Goal: Task Accomplishment & Management: Complete application form

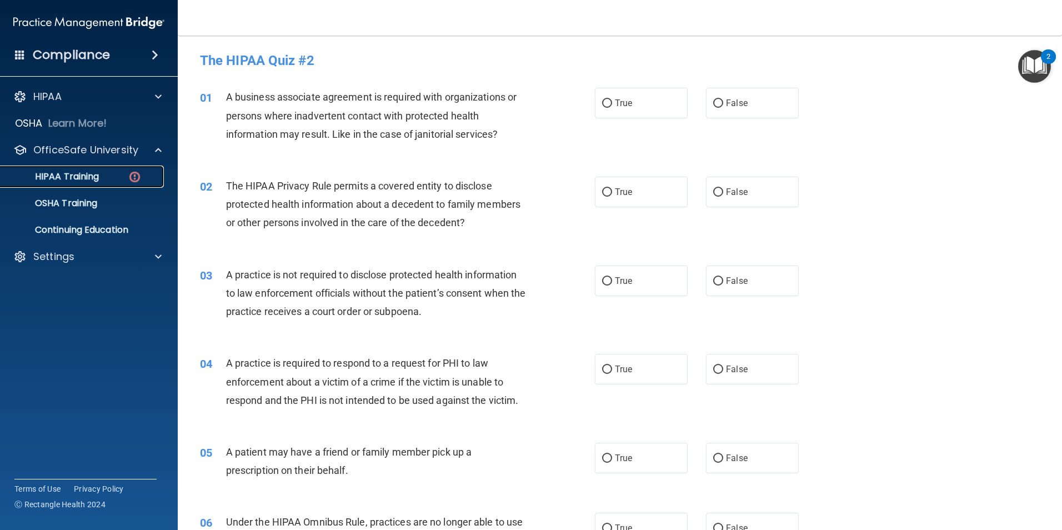
click at [88, 181] on p "HIPAA Training" at bounding box center [53, 176] width 92 height 11
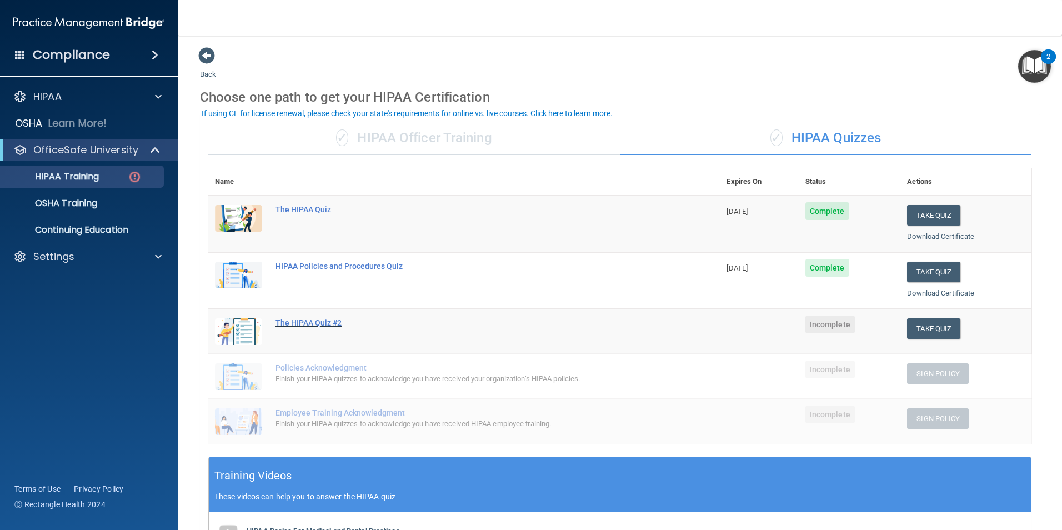
click at [324, 323] on div "The HIPAA Quiz #2" at bounding box center [470, 322] width 389 height 9
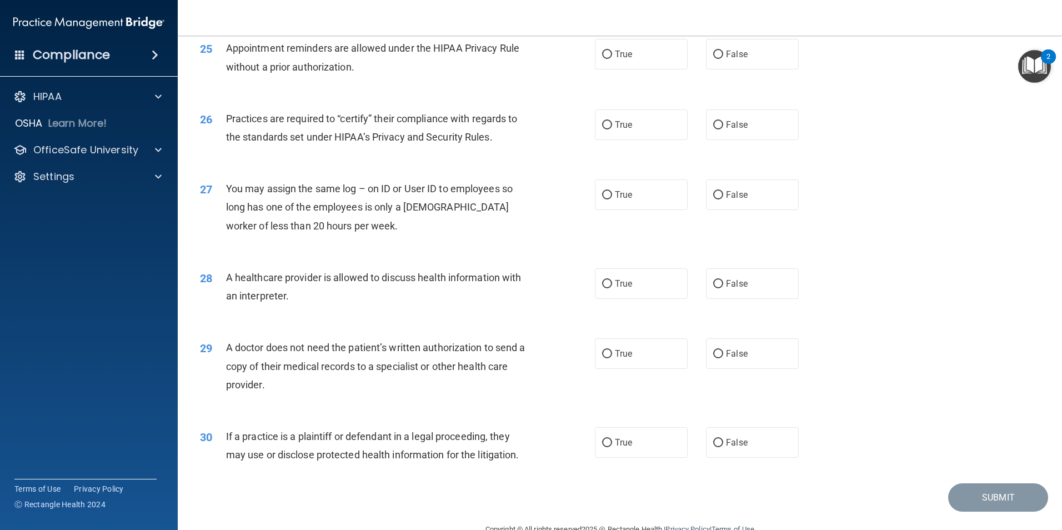
scroll to position [2056, 0]
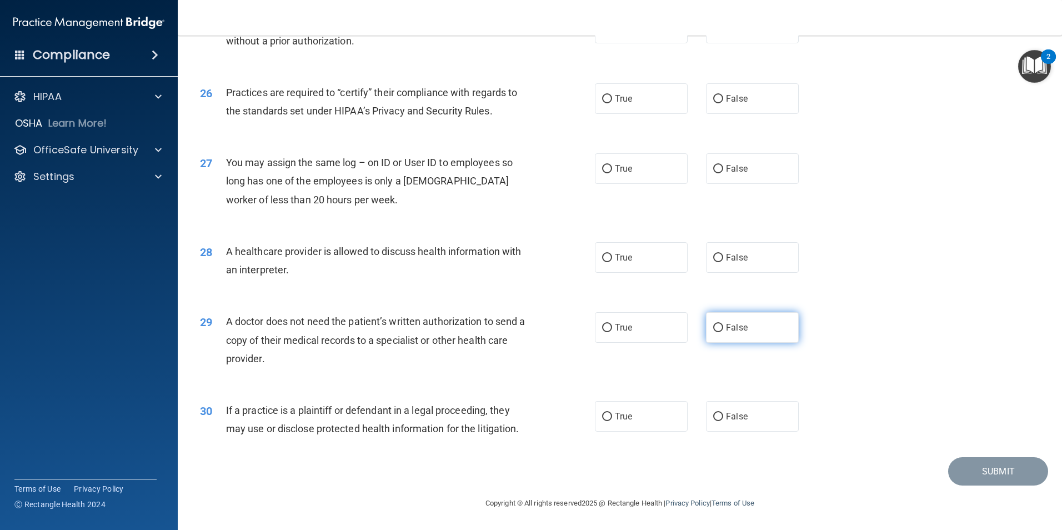
click at [734, 326] on span "False" at bounding box center [737, 327] width 22 height 11
click at [723, 326] on input "False" at bounding box center [718, 328] width 10 height 8
radio input "true"
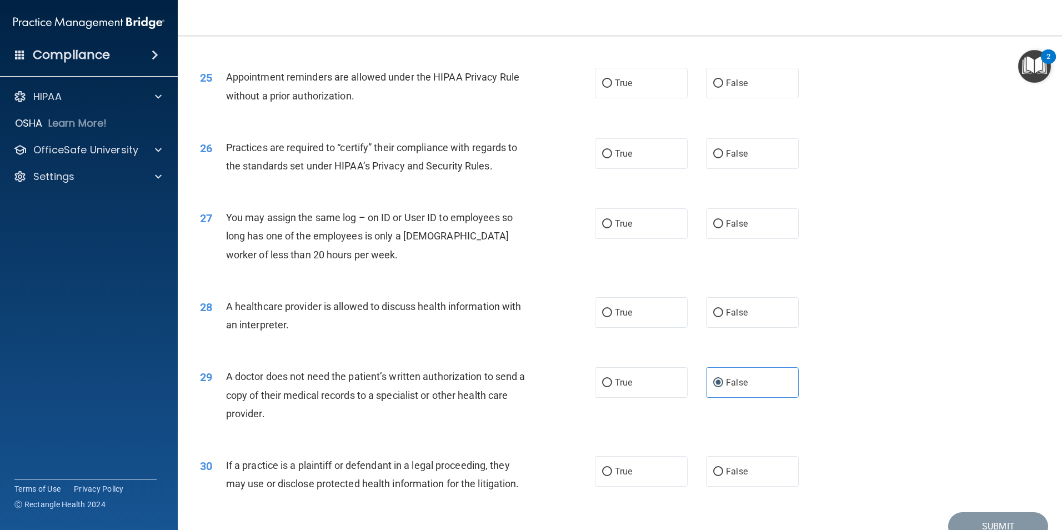
scroll to position [2001, 0]
click at [714, 303] on label "False" at bounding box center [752, 313] width 93 height 31
click at [714, 309] on input "False" at bounding box center [718, 313] width 10 height 8
radio input "true"
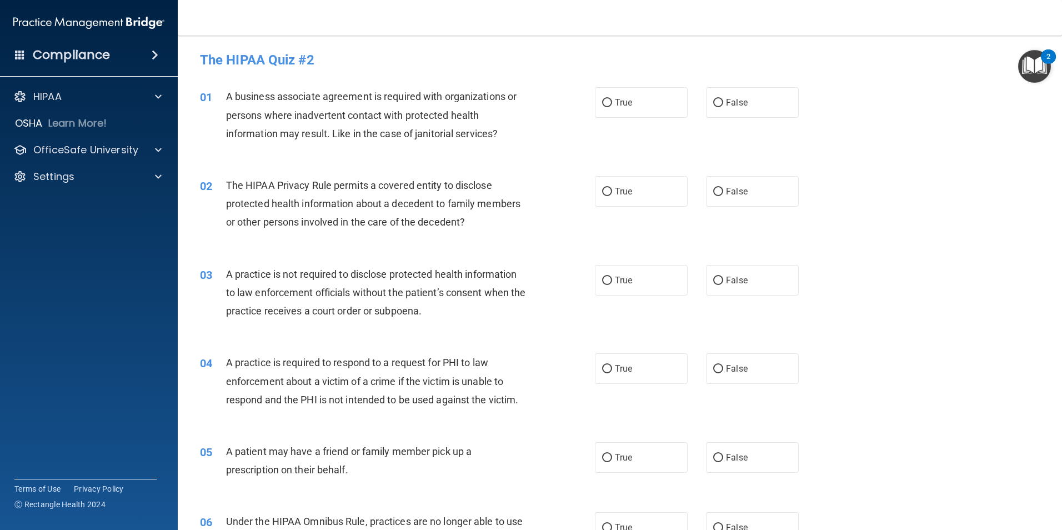
scroll to position [0, 0]
click at [744, 98] on label "False" at bounding box center [752, 103] width 93 height 31
click at [723, 99] on input "False" at bounding box center [718, 103] width 10 height 8
radio input "true"
click at [562, 206] on div "02 The HIPAA Privacy Rule permits a covered entity to disclose protected health…" at bounding box center [397, 207] width 428 height 61
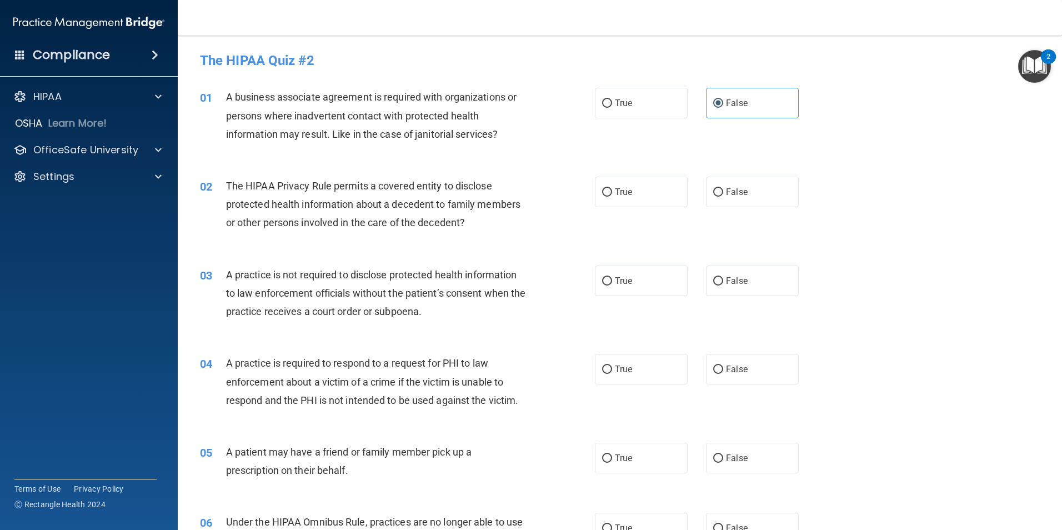
click at [493, 223] on div "The HIPAA Privacy Rule permits a covered entity to disclose protected health in…" at bounding box center [380, 205] width 309 height 56
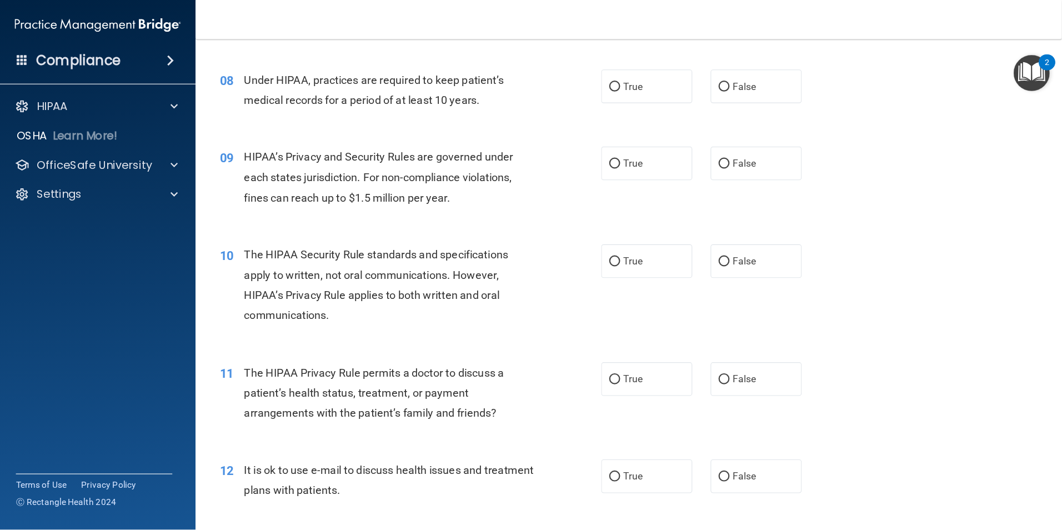
scroll to position [702, 0]
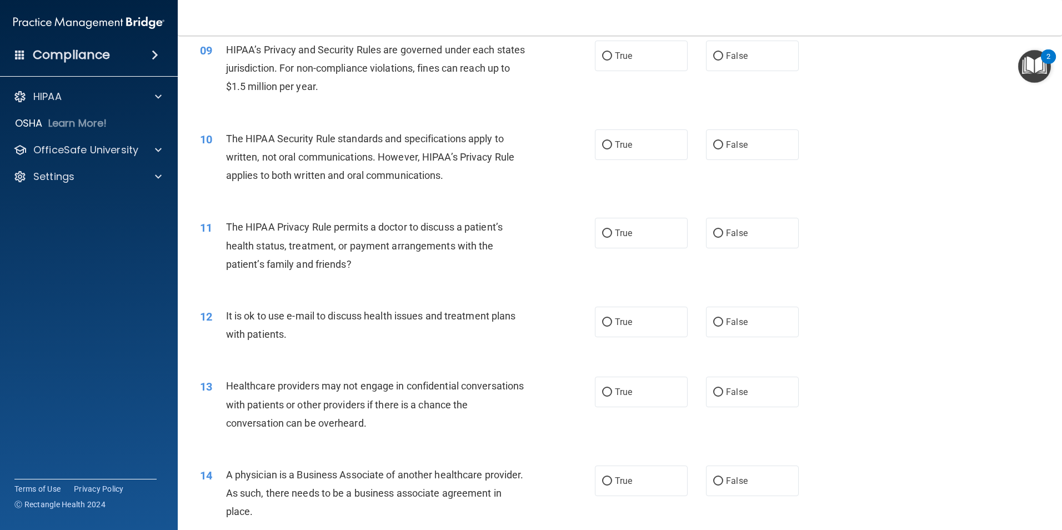
click at [142, 353] on accordion "HIPAA Documents and Policies Report an Incident Business Associates Emergency P…" at bounding box center [89, 233] width 178 height 305
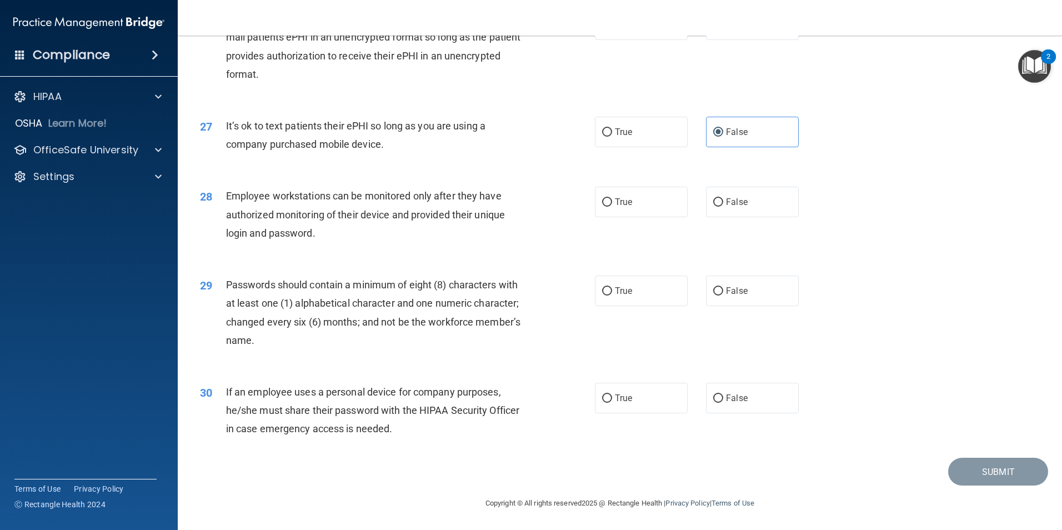
scroll to position [2259, 0]
click at [602, 401] on input "True" at bounding box center [607, 398] width 10 height 8
radio input "true"
click at [617, 291] on span "True" at bounding box center [623, 291] width 17 height 11
click at [612, 291] on input "True" at bounding box center [607, 291] width 10 height 8
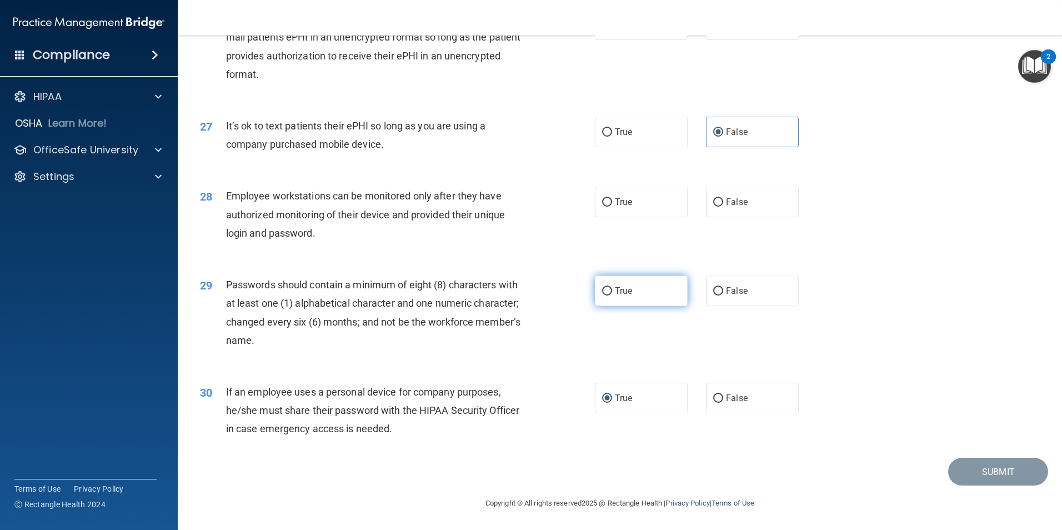
radio input "true"
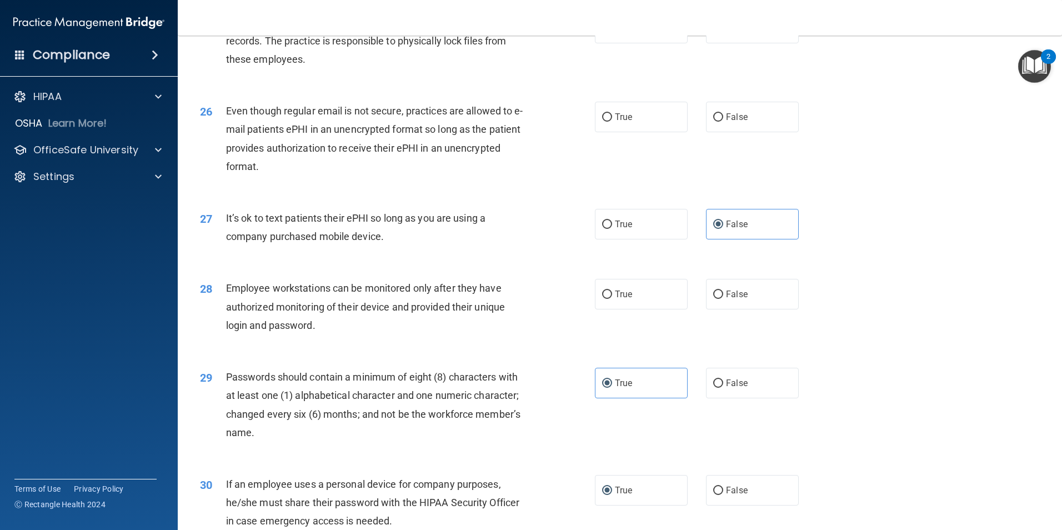
scroll to position [2148, 0]
click at [618, 300] on span "True" at bounding box center [623, 294] width 17 height 11
click at [612, 299] on input "True" at bounding box center [607, 295] width 10 height 8
radio input "true"
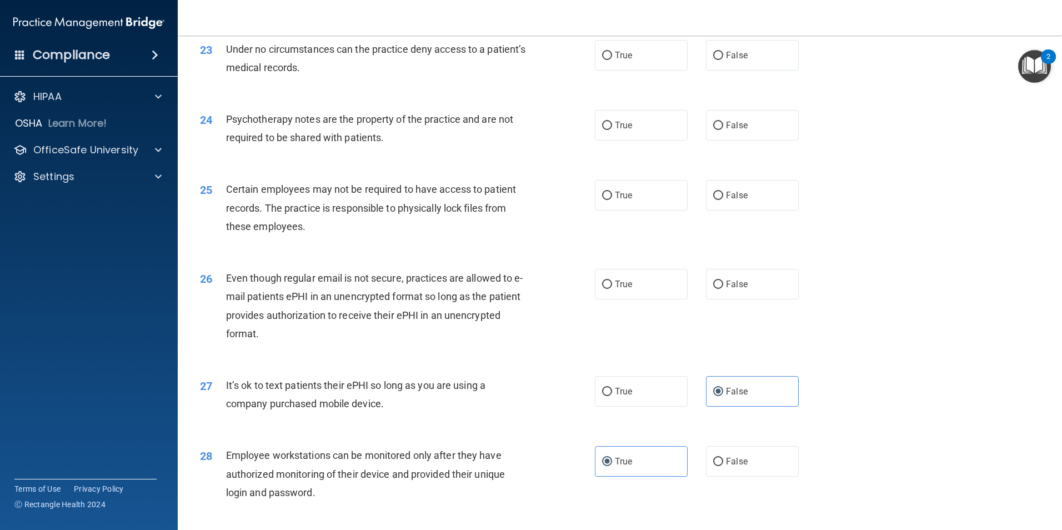
scroll to position [1926, 0]
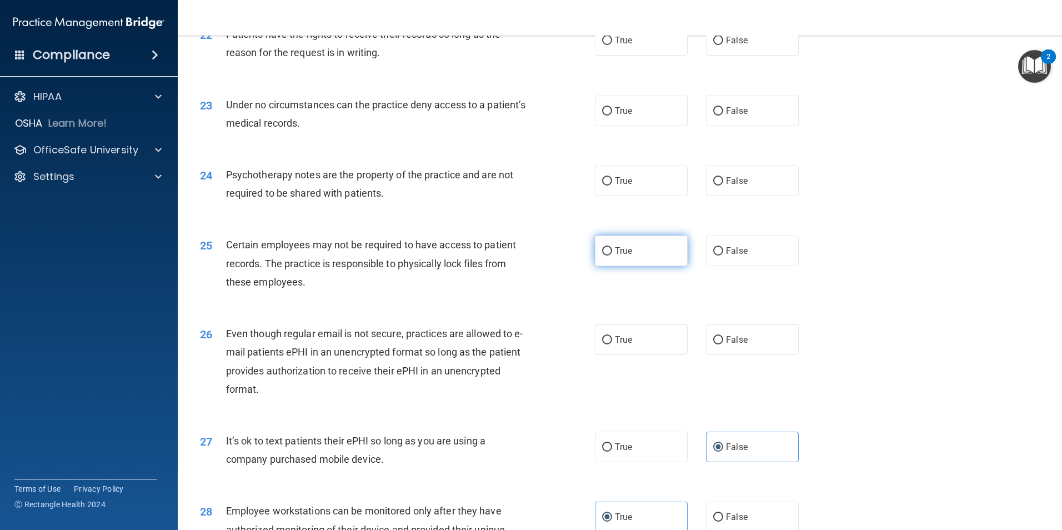
click at [623, 256] on span "True" at bounding box center [623, 251] width 17 height 11
click at [612, 256] on input "True" at bounding box center [607, 251] width 10 height 8
radio input "true"
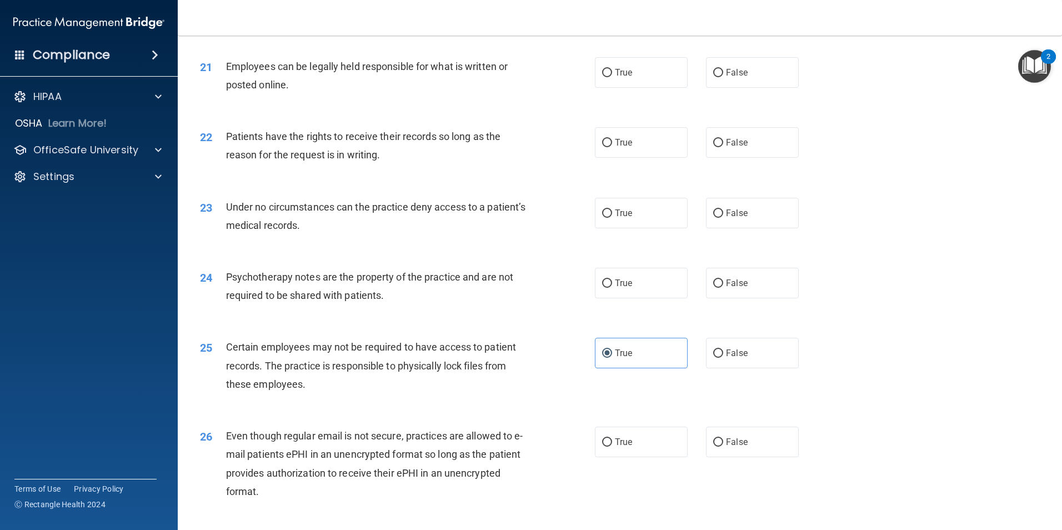
scroll to position [1814, 0]
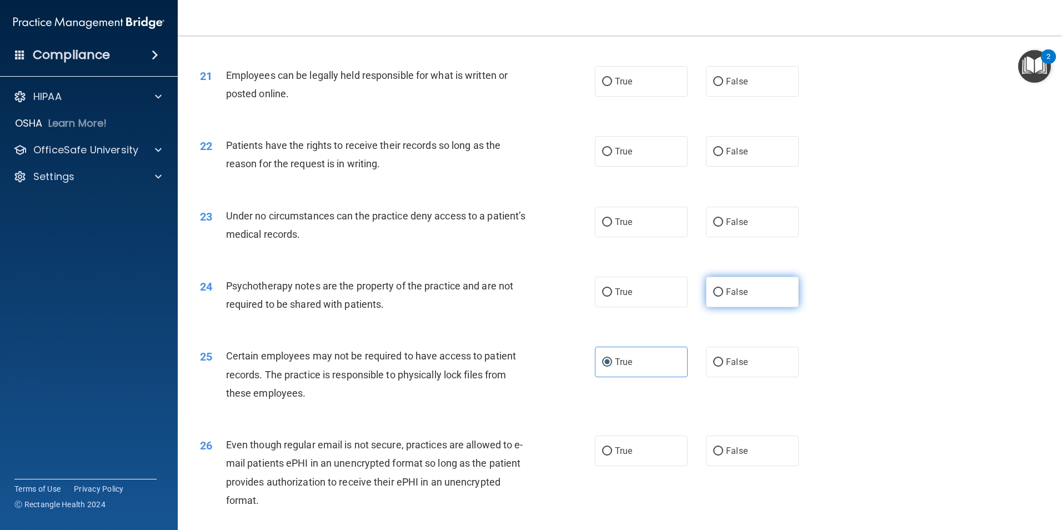
click at [728, 297] on span "False" at bounding box center [737, 292] width 22 height 11
click at [723, 297] on input "False" at bounding box center [718, 292] width 10 height 8
radio input "true"
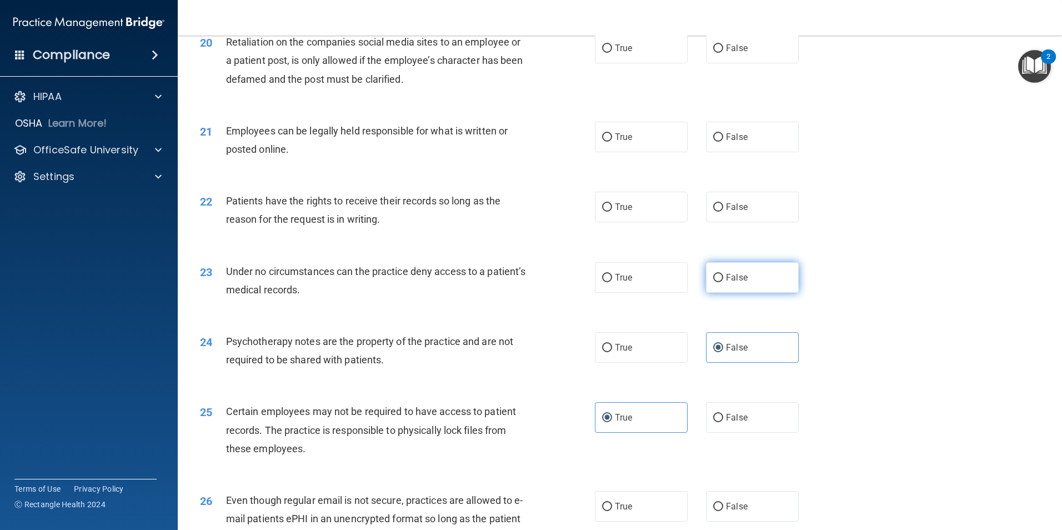
click at [713, 282] on input "False" at bounding box center [718, 278] width 10 height 8
radio input "true"
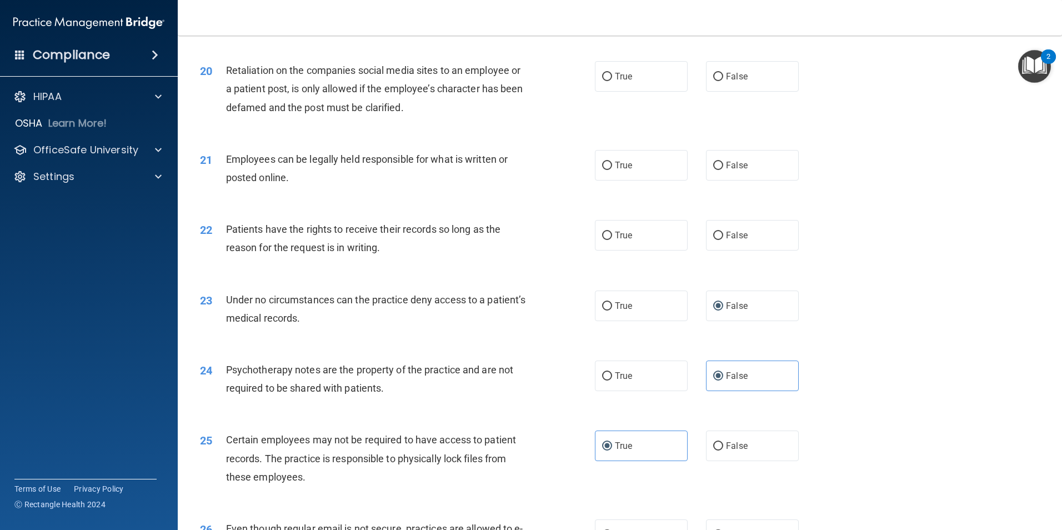
scroll to position [1703, 0]
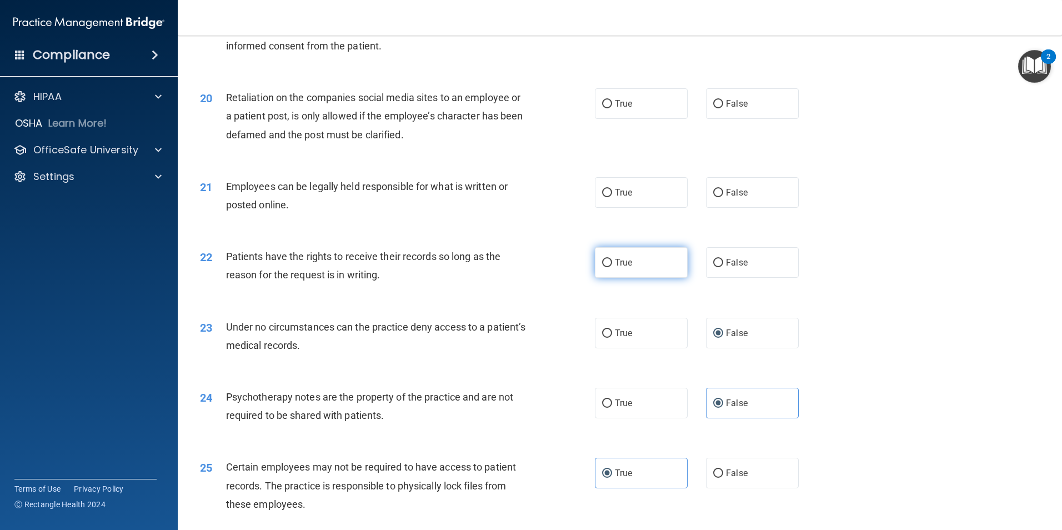
click at [621, 268] on span "True" at bounding box center [623, 262] width 17 height 11
click at [612, 267] on input "True" at bounding box center [607, 263] width 10 height 8
radio input "true"
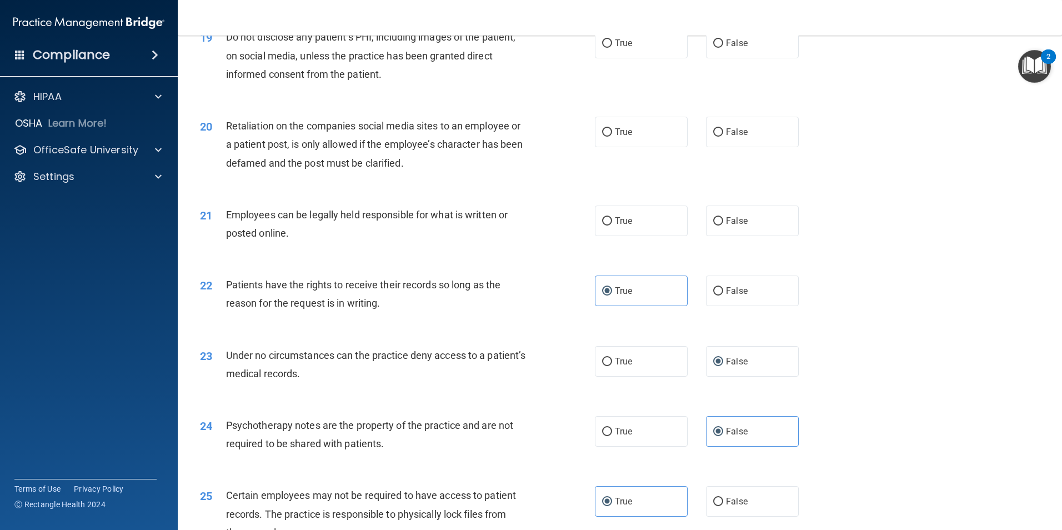
scroll to position [1648, 0]
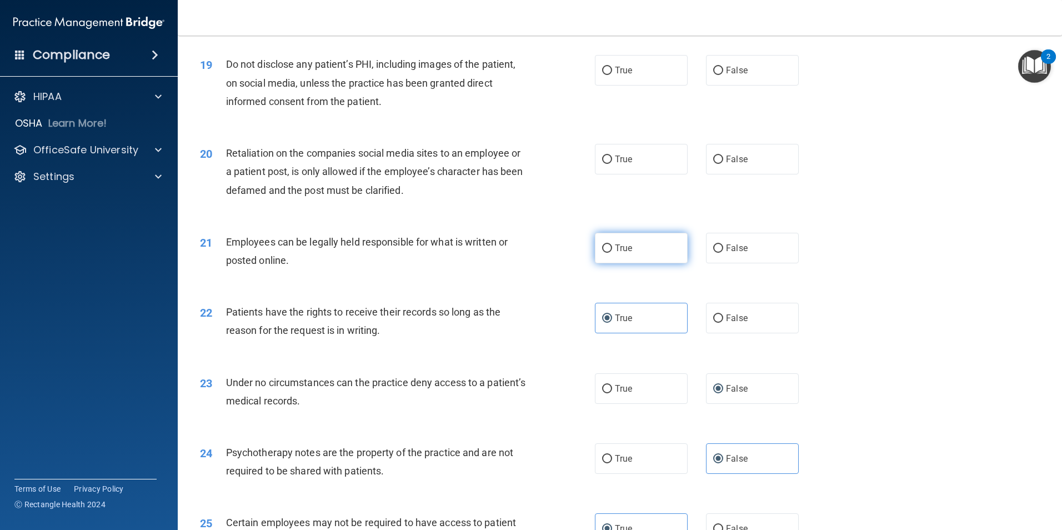
click at [625, 253] on span "True" at bounding box center [623, 248] width 17 height 11
click at [612, 253] on input "True" at bounding box center [607, 248] width 10 height 8
radio input "true"
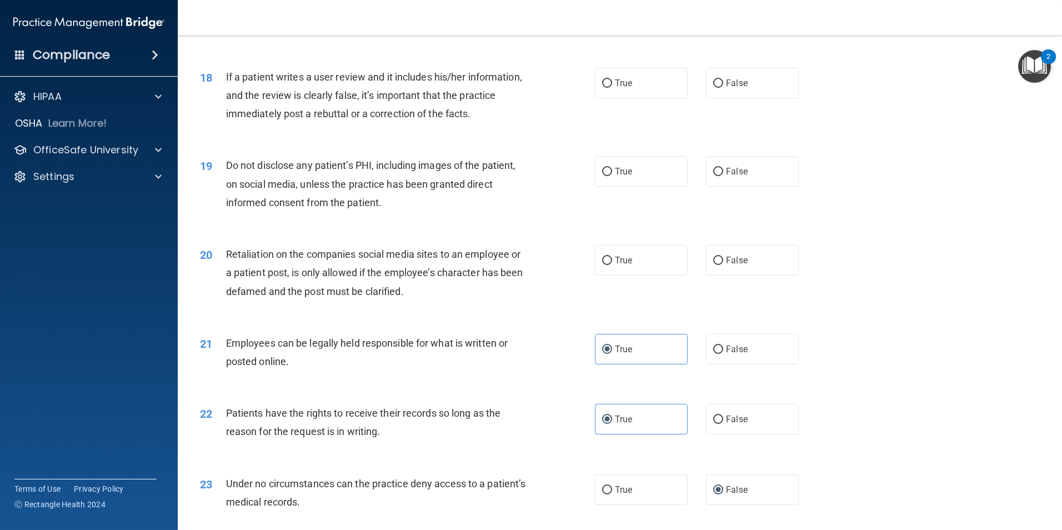
scroll to position [1537, 0]
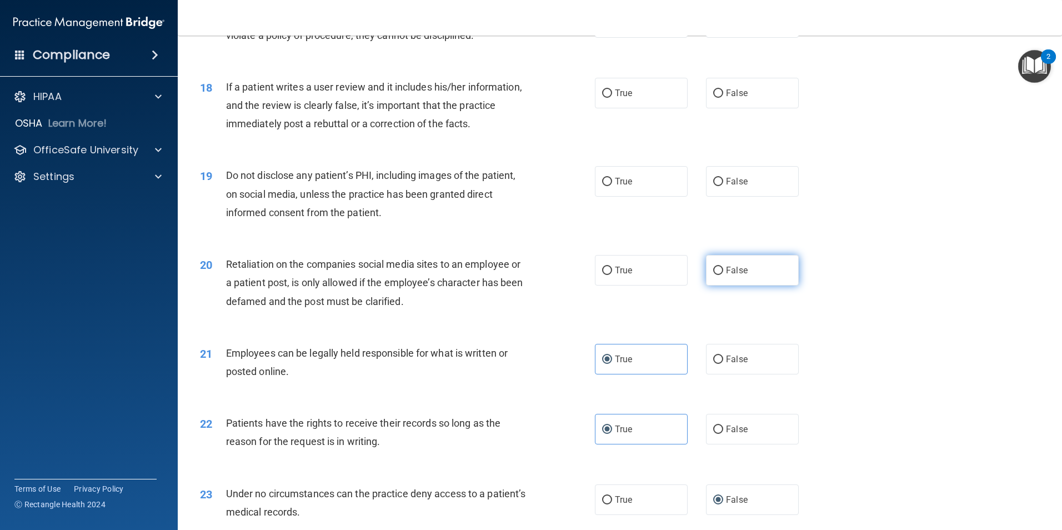
click at [727, 276] on span "False" at bounding box center [737, 270] width 22 height 11
click at [723, 275] on input "False" at bounding box center [718, 271] width 10 height 8
radio input "true"
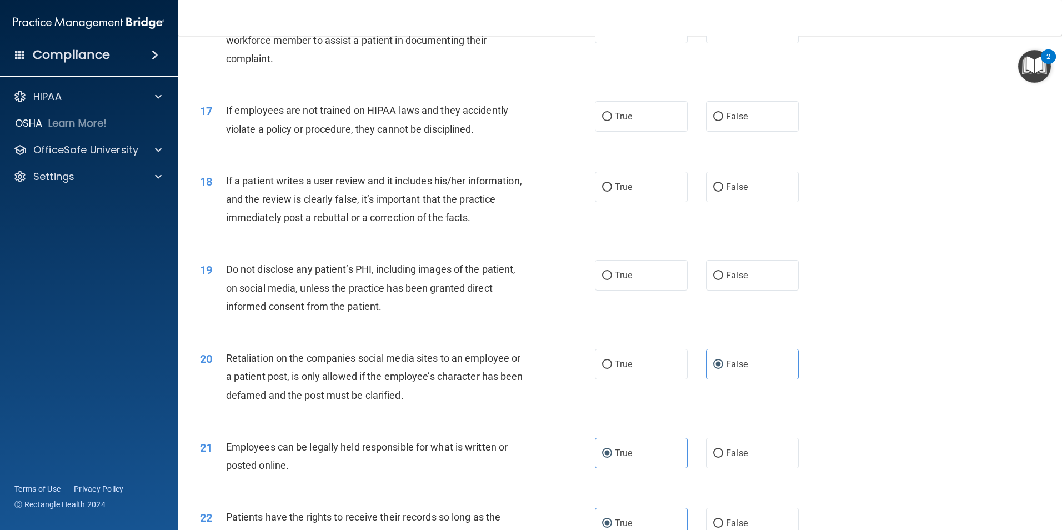
scroll to position [1426, 0]
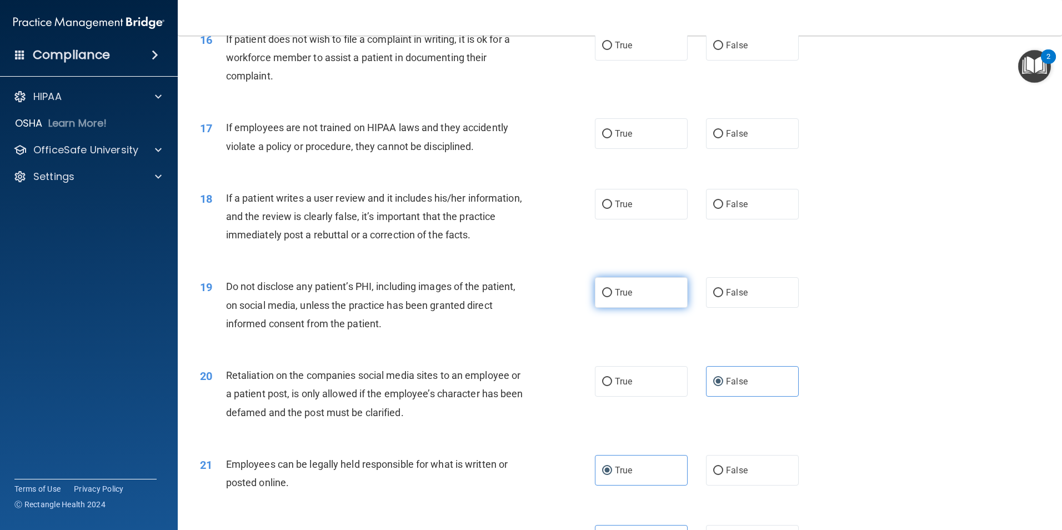
click at [624, 308] on label "True" at bounding box center [641, 292] width 93 height 31
click at [612, 297] on input "True" at bounding box center [607, 293] width 10 height 8
radio input "true"
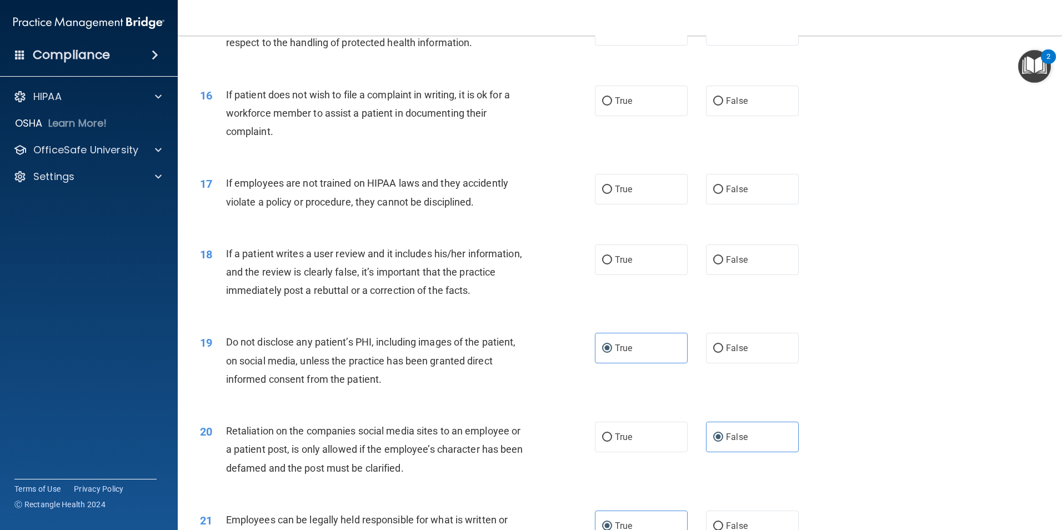
scroll to position [1314, 0]
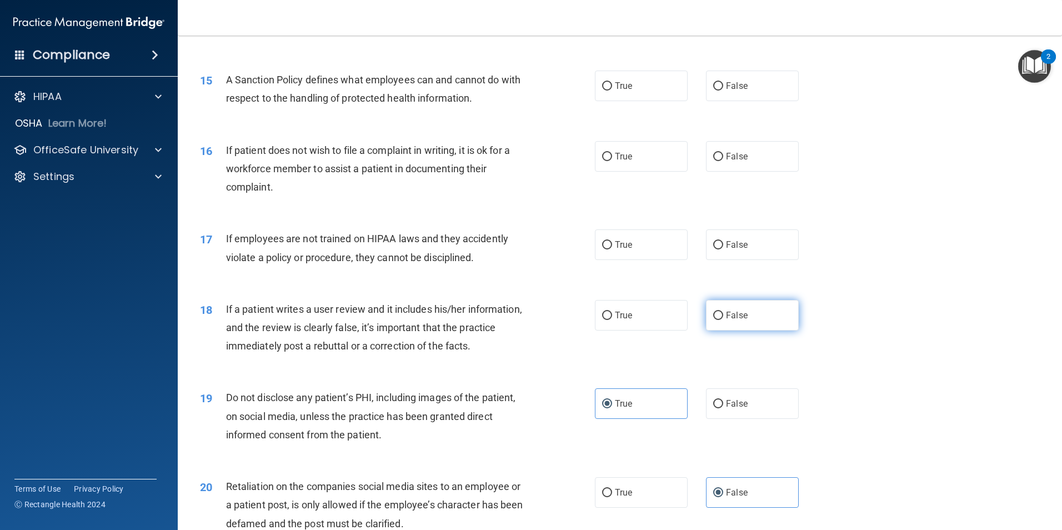
click at [726, 321] on span "False" at bounding box center [737, 315] width 22 height 11
click at [723, 320] on input "False" at bounding box center [718, 316] width 10 height 8
radio input "true"
click at [744, 260] on label "False" at bounding box center [752, 244] width 93 height 31
click at [723, 249] on input "False" at bounding box center [718, 245] width 10 height 8
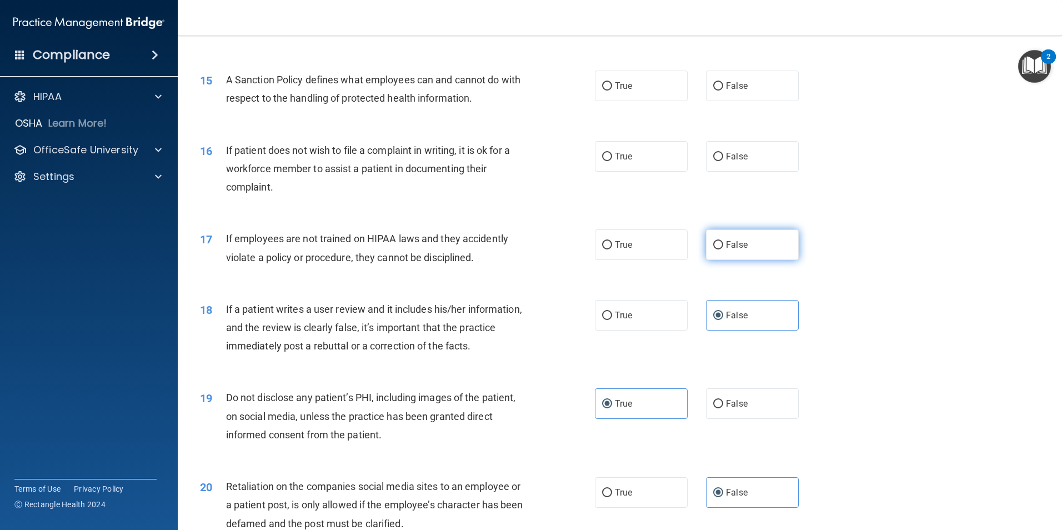
radio input "true"
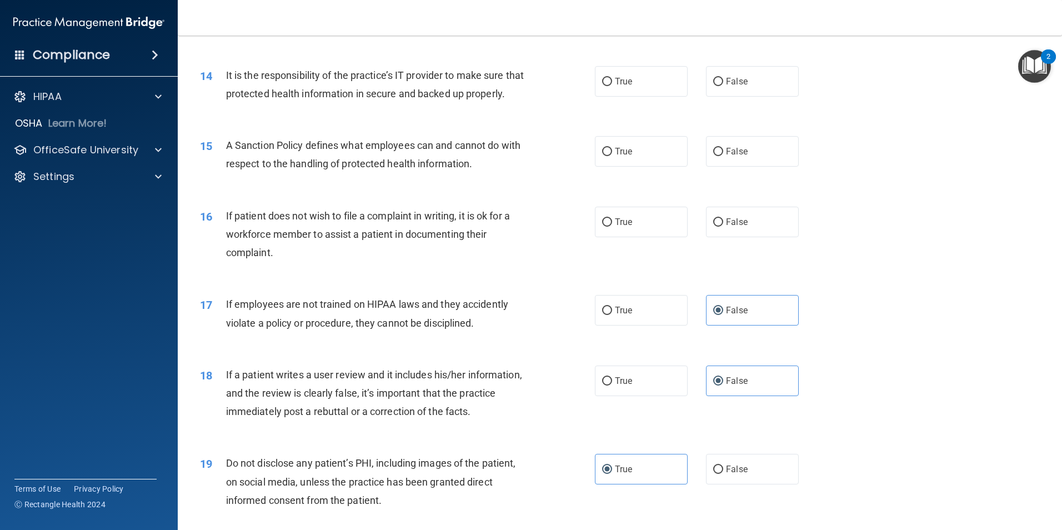
scroll to position [1203, 0]
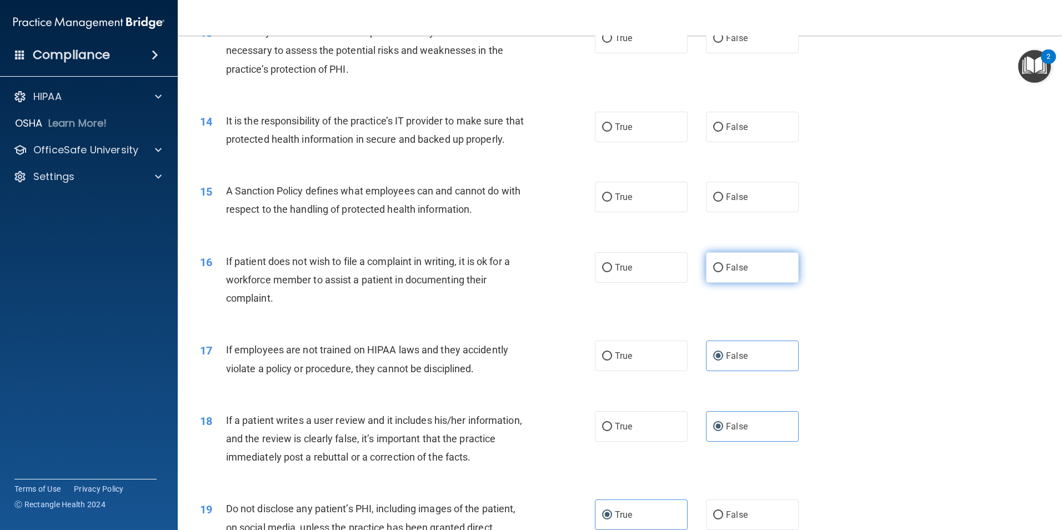
click at [727, 273] on span "False" at bounding box center [737, 267] width 22 height 11
click at [723, 272] on input "False" at bounding box center [718, 268] width 10 height 8
radio input "true"
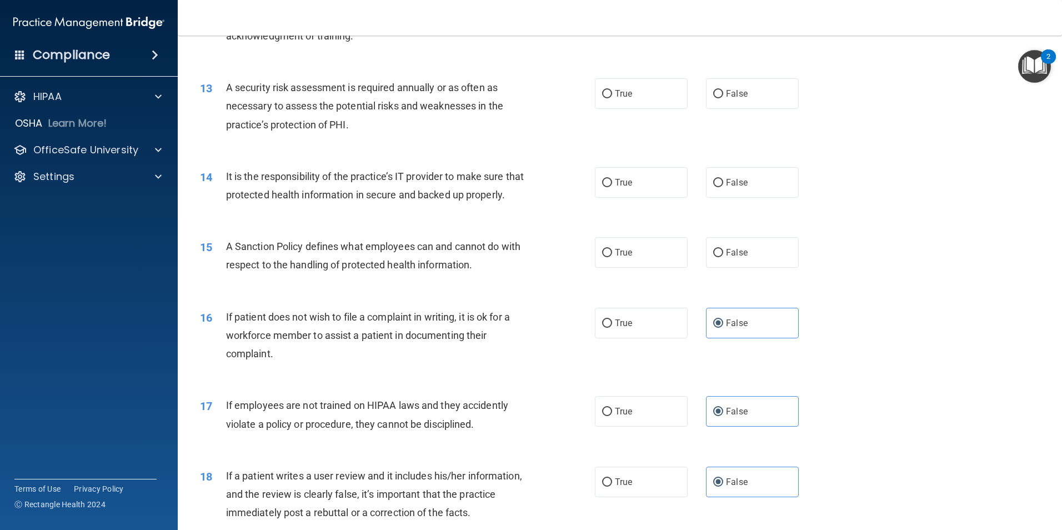
scroll to position [1092, 0]
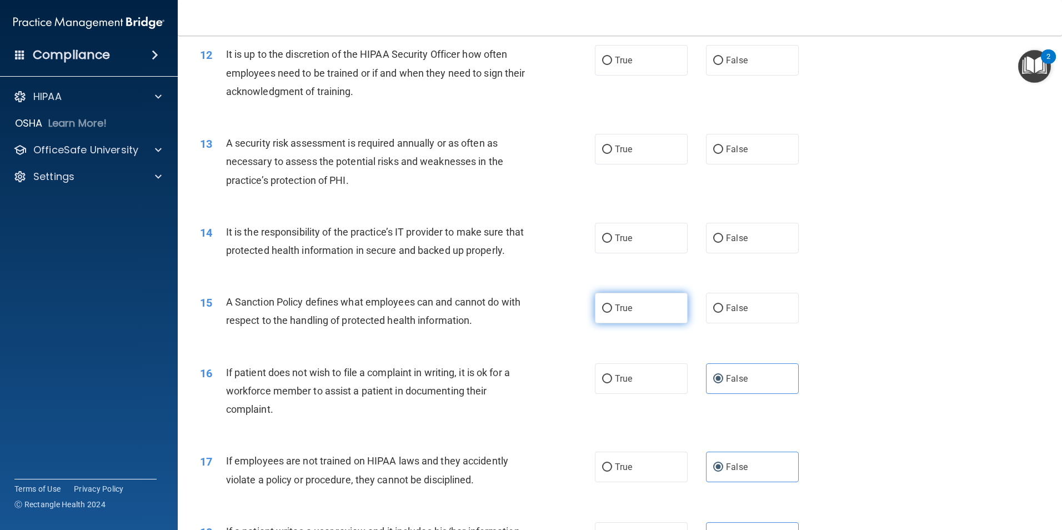
click at [639, 323] on label "True" at bounding box center [641, 308] width 93 height 31
click at [612, 313] on input "True" at bounding box center [607, 308] width 10 height 8
radio input "true"
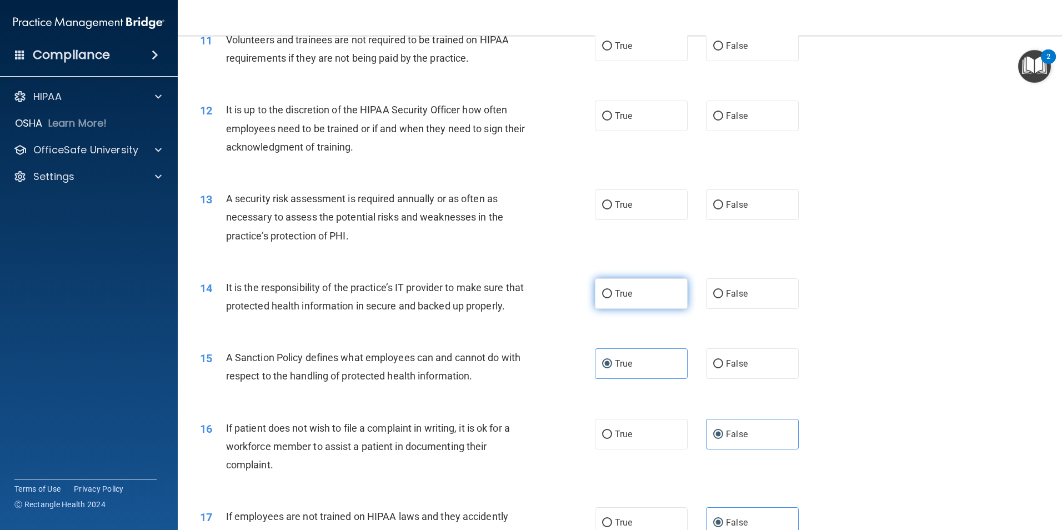
click at [631, 281] on label "True" at bounding box center [641, 293] width 93 height 31
click at [612, 290] on input "True" at bounding box center [607, 294] width 10 height 8
radio input "true"
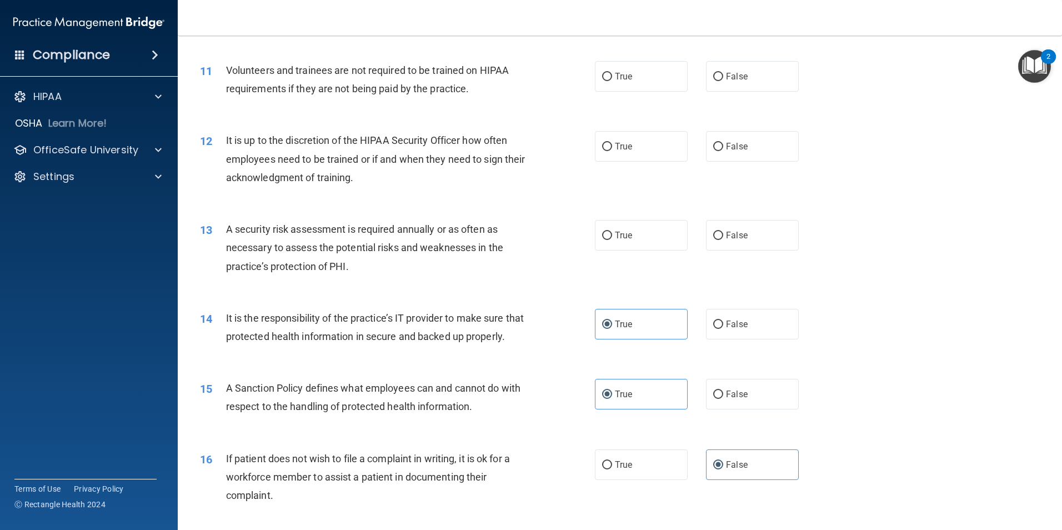
scroll to position [981, 0]
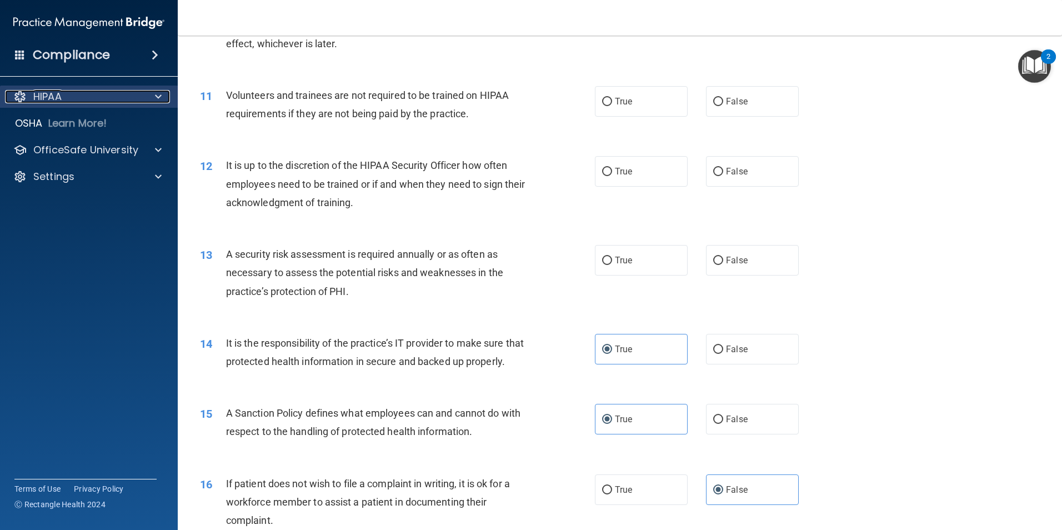
click at [156, 94] on span at bounding box center [158, 96] width 7 height 13
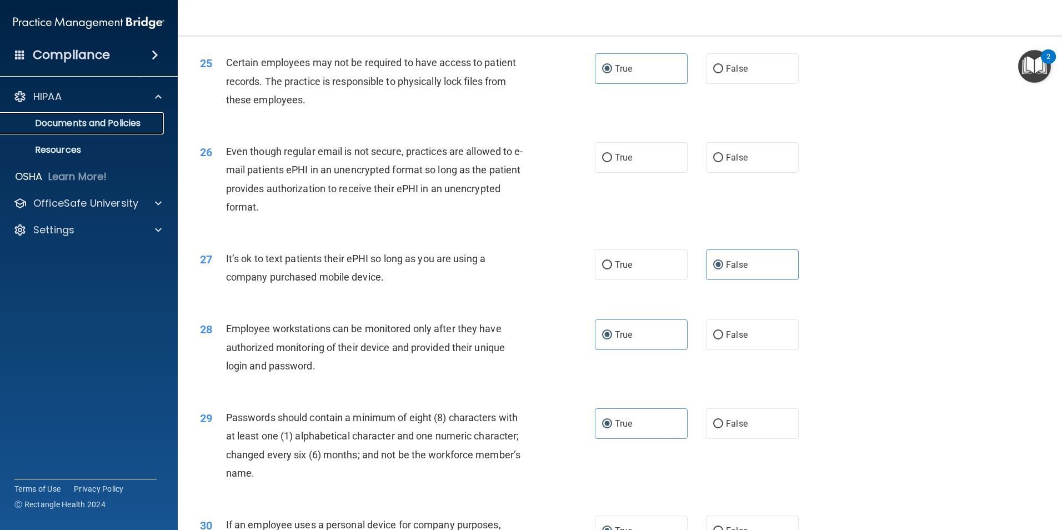
scroll to position [2259, 0]
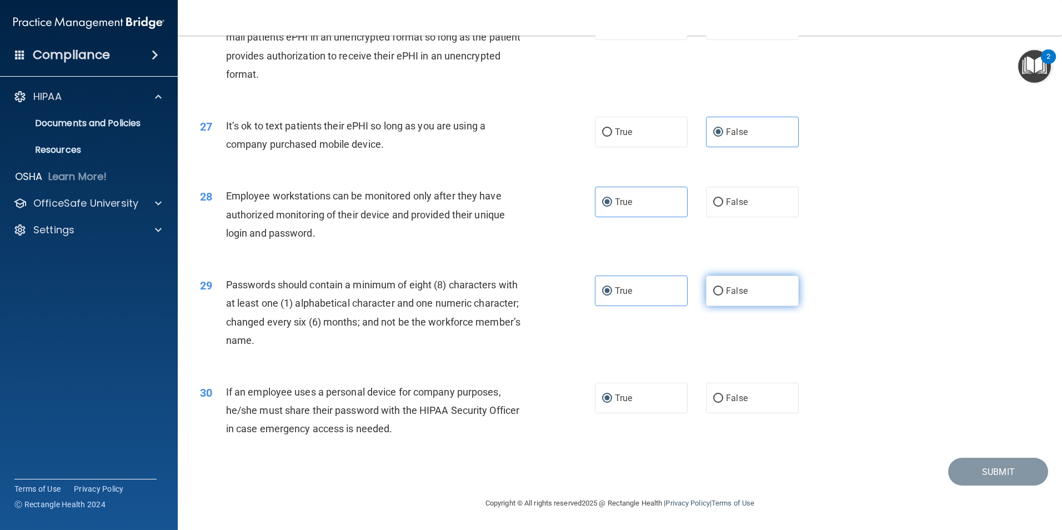
click at [729, 288] on span "False" at bounding box center [737, 291] width 22 height 11
click at [723, 288] on input "False" at bounding box center [718, 291] width 10 height 8
radio input "true"
radio input "false"
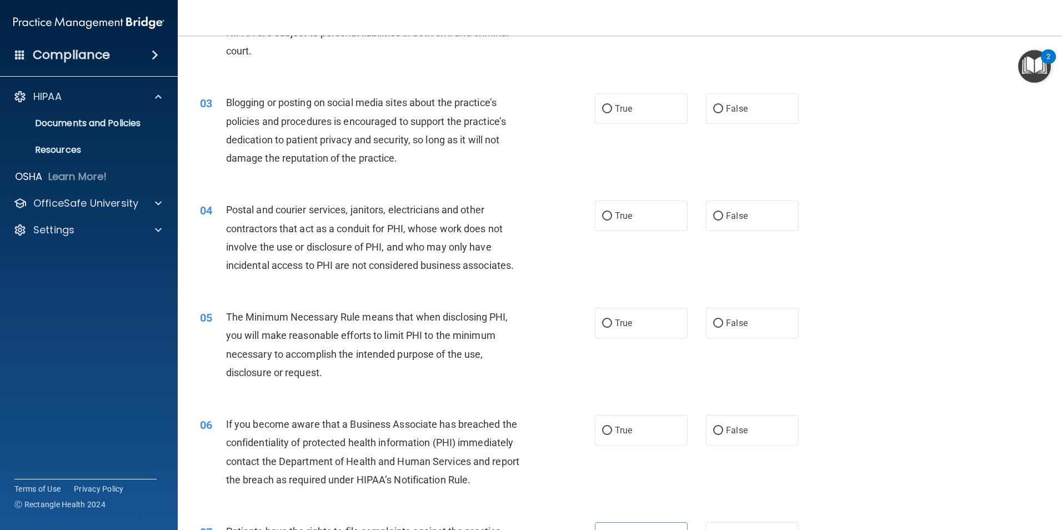
scroll to position [0, 0]
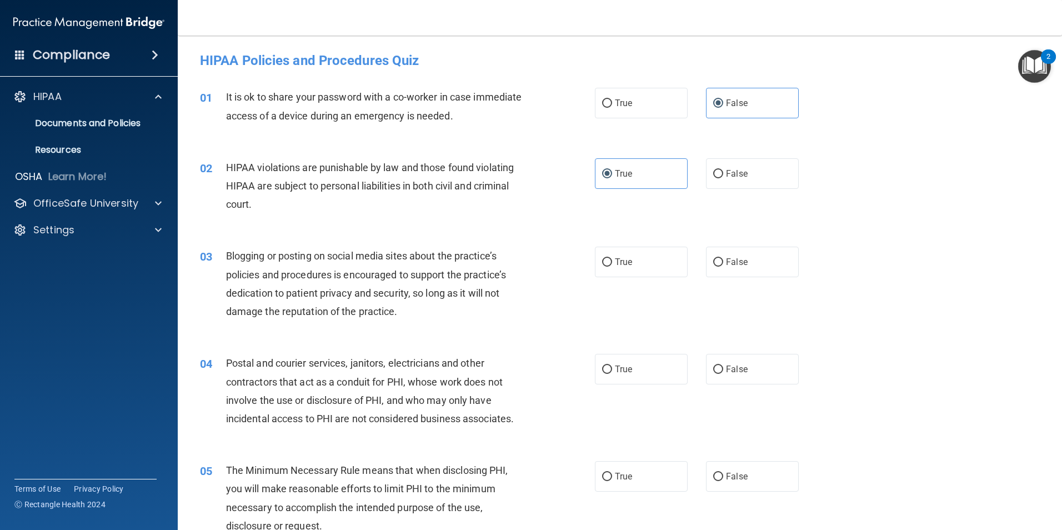
click at [528, 237] on div "03 Blogging or posting on social media sites about the practice’s policies and …" at bounding box center [620, 286] width 857 height 107
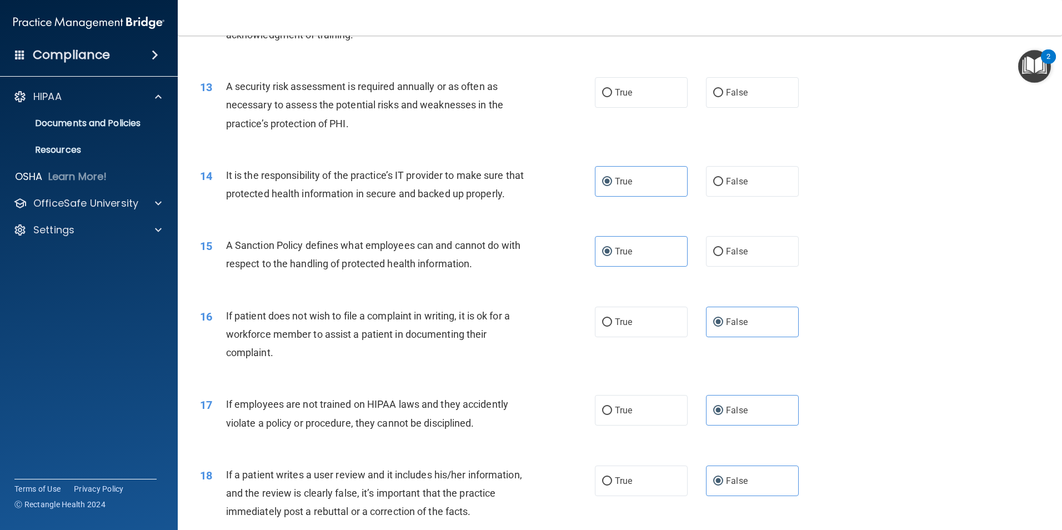
scroll to position [1111, 0]
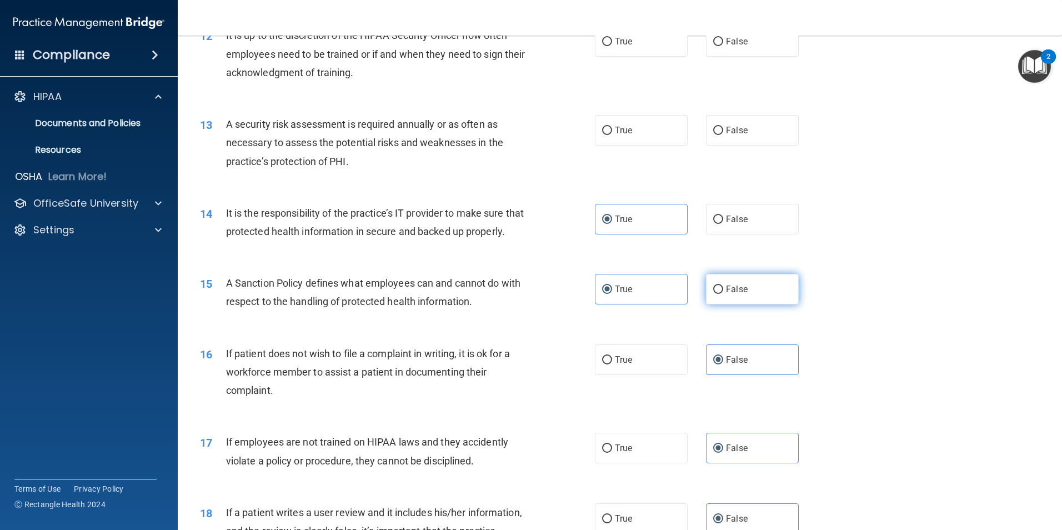
click at [748, 304] on label "False" at bounding box center [752, 289] width 93 height 31
click at [723, 294] on input "False" at bounding box center [718, 290] width 10 height 8
radio input "true"
radio input "false"
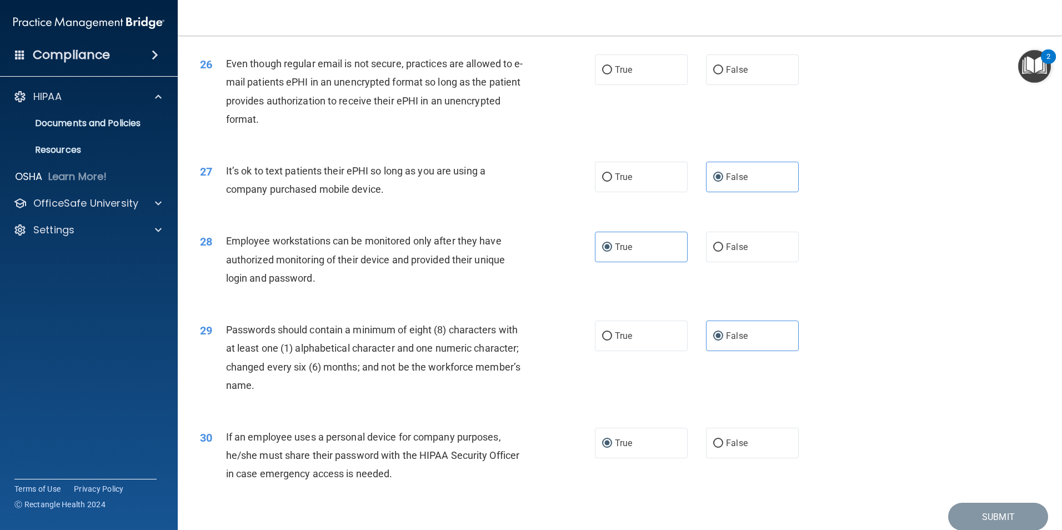
scroll to position [2222, 0]
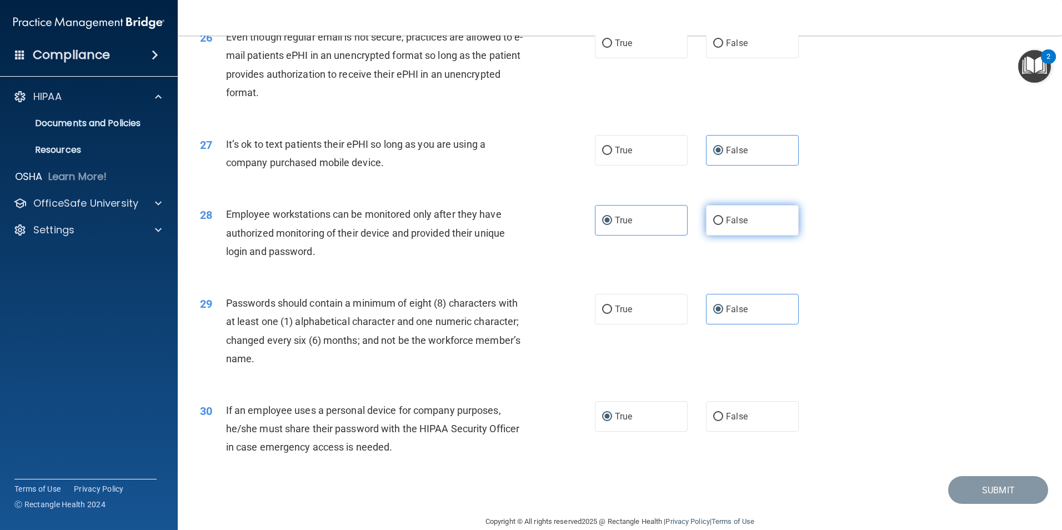
click at [726, 226] on span "False" at bounding box center [737, 220] width 22 height 11
click at [722, 225] on input "False" at bounding box center [718, 221] width 10 height 8
radio input "true"
radio input "false"
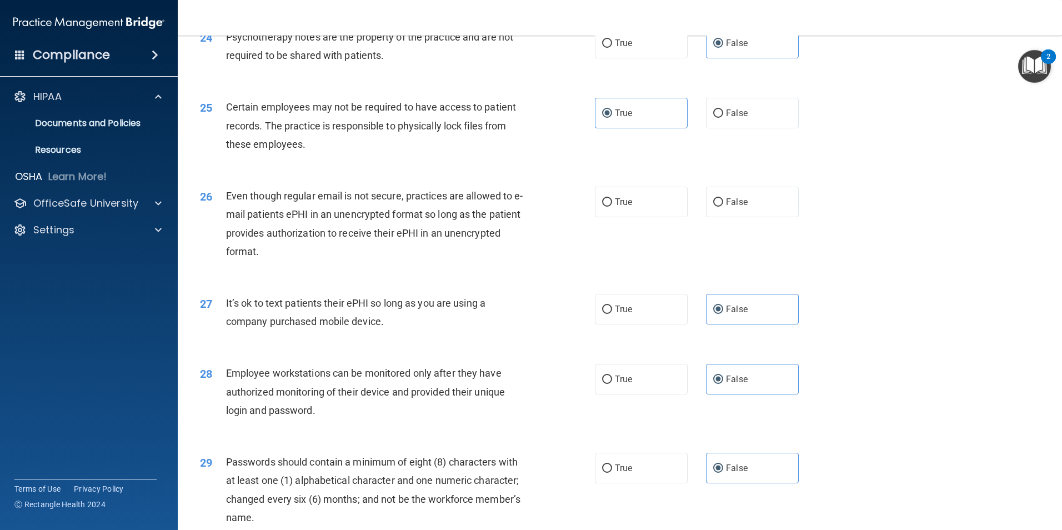
scroll to position [2037, 0]
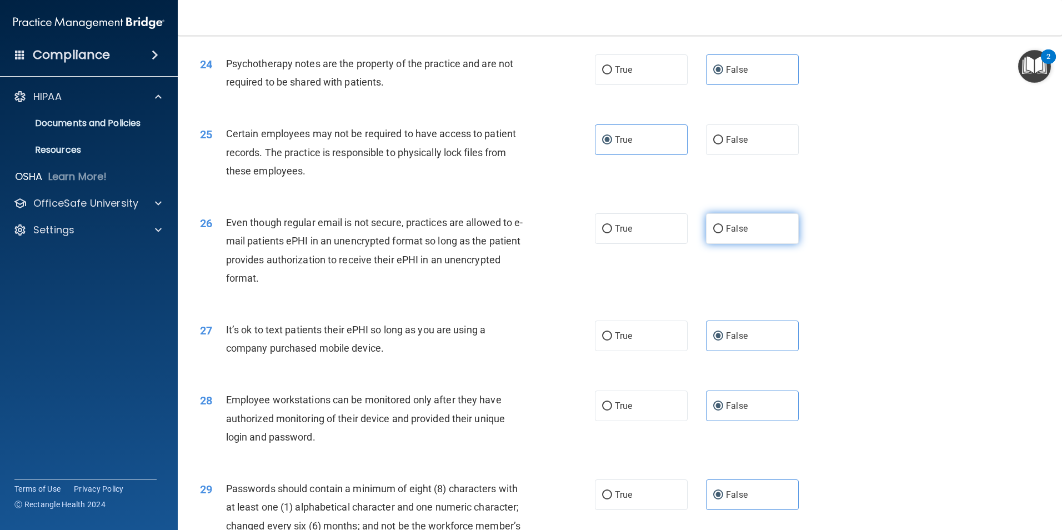
click at [716, 233] on input "False" at bounding box center [718, 229] width 10 height 8
radio input "true"
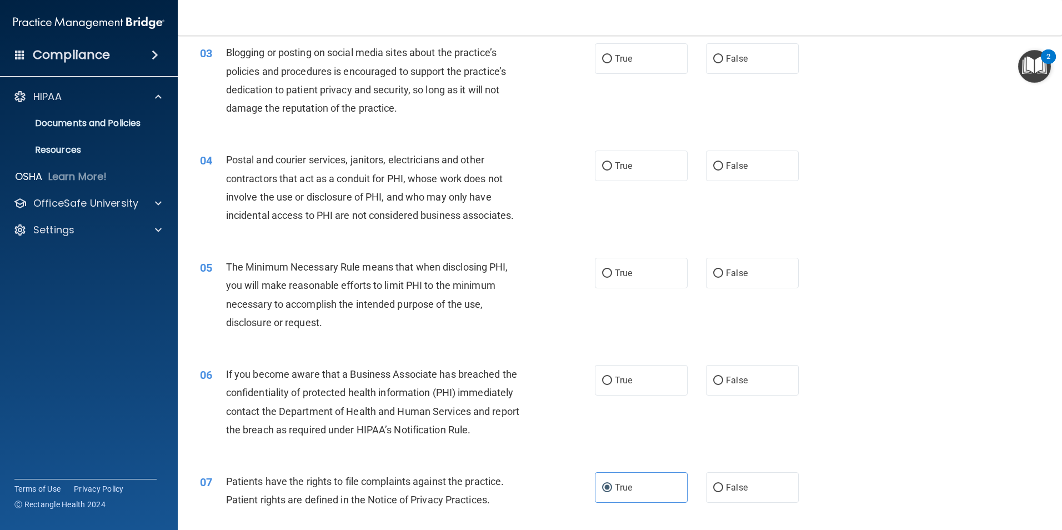
scroll to position [0, 0]
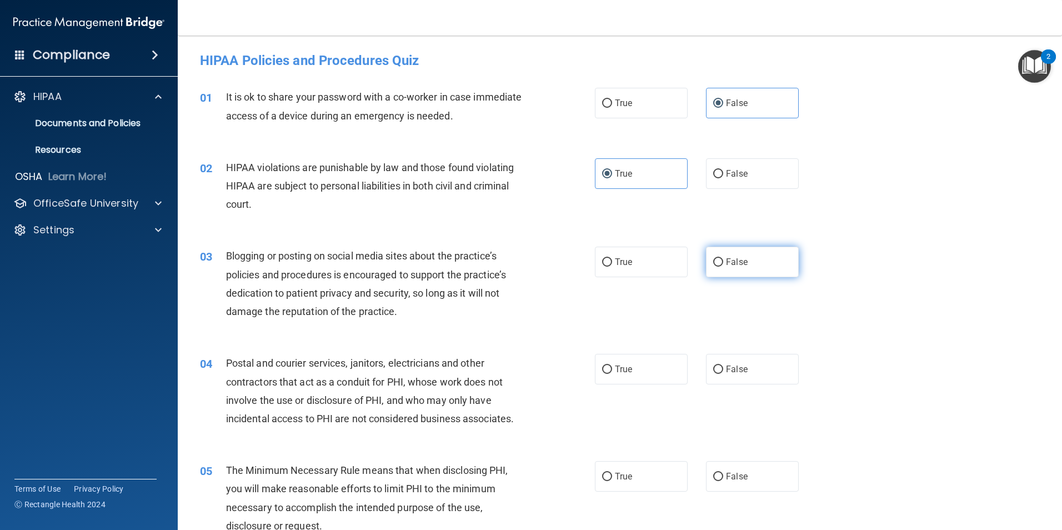
click at [736, 266] on span "False" at bounding box center [737, 262] width 22 height 11
click at [723, 266] on input "False" at bounding box center [718, 262] width 10 height 8
radio input "true"
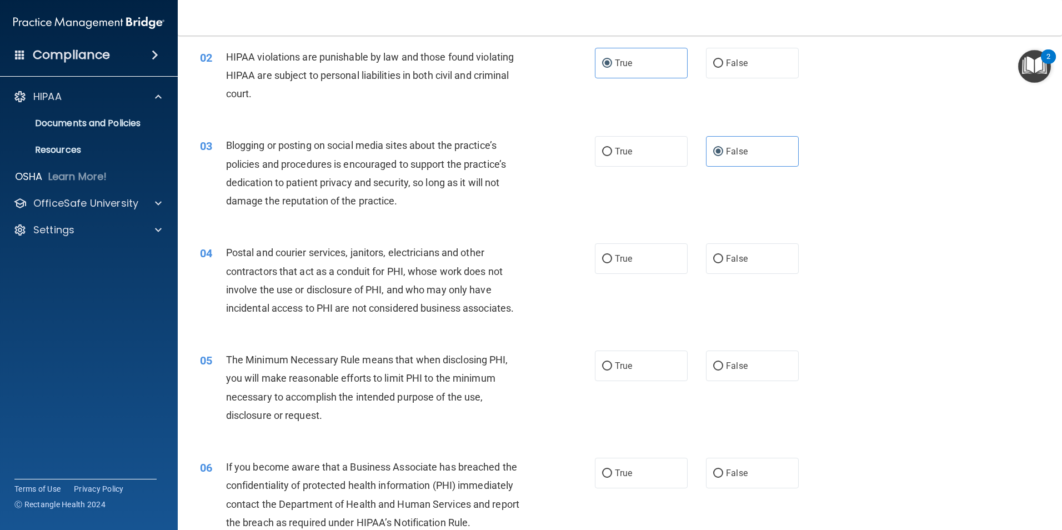
scroll to position [111, 0]
click at [620, 252] on label "True" at bounding box center [641, 258] width 93 height 31
click at [612, 254] on input "True" at bounding box center [607, 258] width 10 height 8
radio input "true"
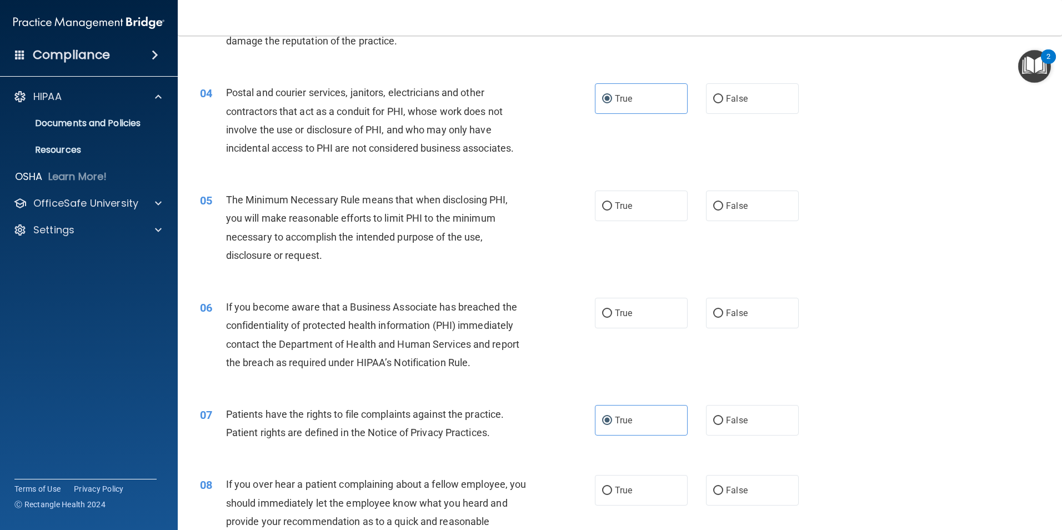
scroll to position [278, 0]
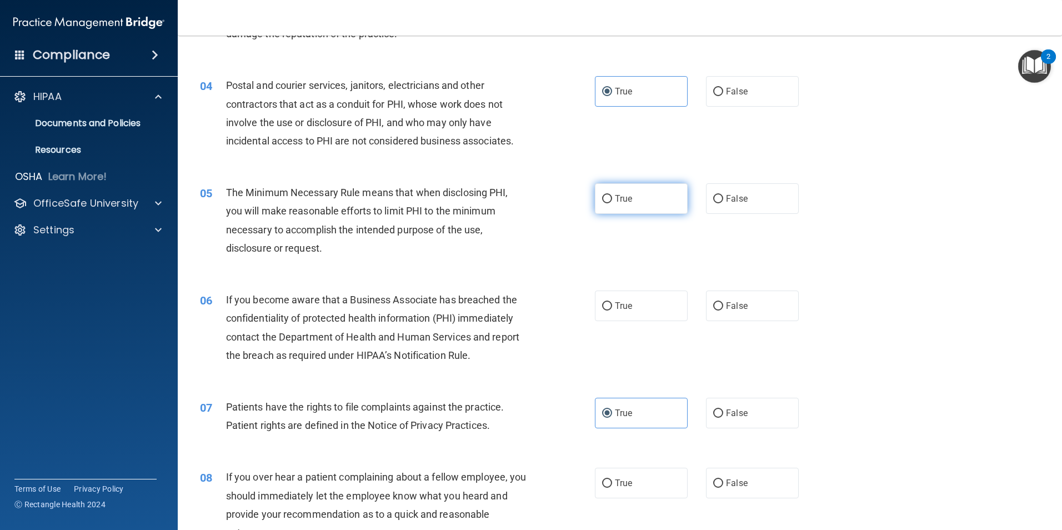
click at [606, 198] on input "True" at bounding box center [607, 199] width 10 height 8
radio input "true"
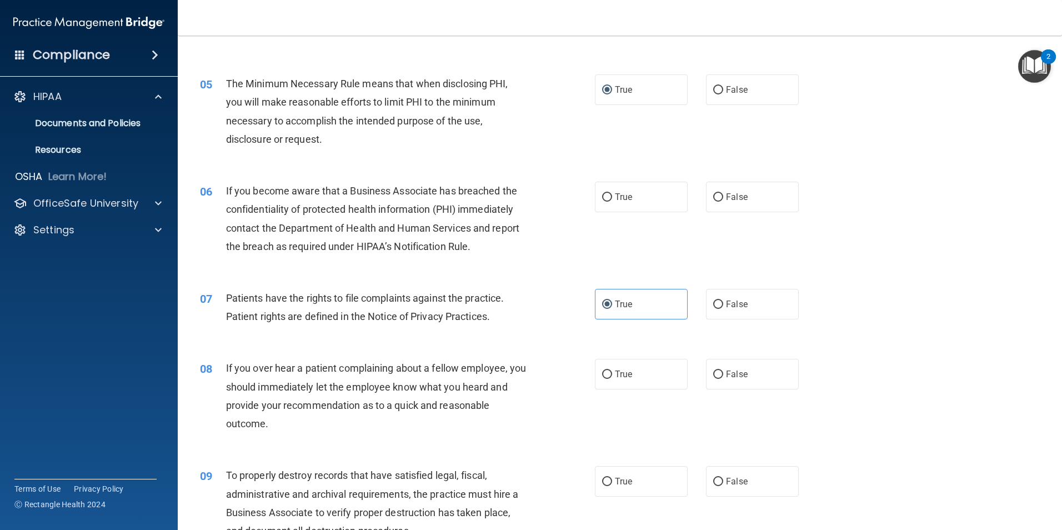
scroll to position [389, 0]
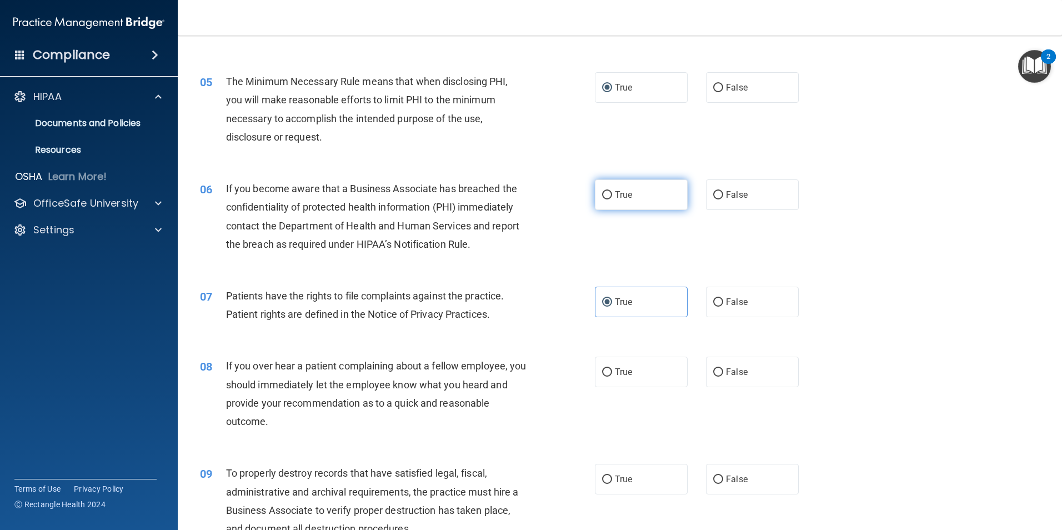
click at [602, 197] on input "True" at bounding box center [607, 195] width 10 height 8
radio input "true"
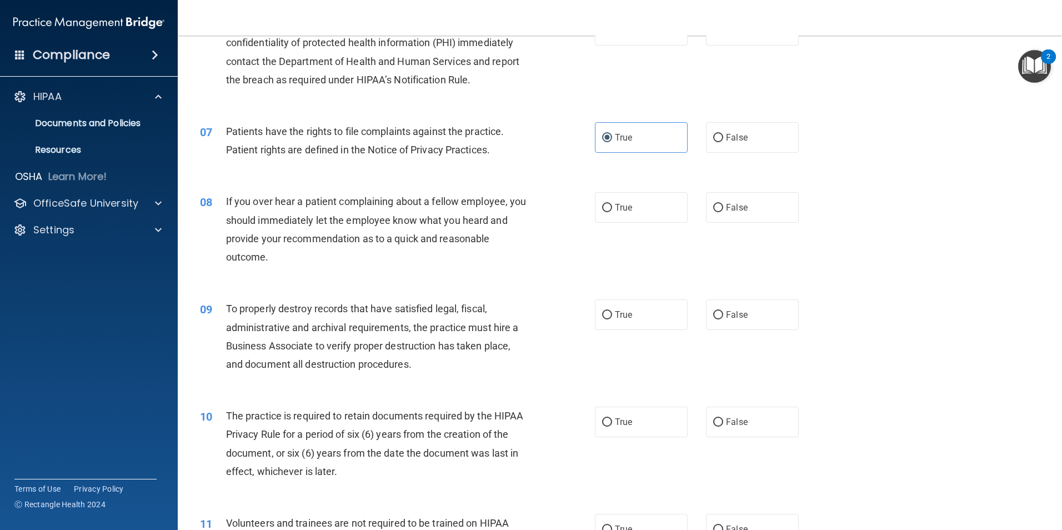
scroll to position [556, 0]
click at [713, 208] on input "False" at bounding box center [718, 206] width 10 height 8
radio input "true"
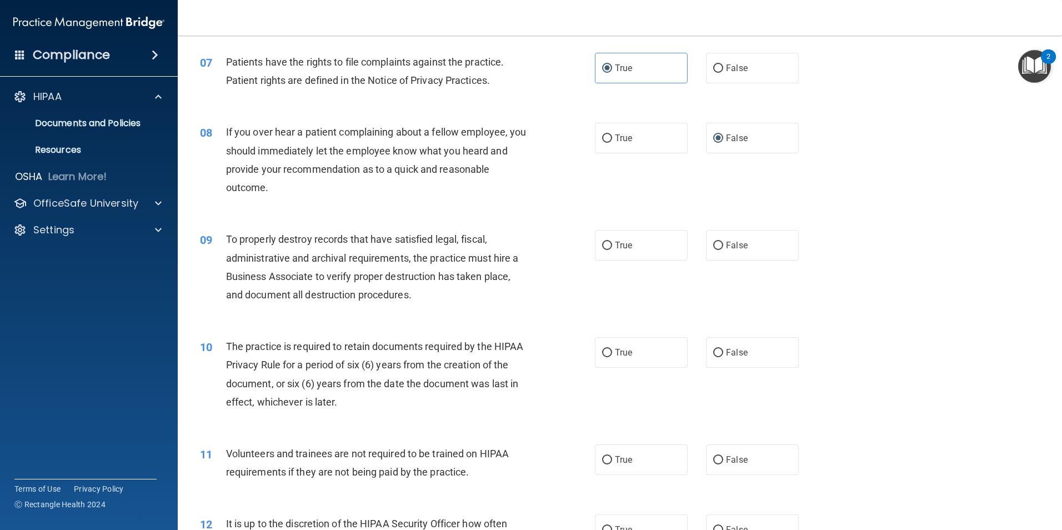
scroll to position [667, 0]
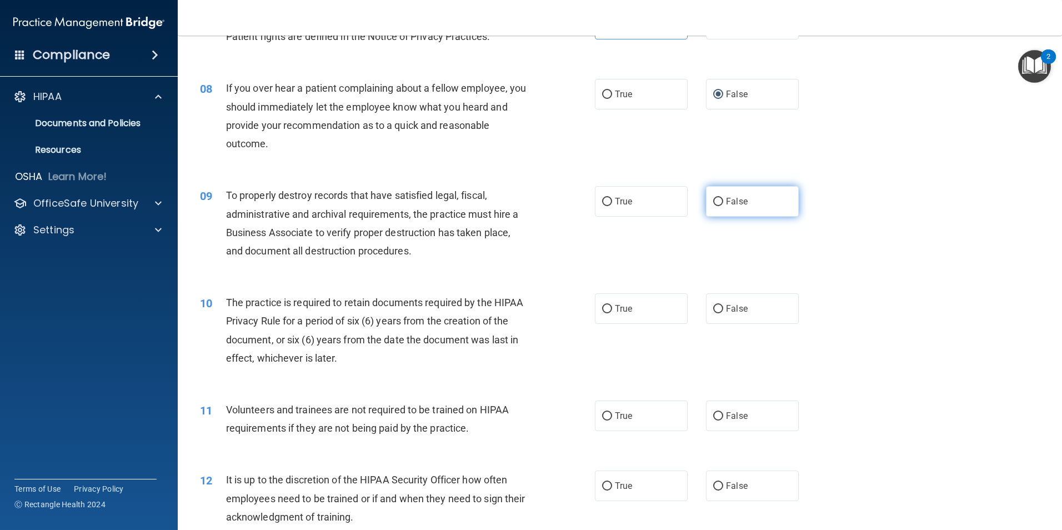
click at [717, 205] on input "False" at bounding box center [718, 202] width 10 height 8
radio input "true"
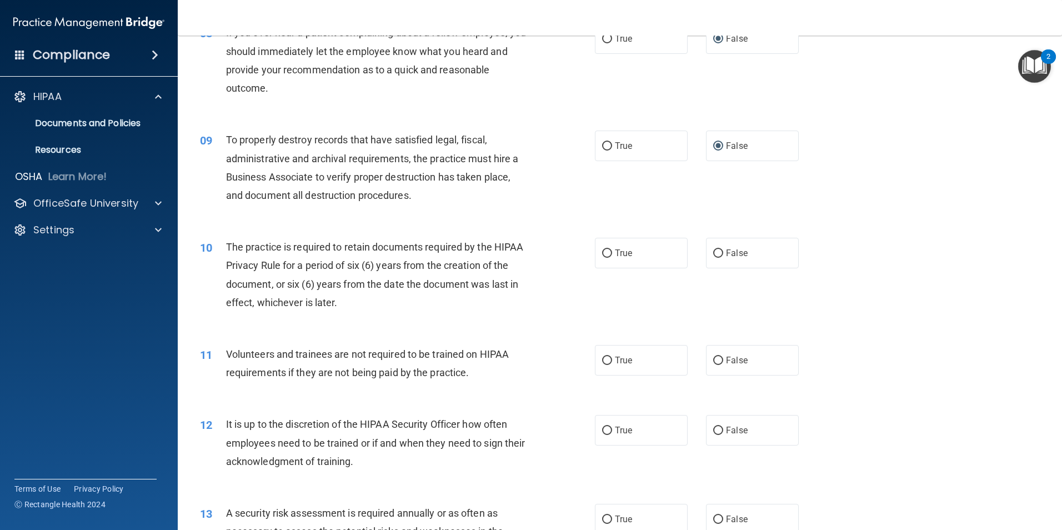
scroll to position [778, 0]
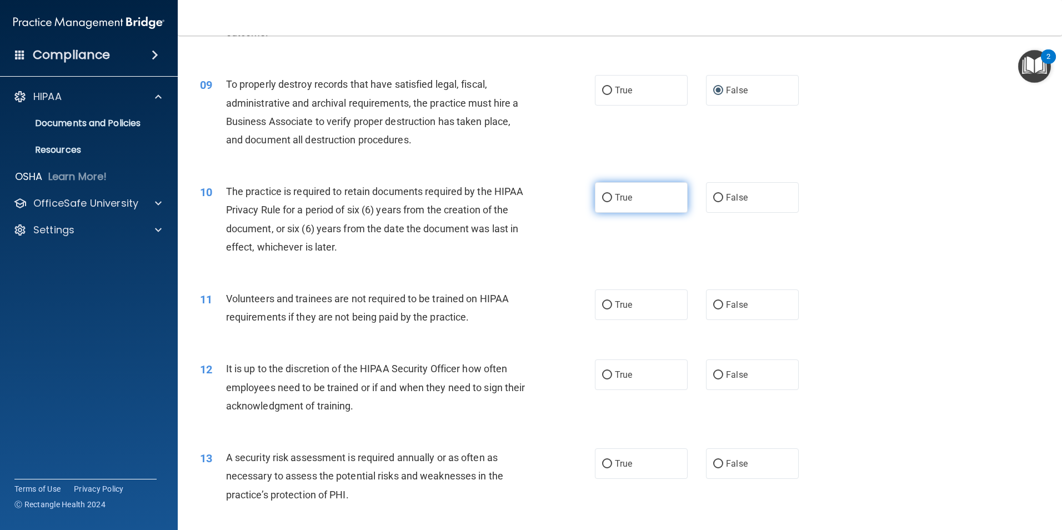
click at [616, 195] on span "True" at bounding box center [623, 197] width 17 height 11
click at [612, 195] on input "True" at bounding box center [607, 198] width 10 height 8
radio input "true"
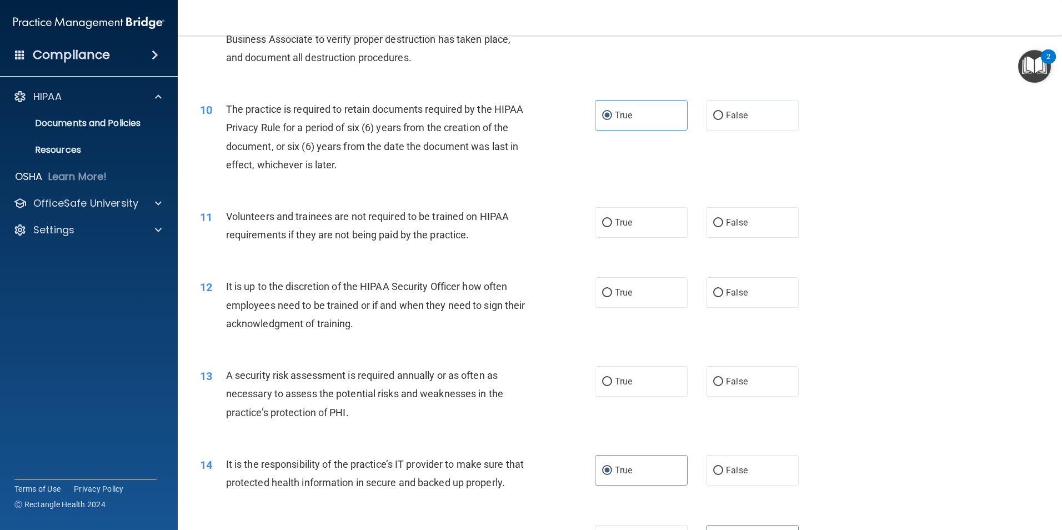
scroll to position [889, 0]
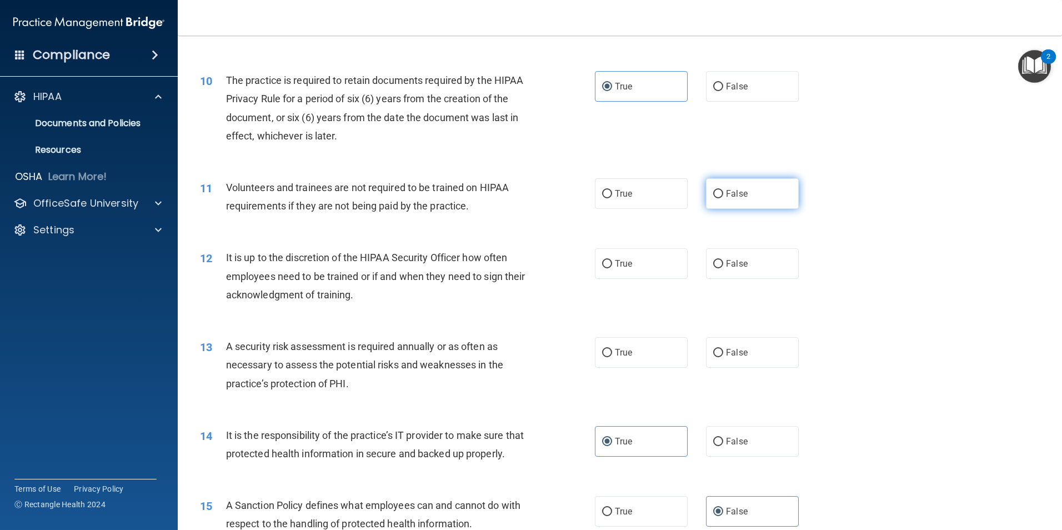
click at [732, 198] on span "False" at bounding box center [737, 193] width 22 height 11
click at [723, 198] on input "False" at bounding box center [718, 194] width 10 height 8
radio input "true"
click at [715, 261] on input "False" at bounding box center [718, 264] width 10 height 8
radio input "true"
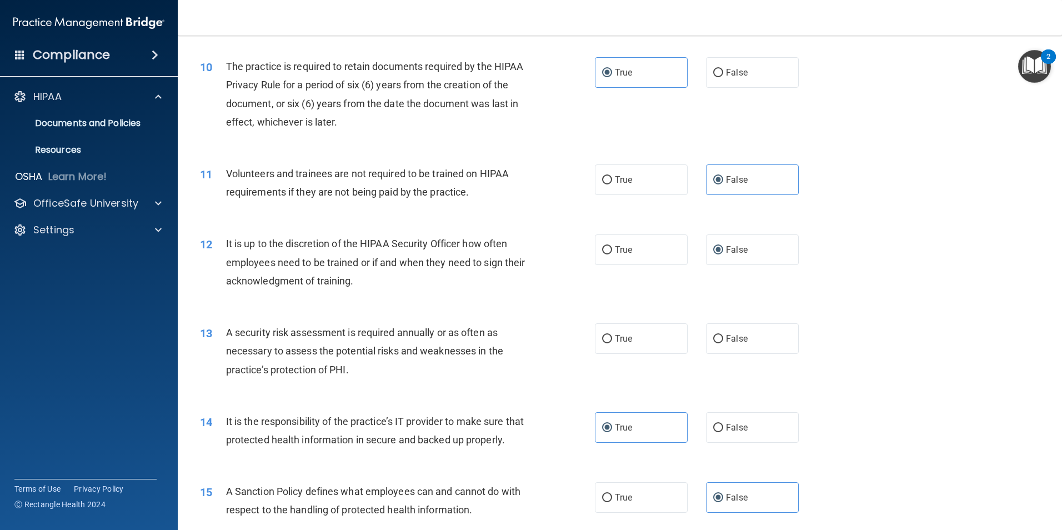
scroll to position [944, 0]
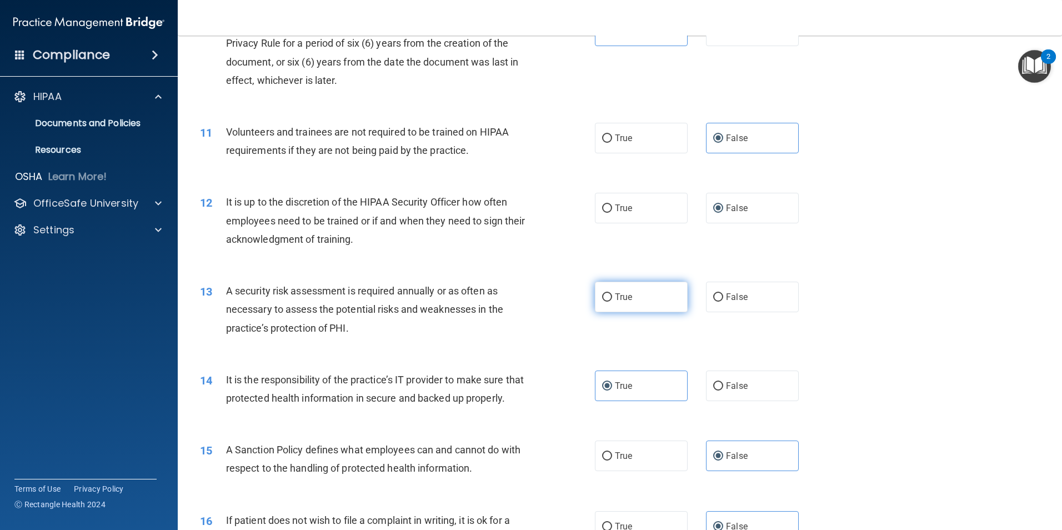
click at [622, 300] on span "True" at bounding box center [623, 297] width 17 height 11
click at [612, 300] on input "True" at bounding box center [607, 297] width 10 height 8
radio input "true"
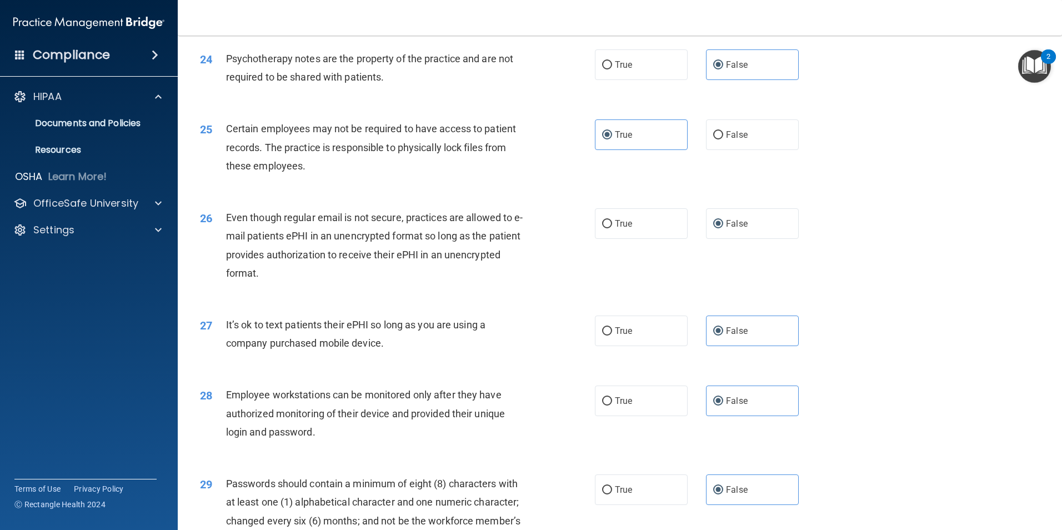
scroll to position [2259, 0]
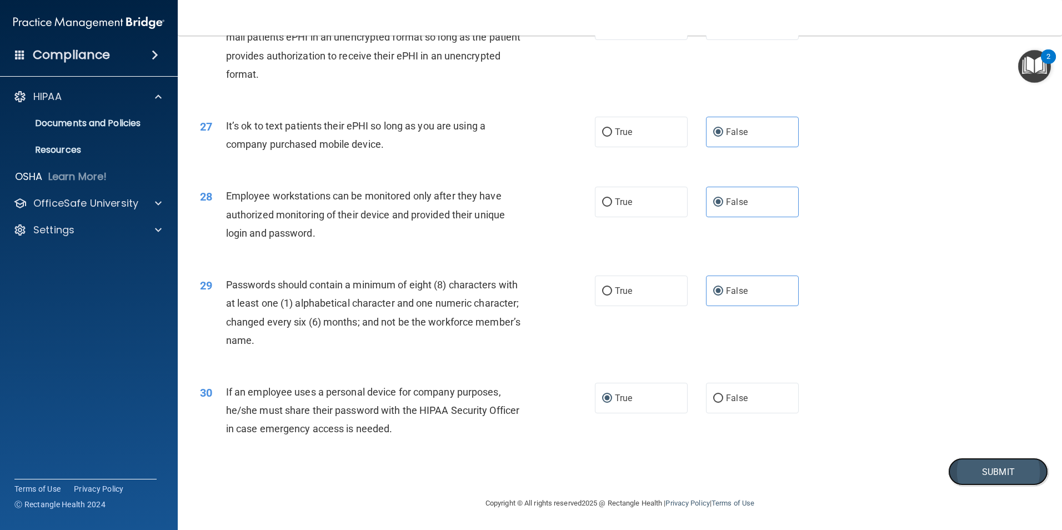
click at [966, 470] on button "Submit" at bounding box center [998, 472] width 100 height 28
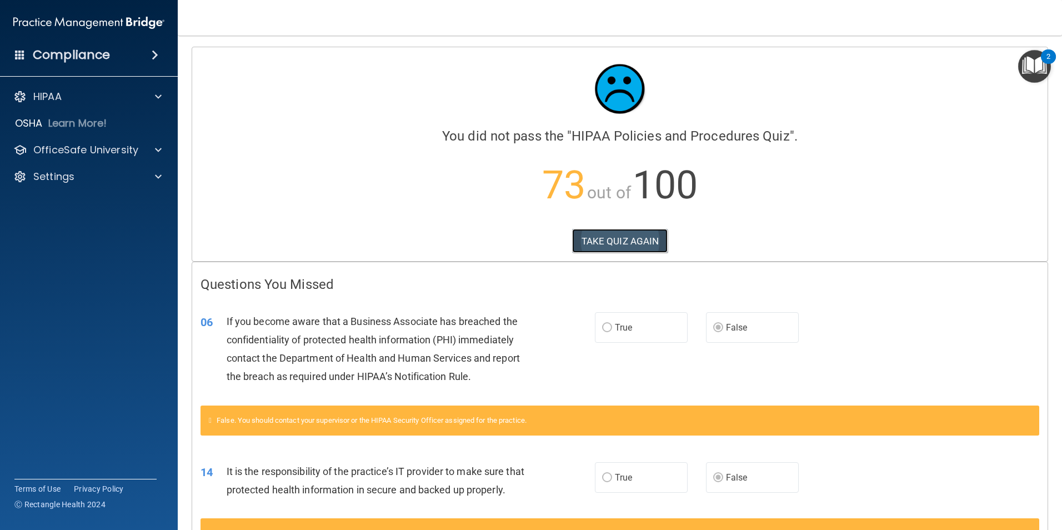
click at [613, 242] on button "TAKE QUIZ AGAIN" at bounding box center [620, 241] width 96 height 24
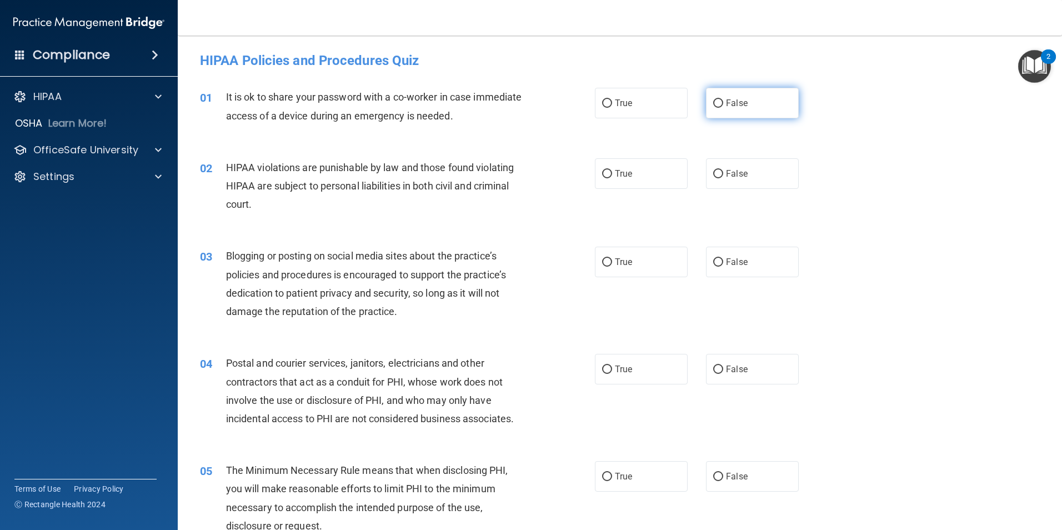
click at [713, 102] on input "False" at bounding box center [718, 103] width 10 height 8
radio input "true"
click at [631, 172] on label "True" at bounding box center [641, 173] width 93 height 31
click at [612, 172] on input "True" at bounding box center [607, 174] width 10 height 8
radio input "true"
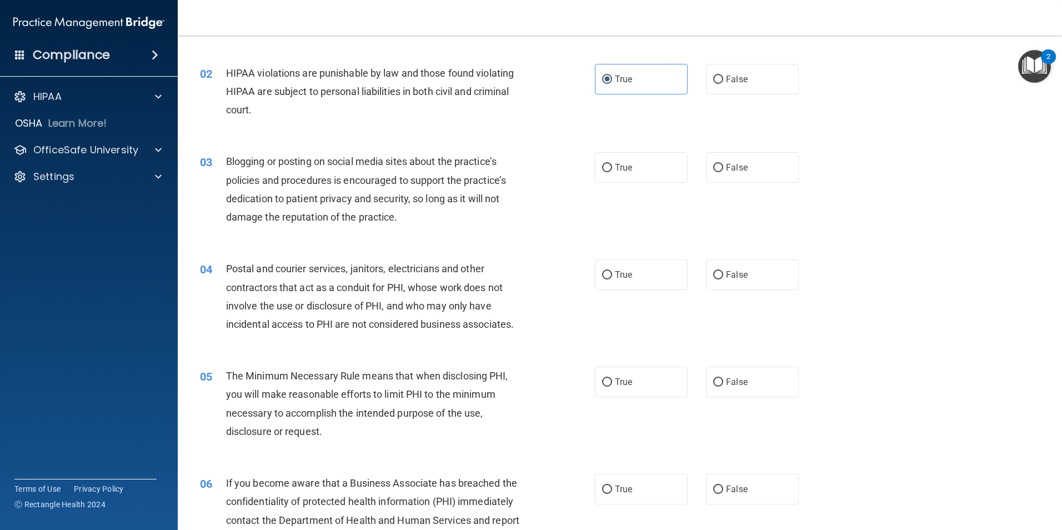
scroll to position [111, 0]
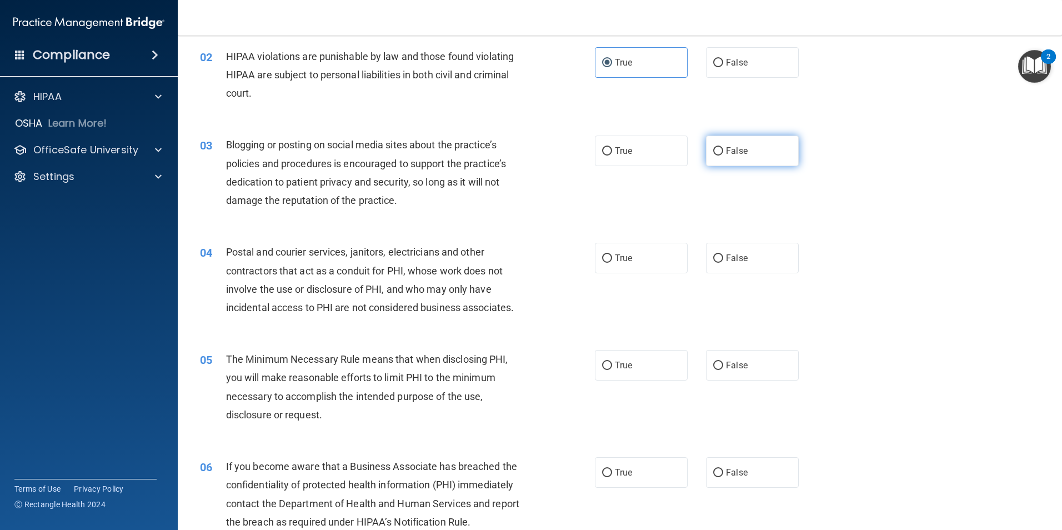
click at [718, 145] on label "False" at bounding box center [752, 151] width 93 height 31
click at [718, 147] on input "False" at bounding box center [718, 151] width 10 height 8
radio input "true"
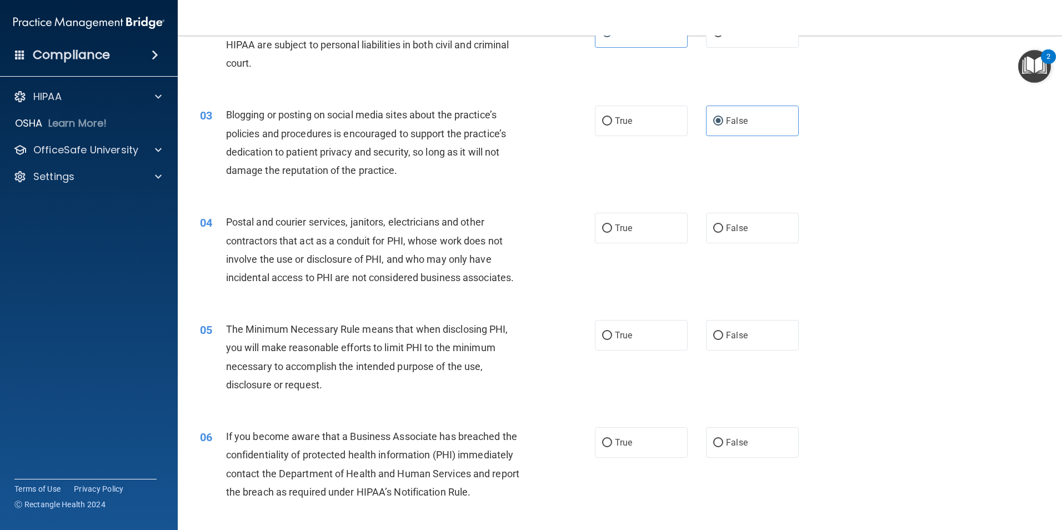
scroll to position [167, 0]
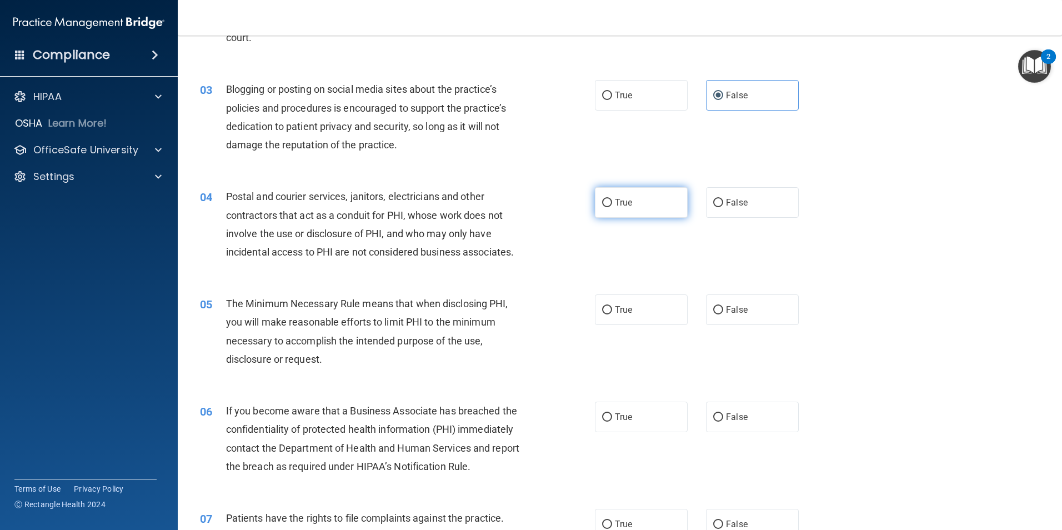
click at [637, 202] on label "True" at bounding box center [641, 202] width 93 height 31
click at [612, 202] on input "True" at bounding box center [607, 203] width 10 height 8
radio input "true"
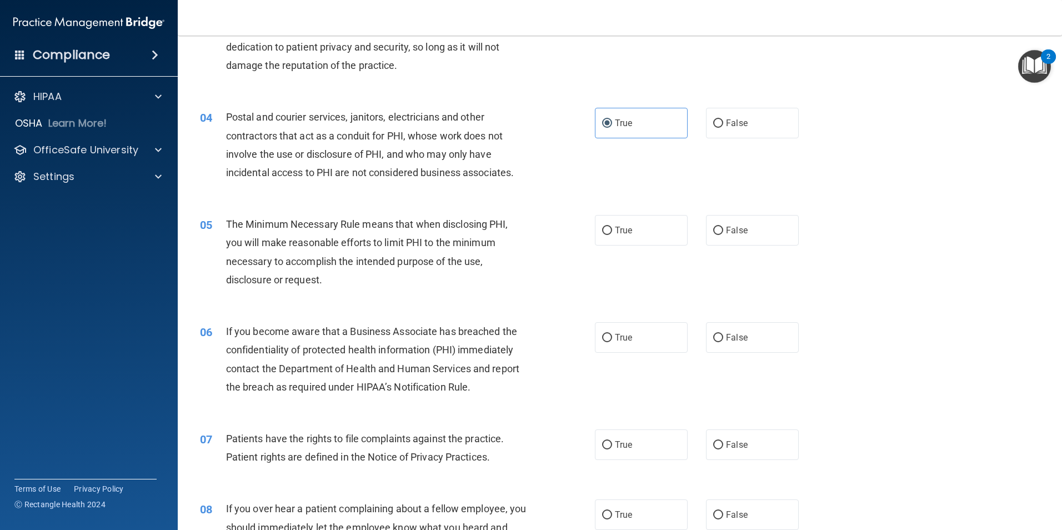
scroll to position [278, 0]
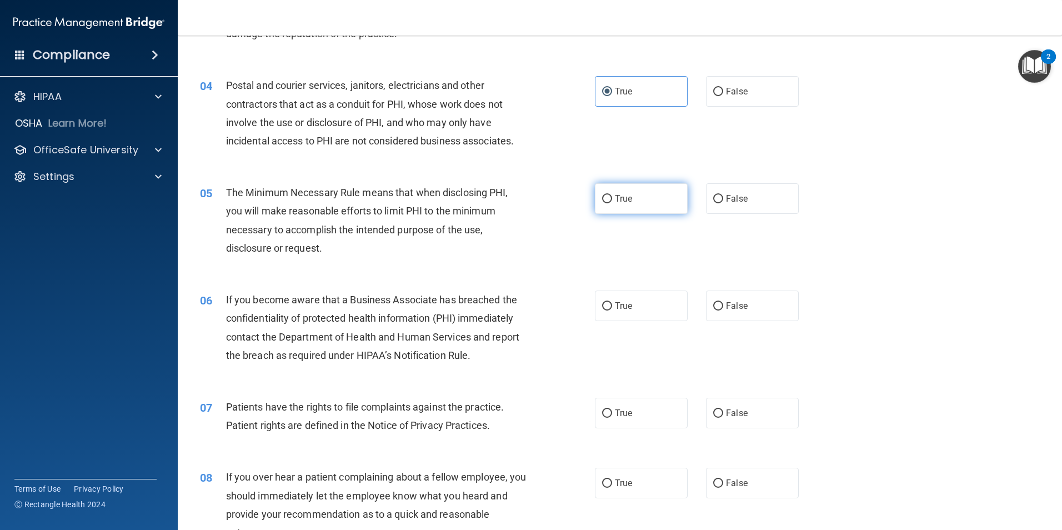
click at [617, 197] on span "True" at bounding box center [623, 198] width 17 height 11
click at [612, 197] on input "True" at bounding box center [607, 199] width 10 height 8
radio input "true"
click at [740, 303] on span "False" at bounding box center [737, 306] width 22 height 11
click at [723, 303] on input "False" at bounding box center [718, 306] width 10 height 8
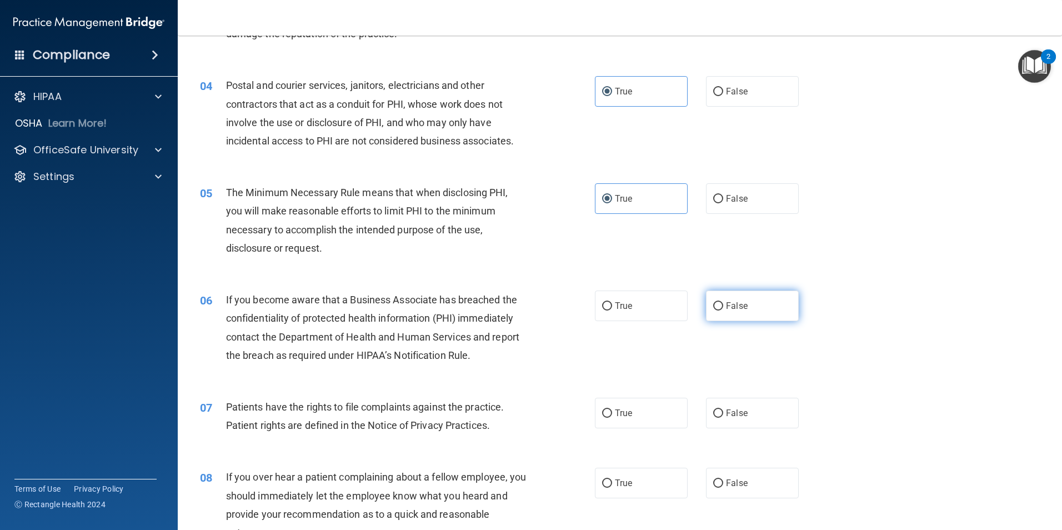
radio input "true"
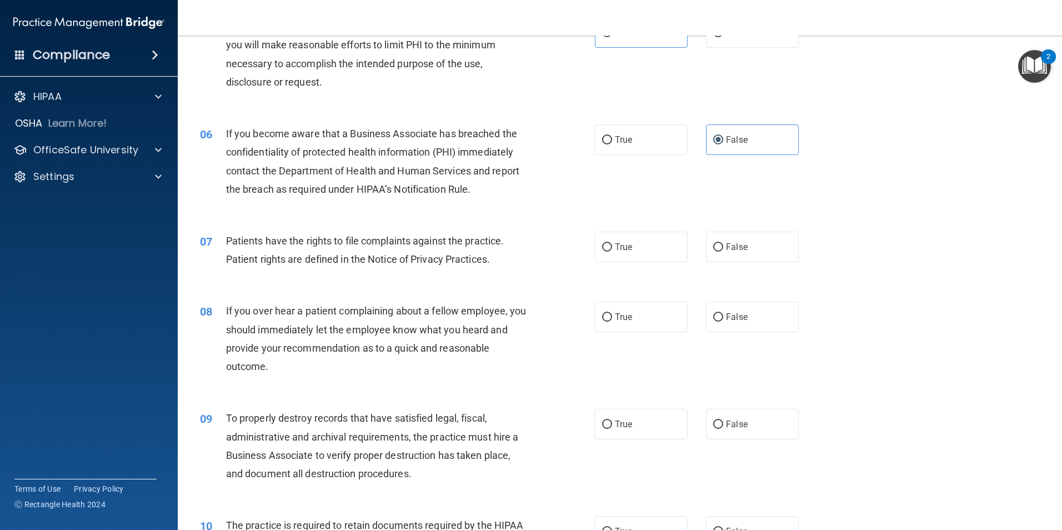
scroll to position [444, 0]
click at [616, 246] on span "True" at bounding box center [623, 246] width 17 height 11
click at [612, 246] on input "True" at bounding box center [607, 247] width 10 height 8
radio input "true"
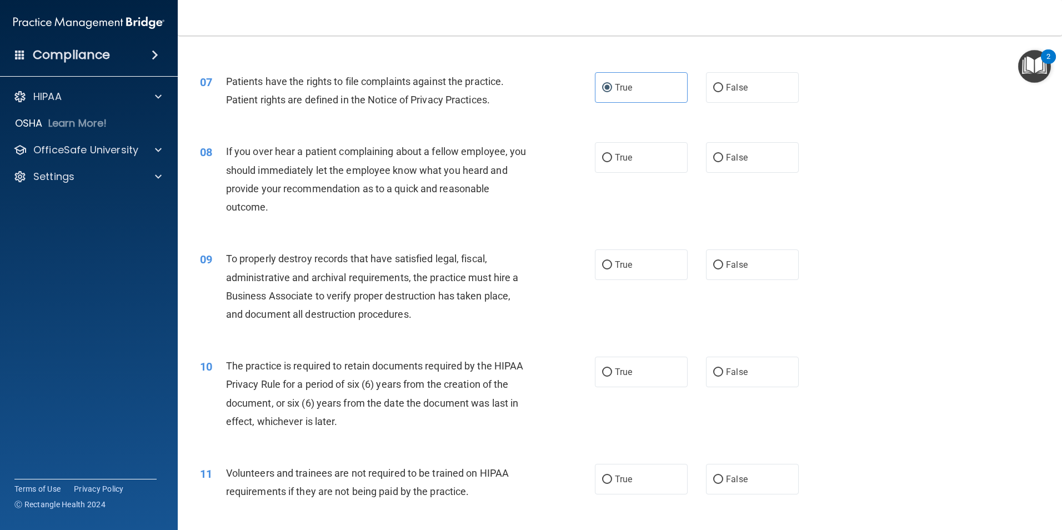
scroll to position [611, 0]
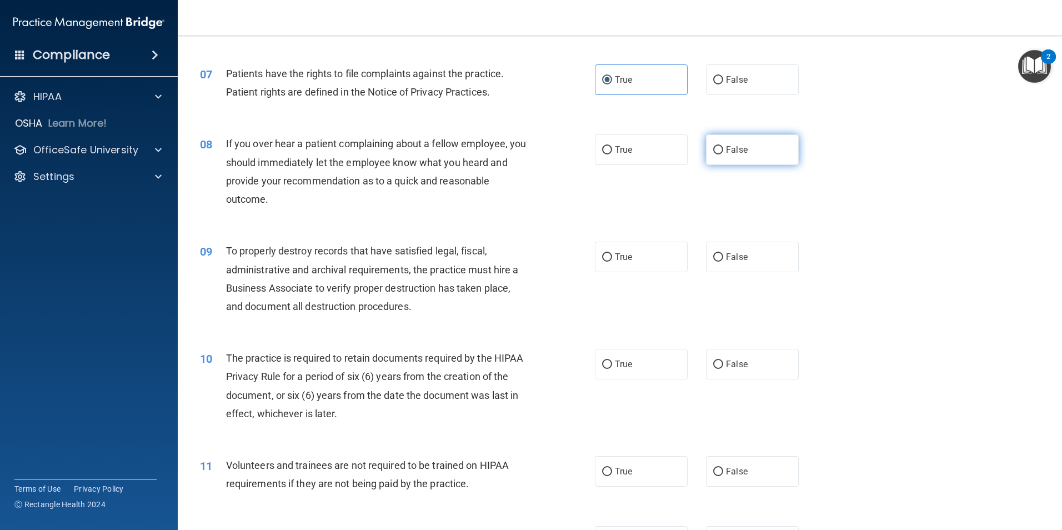
click at [722, 156] on label "False" at bounding box center [752, 149] width 93 height 31
click at [722, 154] on input "False" at bounding box center [718, 150] width 10 height 8
radio input "true"
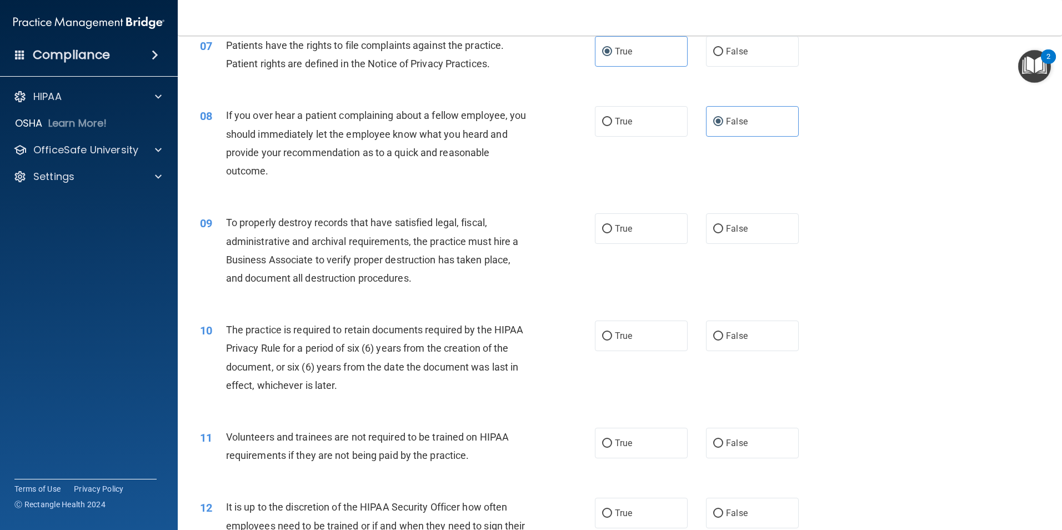
scroll to position [722, 0]
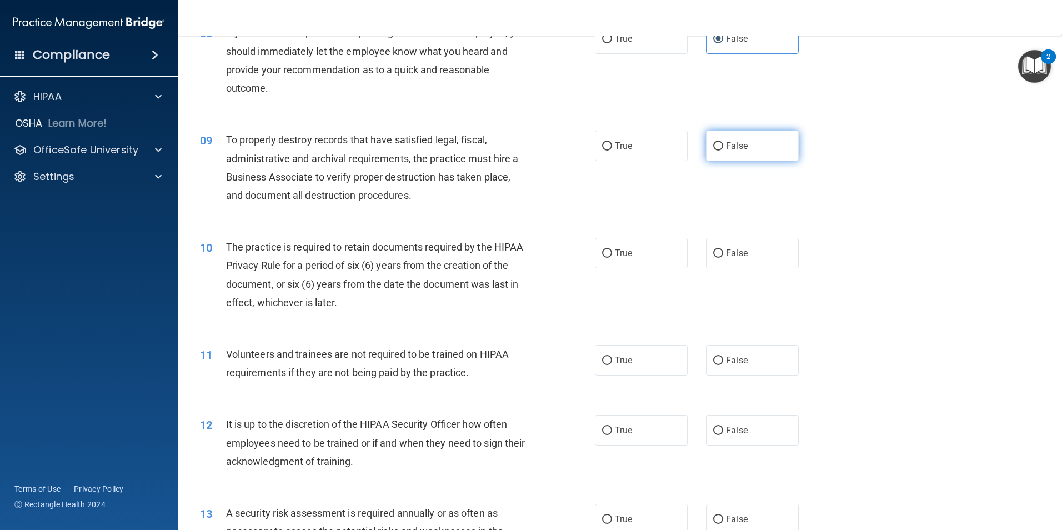
click at [737, 147] on span "False" at bounding box center [737, 146] width 22 height 11
click at [723, 147] on input "False" at bounding box center [718, 146] width 10 height 8
radio input "true"
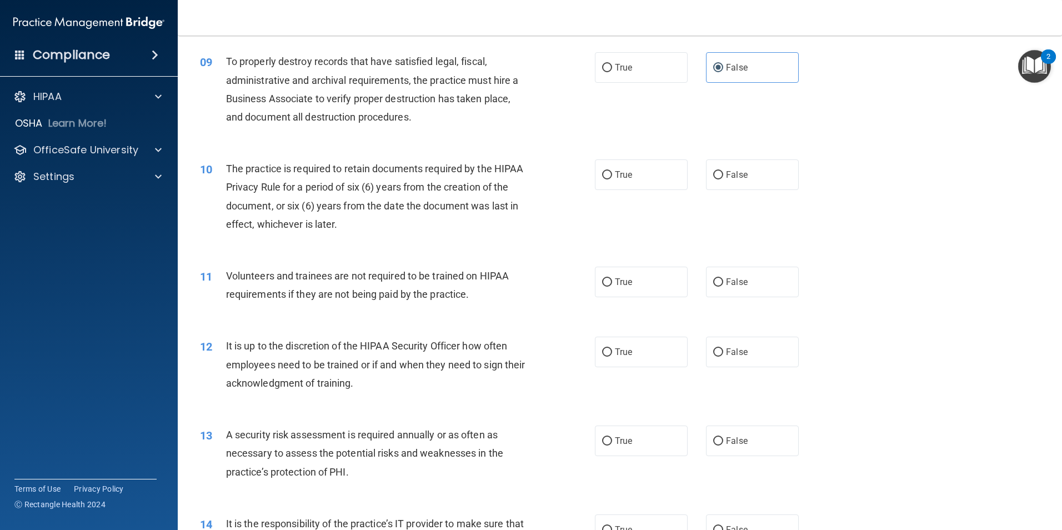
scroll to position [833, 0]
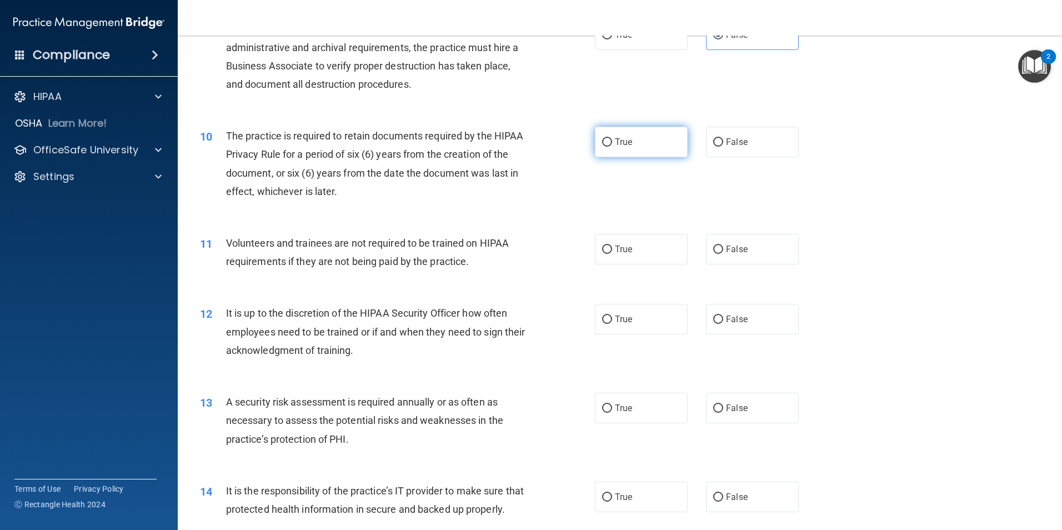
click at [604, 138] on input "True" at bounding box center [607, 142] width 10 height 8
radio input "true"
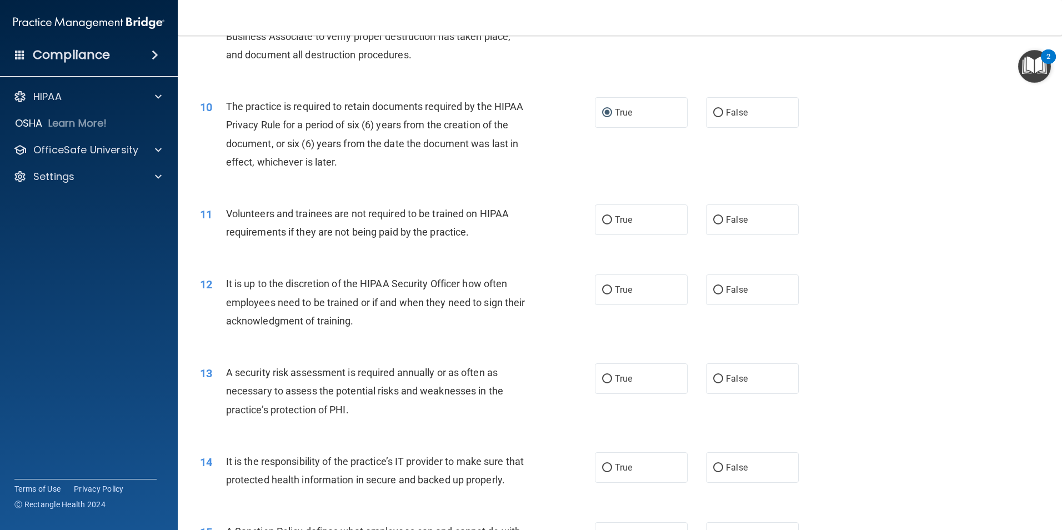
scroll to position [944, 0]
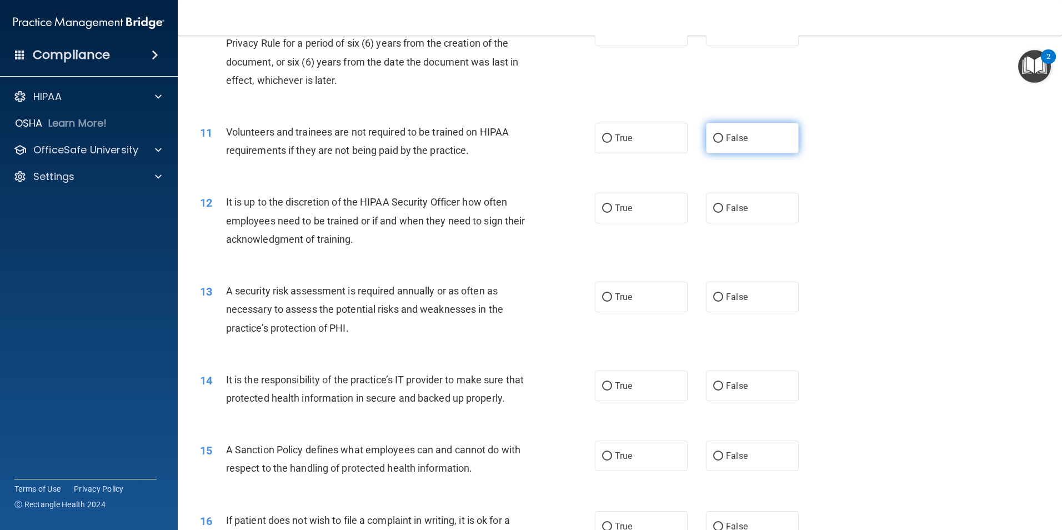
click at [713, 137] on input "False" at bounding box center [718, 138] width 10 height 8
radio input "true"
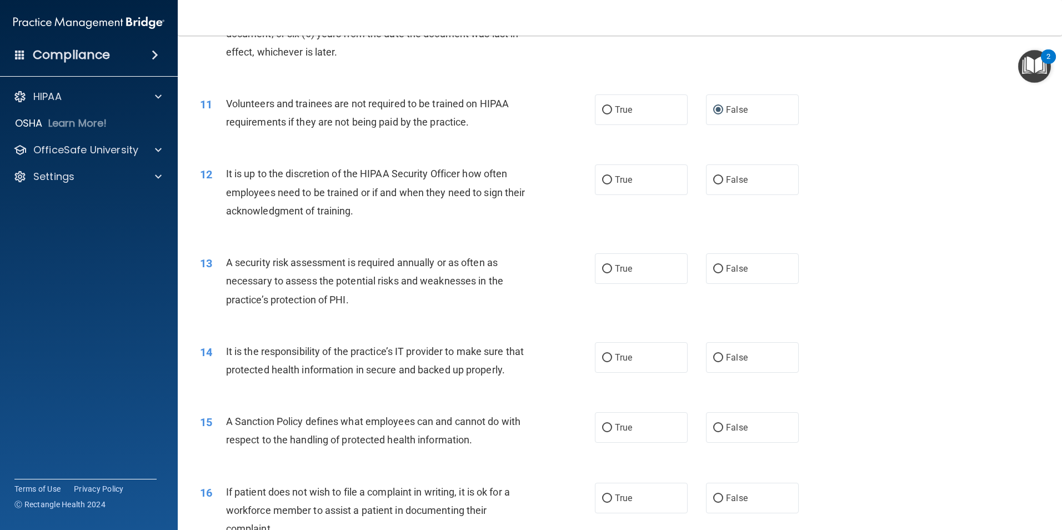
scroll to position [1000, 0]
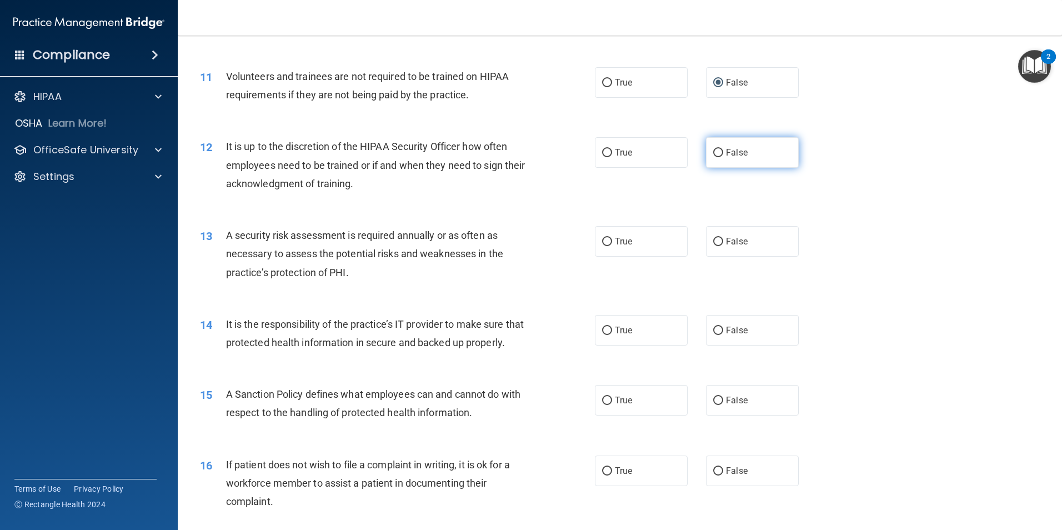
click at [713, 149] on input "False" at bounding box center [718, 153] width 10 height 8
radio input "true"
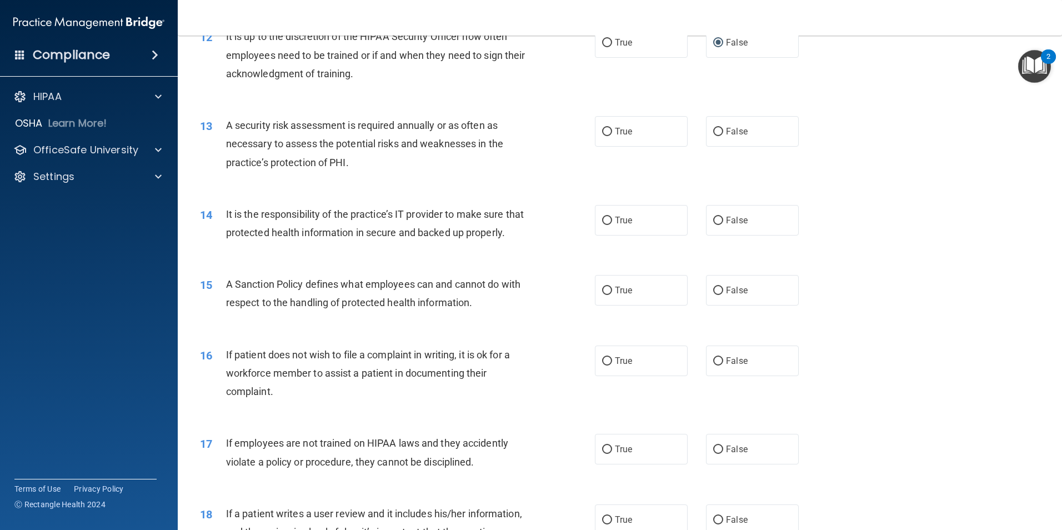
scroll to position [1111, 0]
click at [624, 133] on span "True" at bounding box center [623, 130] width 17 height 11
click at [612, 133] on input "True" at bounding box center [607, 131] width 10 height 8
radio input "true"
click at [730, 222] on span "False" at bounding box center [737, 219] width 22 height 11
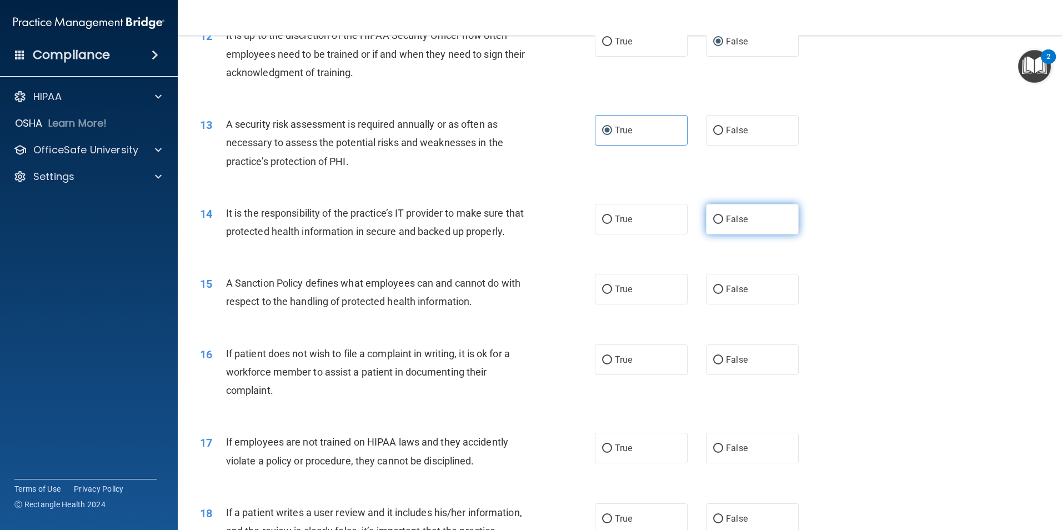
click at [723, 222] on input "False" at bounding box center [718, 220] width 10 height 8
radio input "true"
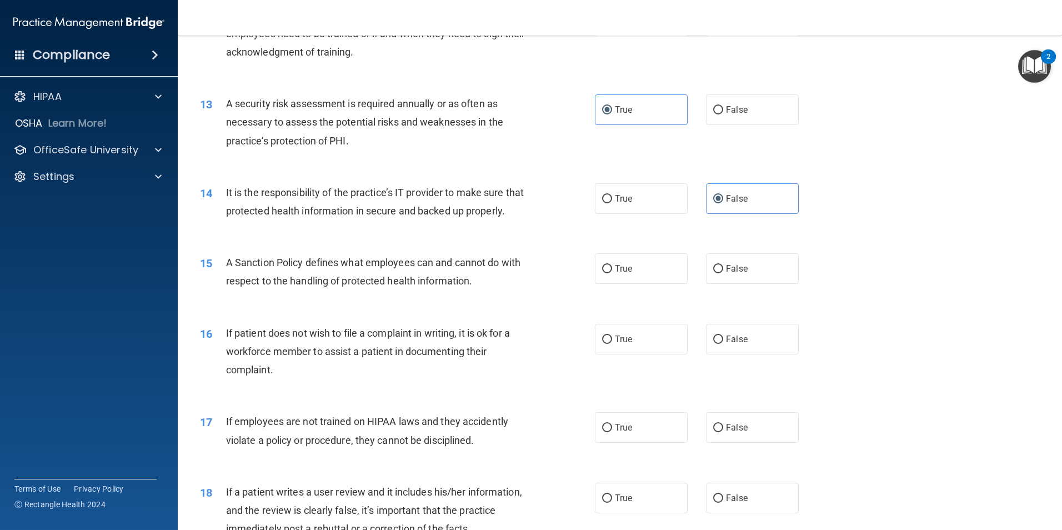
scroll to position [1167, 0]
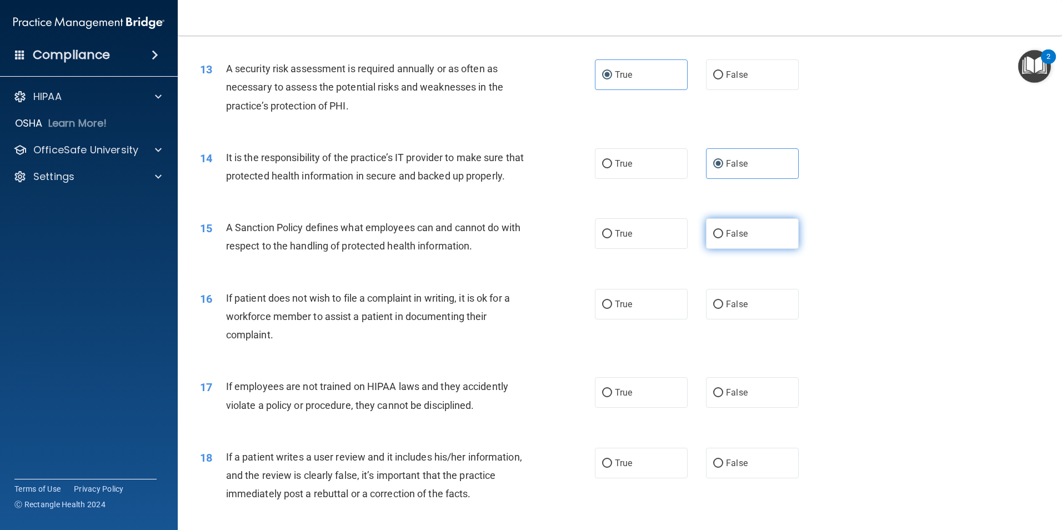
click at [713, 238] on input "False" at bounding box center [718, 234] width 10 height 8
radio input "true"
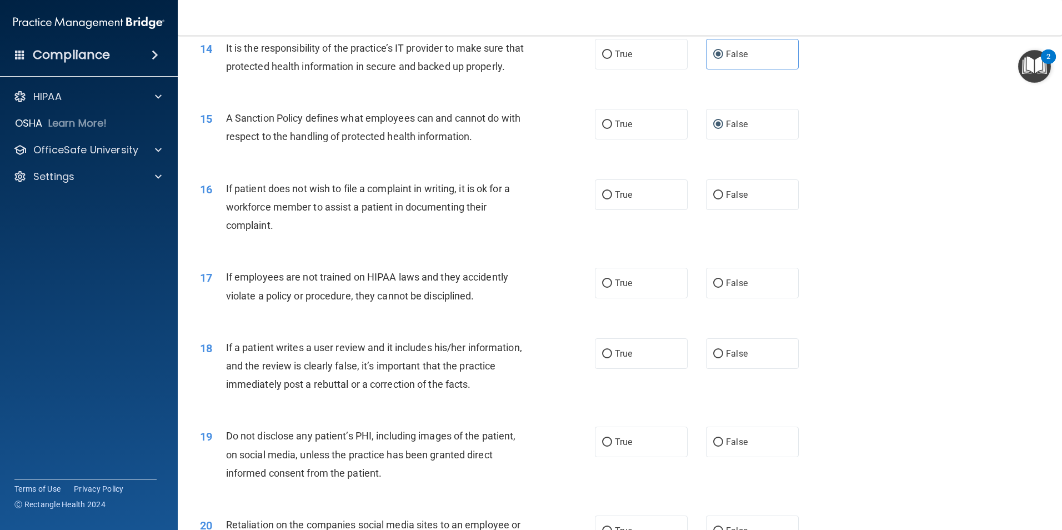
scroll to position [1278, 0]
click at [608, 198] on input "True" at bounding box center [607, 193] width 10 height 8
radio input "true"
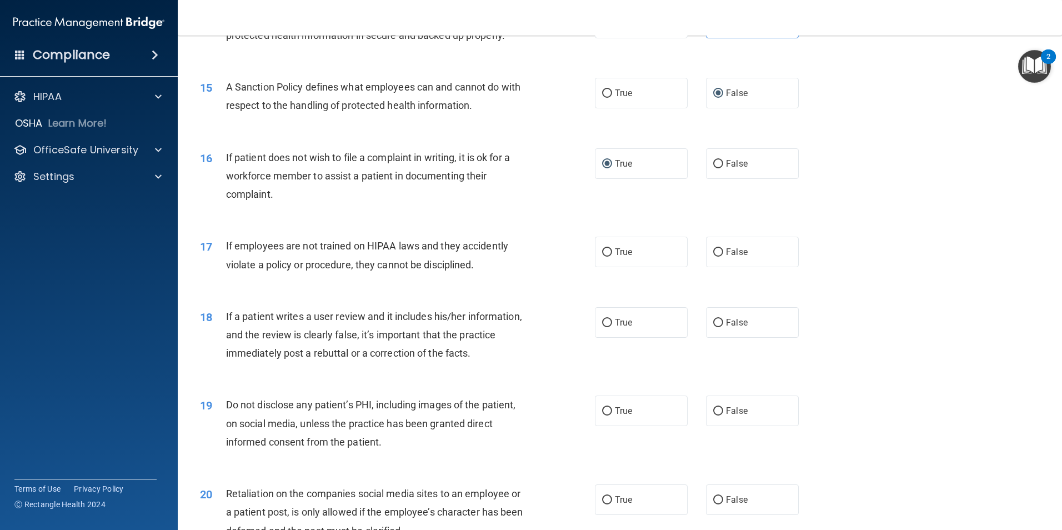
scroll to position [1333, 0]
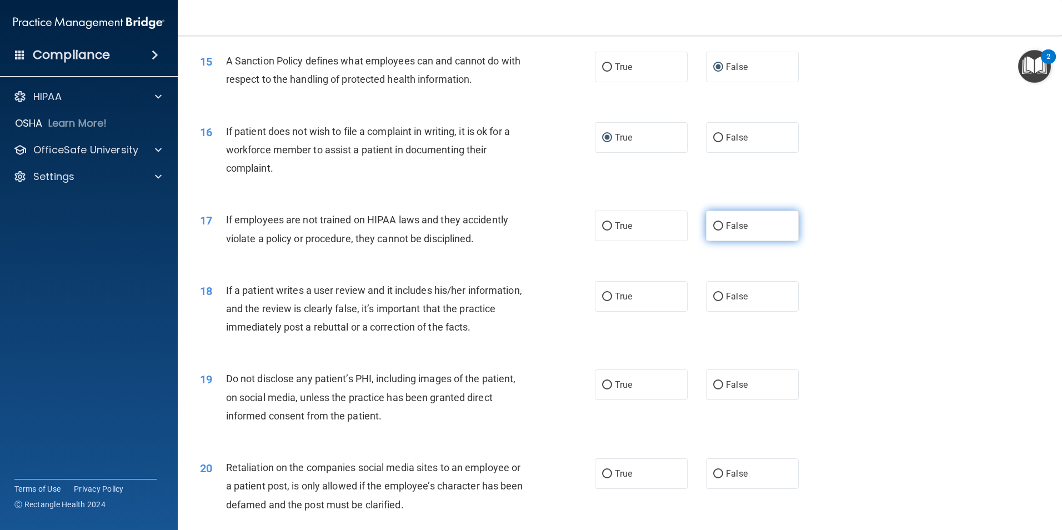
click at [741, 231] on span "False" at bounding box center [737, 226] width 22 height 11
click at [723, 231] on input "False" at bounding box center [718, 226] width 10 height 8
radio input "true"
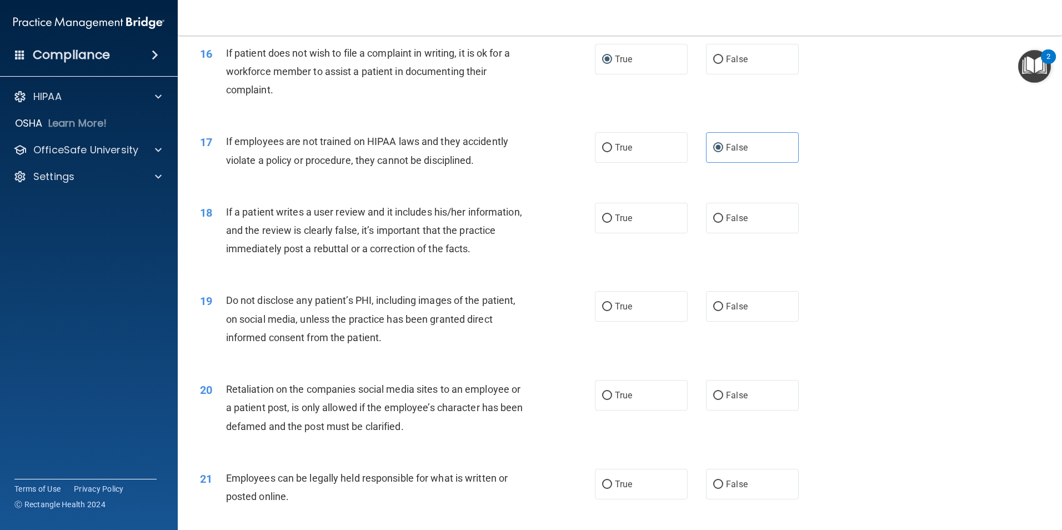
scroll to position [1444, 0]
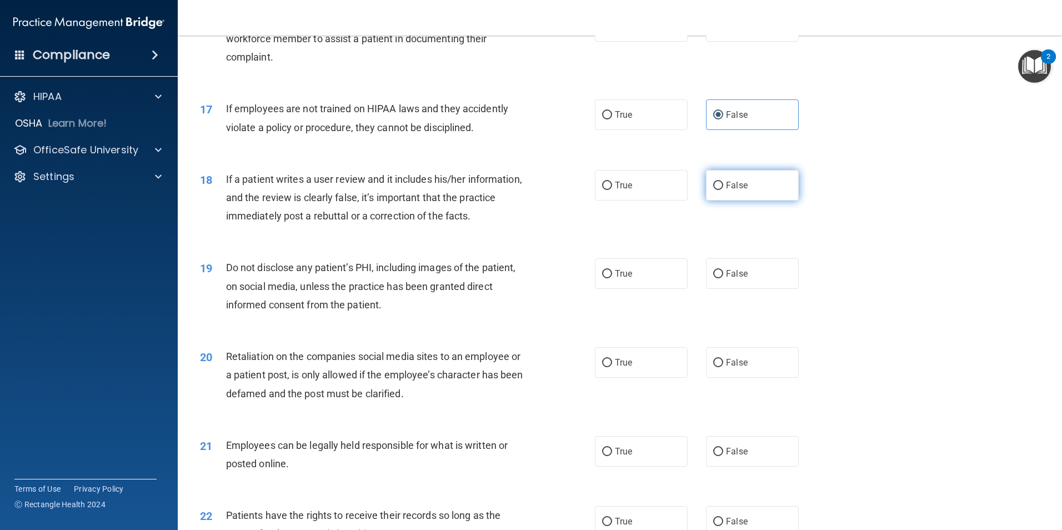
click at [706, 201] on label "False" at bounding box center [752, 185] width 93 height 31
click at [713, 190] on input "False" at bounding box center [718, 186] width 10 height 8
radio input "true"
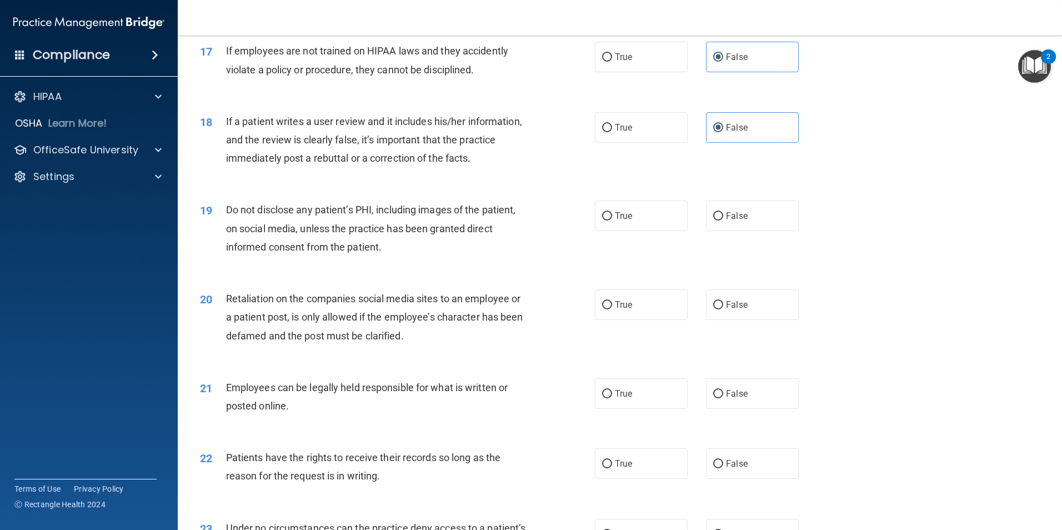
scroll to position [1556, 0]
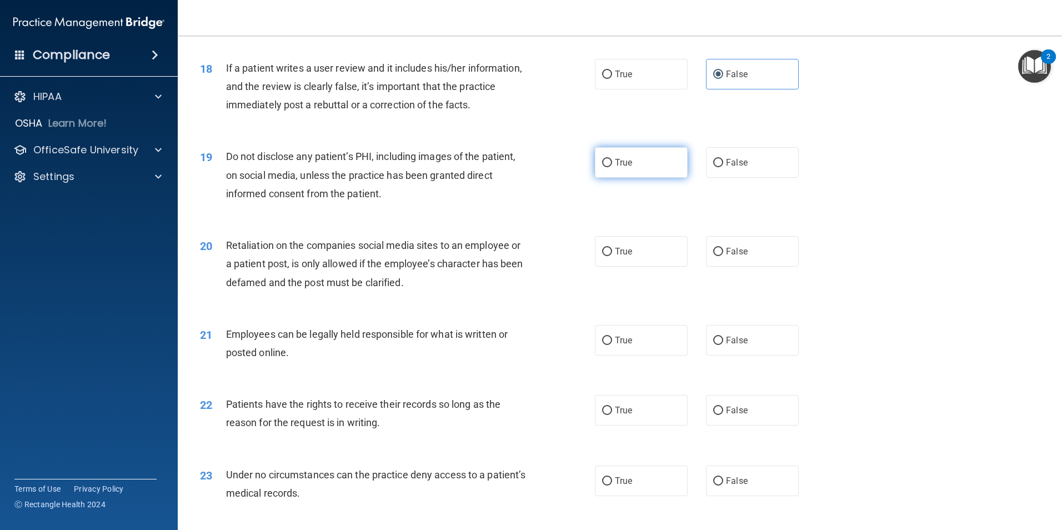
click at [639, 178] on label "True" at bounding box center [641, 162] width 93 height 31
click at [612, 167] on input "True" at bounding box center [607, 163] width 10 height 8
radio input "true"
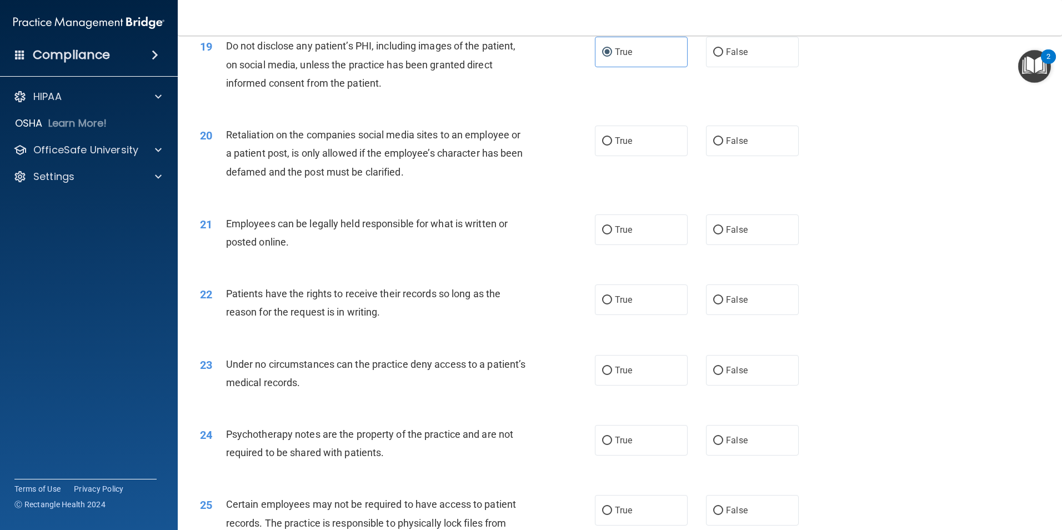
scroll to position [1667, 0]
click at [718, 174] on div "20 Retaliation on the companies social media sites to an employee or a patient …" at bounding box center [620, 155] width 857 height 89
click at [717, 145] on input "False" at bounding box center [718, 141] width 10 height 8
radio input "true"
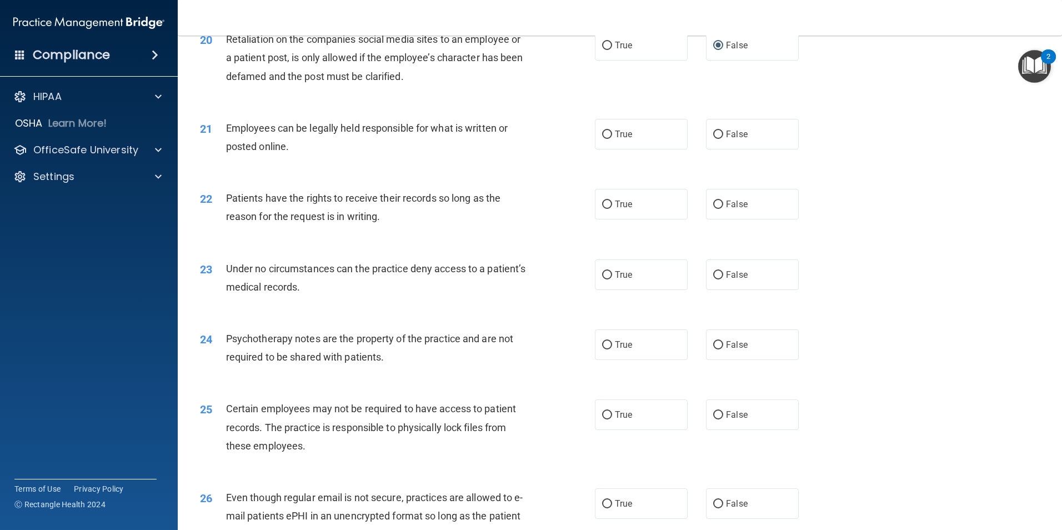
scroll to position [1778, 0]
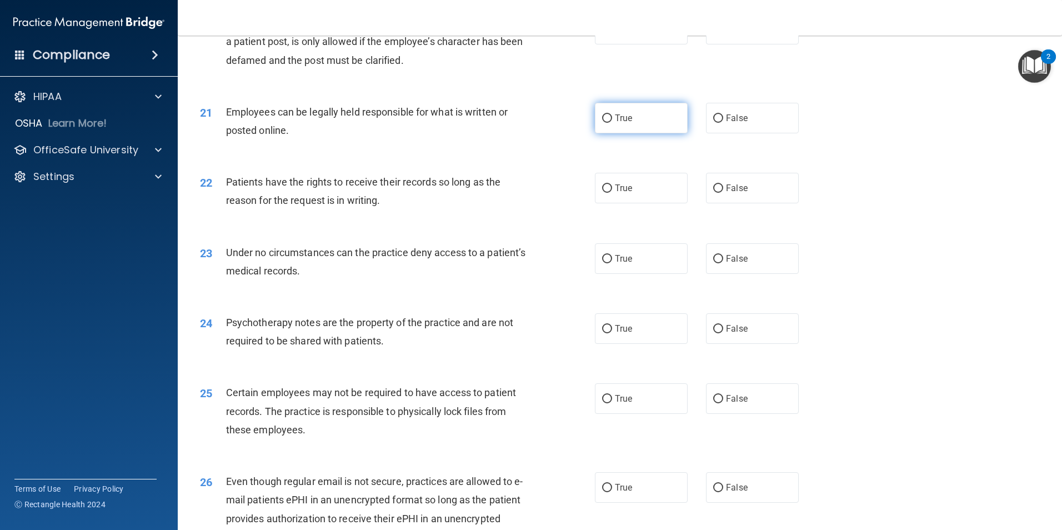
click at [615, 123] on span "True" at bounding box center [623, 118] width 17 height 11
click at [612, 123] on input "True" at bounding box center [607, 118] width 10 height 8
radio input "true"
click at [774, 203] on label "False" at bounding box center [752, 188] width 93 height 31
click at [723, 193] on input "False" at bounding box center [718, 188] width 10 height 8
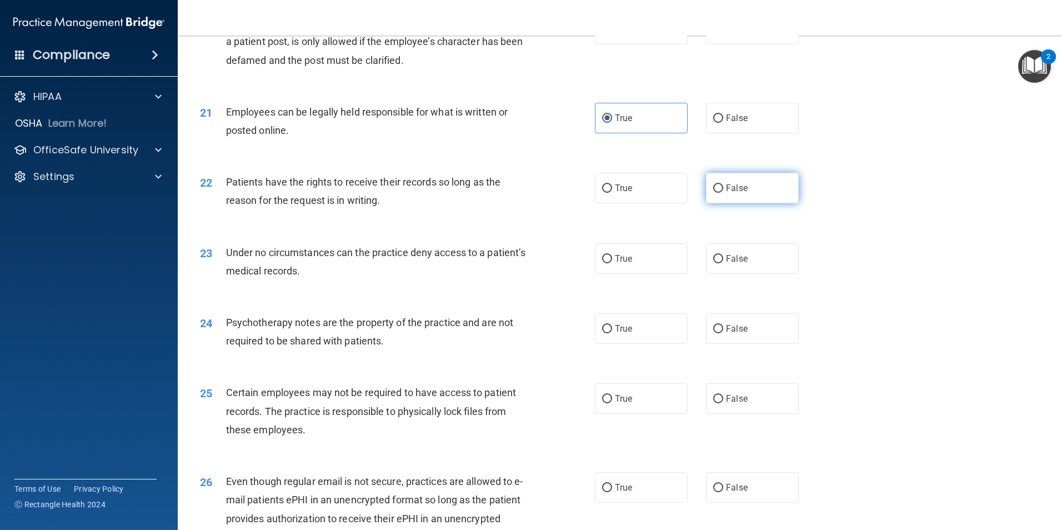
radio input "true"
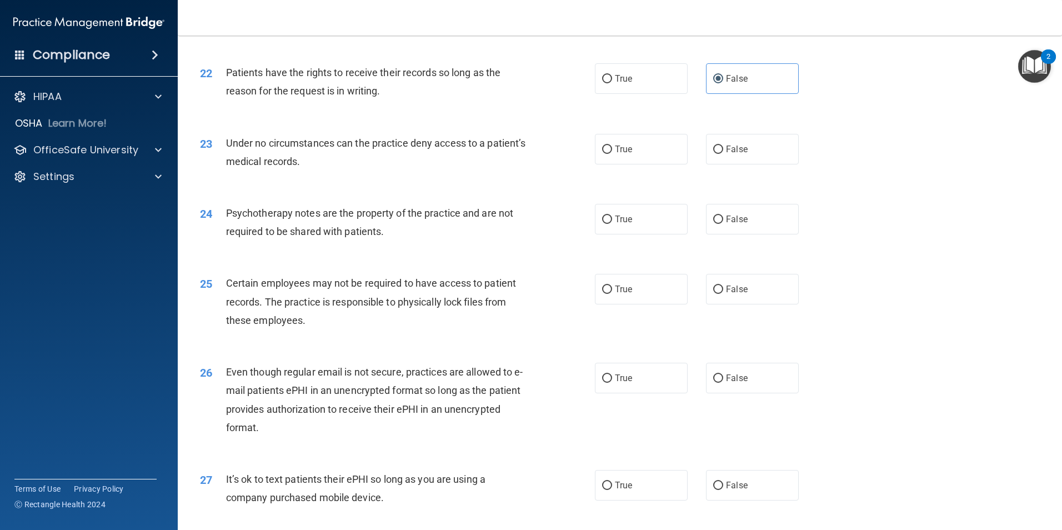
scroll to position [1889, 0]
click at [759, 163] on label "False" at bounding box center [752, 147] width 93 height 31
click at [723, 152] on input "False" at bounding box center [718, 148] width 10 height 8
radio input "true"
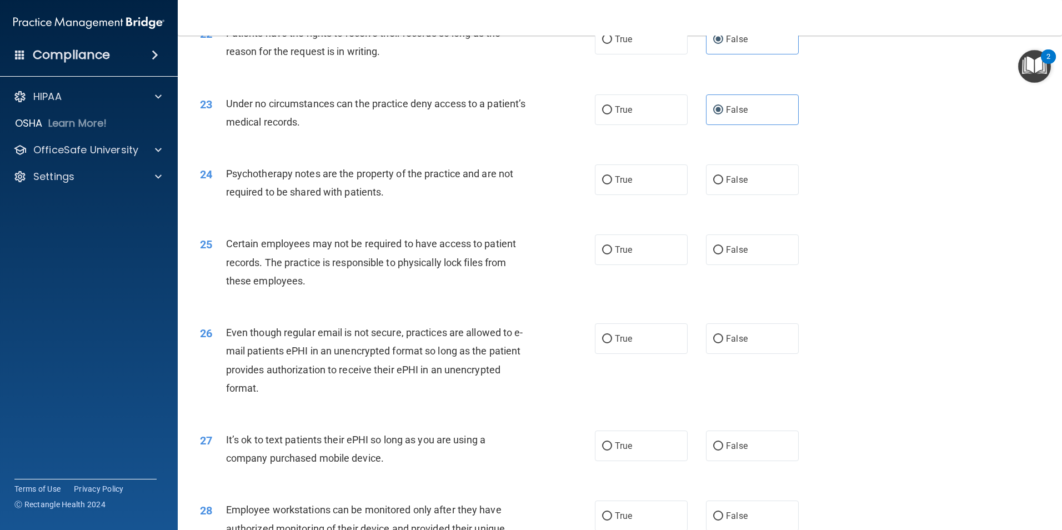
scroll to position [1944, 0]
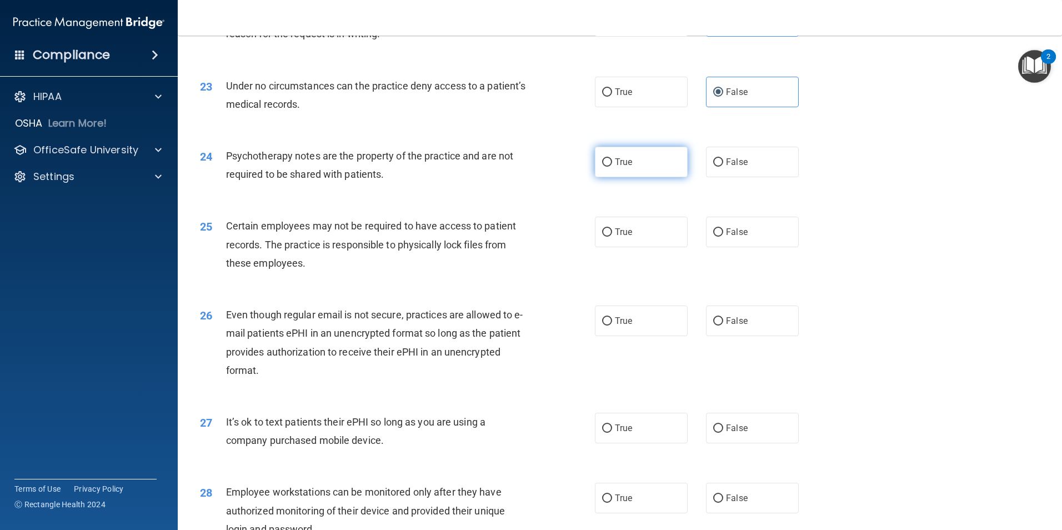
click at [615, 167] on span "True" at bounding box center [623, 162] width 17 height 11
click at [612, 167] on input "True" at bounding box center [607, 162] width 10 height 8
radio input "true"
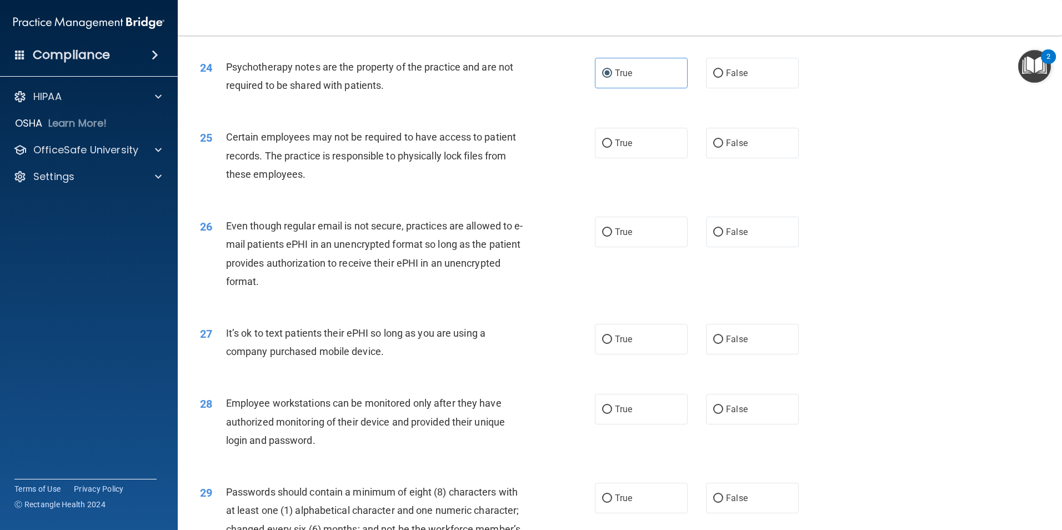
scroll to position [2056, 0]
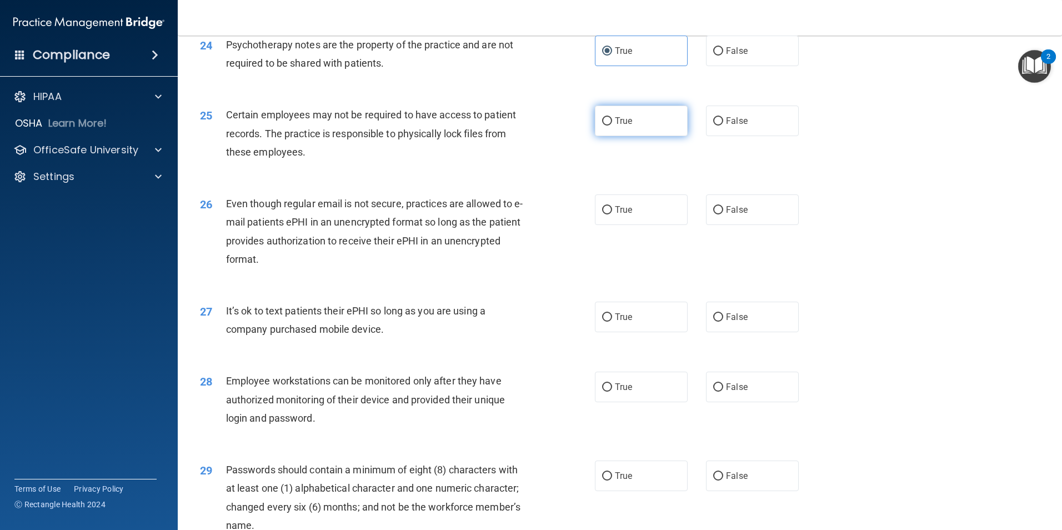
click at [616, 136] on label "True" at bounding box center [641, 121] width 93 height 31
click at [612, 126] on input "True" at bounding box center [607, 121] width 10 height 8
radio input "true"
click at [637, 225] on label "True" at bounding box center [641, 209] width 93 height 31
click at [612, 214] on input "True" at bounding box center [607, 210] width 10 height 8
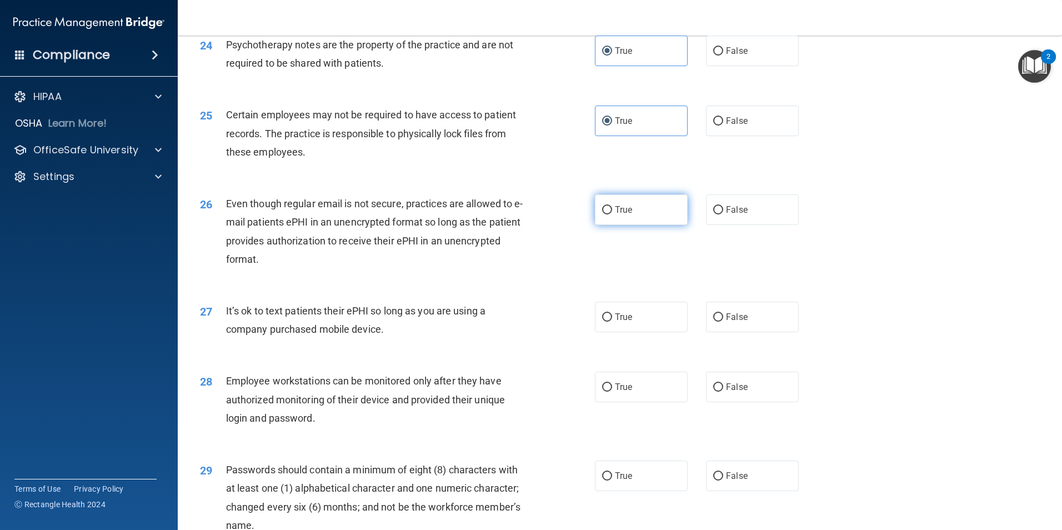
radio input "true"
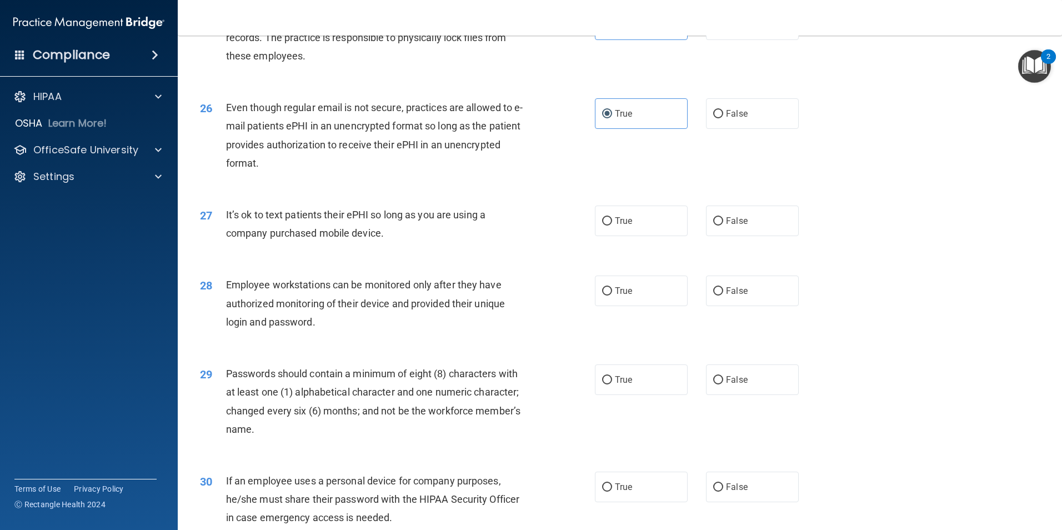
scroll to position [2167, 0]
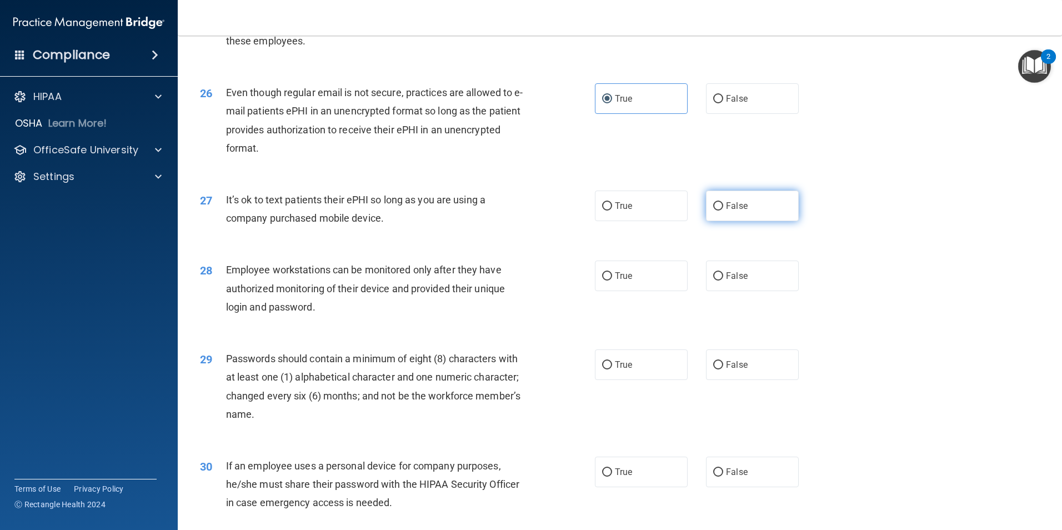
click at [713, 211] on input "False" at bounding box center [718, 206] width 10 height 8
radio input "true"
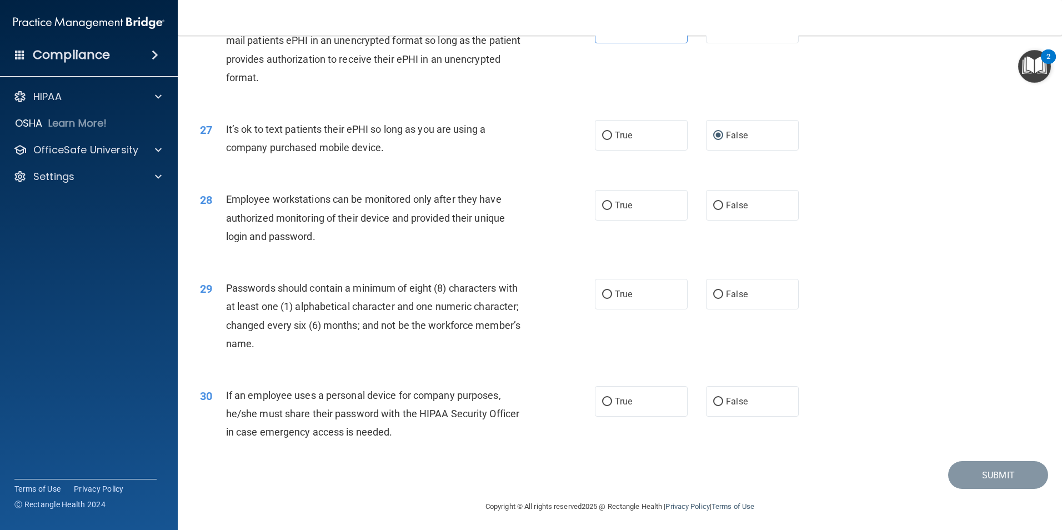
scroll to position [2259, 0]
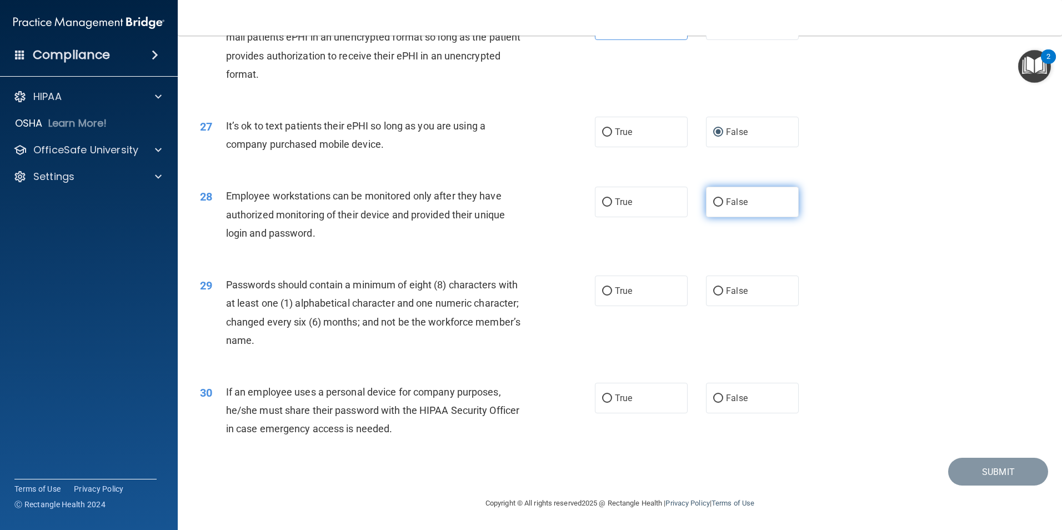
click at [753, 194] on label "False" at bounding box center [752, 202] width 93 height 31
click at [723, 198] on input "False" at bounding box center [718, 202] width 10 height 8
radio input "true"
click at [608, 288] on input "True" at bounding box center [607, 291] width 10 height 8
radio input "true"
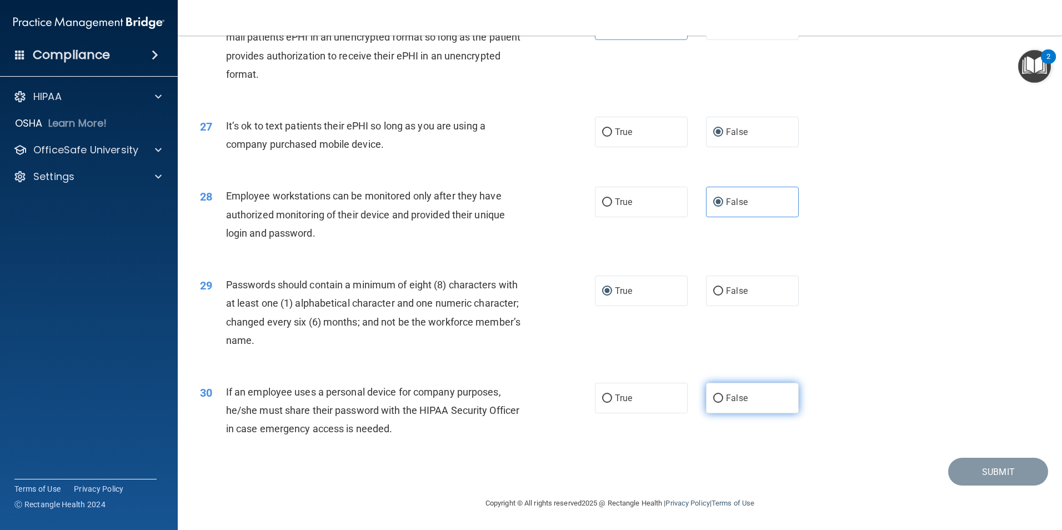
click at [728, 396] on span "False" at bounding box center [737, 398] width 22 height 11
click at [723, 396] on input "False" at bounding box center [718, 398] width 10 height 8
radio input "true"
click at [989, 464] on button "Submit" at bounding box center [998, 472] width 100 height 28
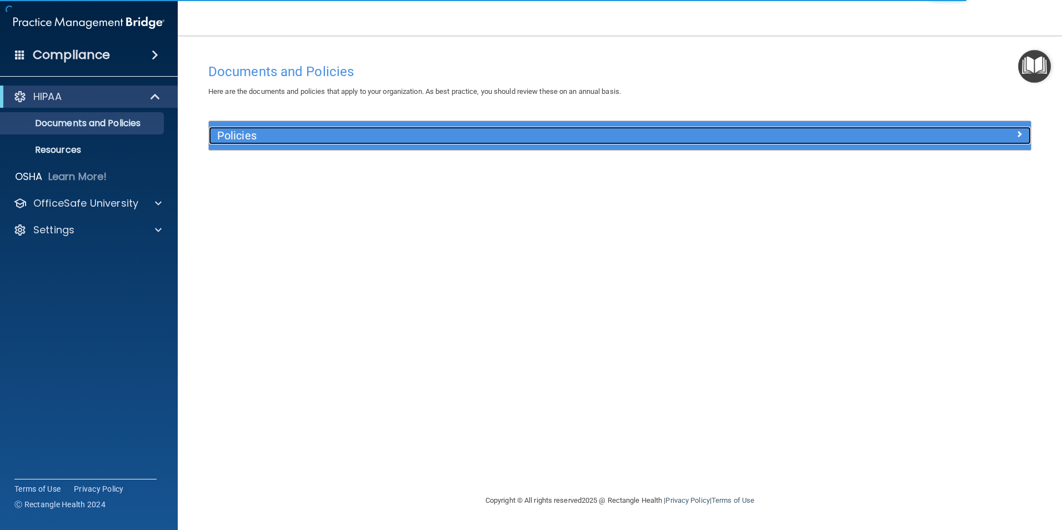
click at [454, 134] on h5 "Policies" at bounding box center [517, 135] width 600 height 12
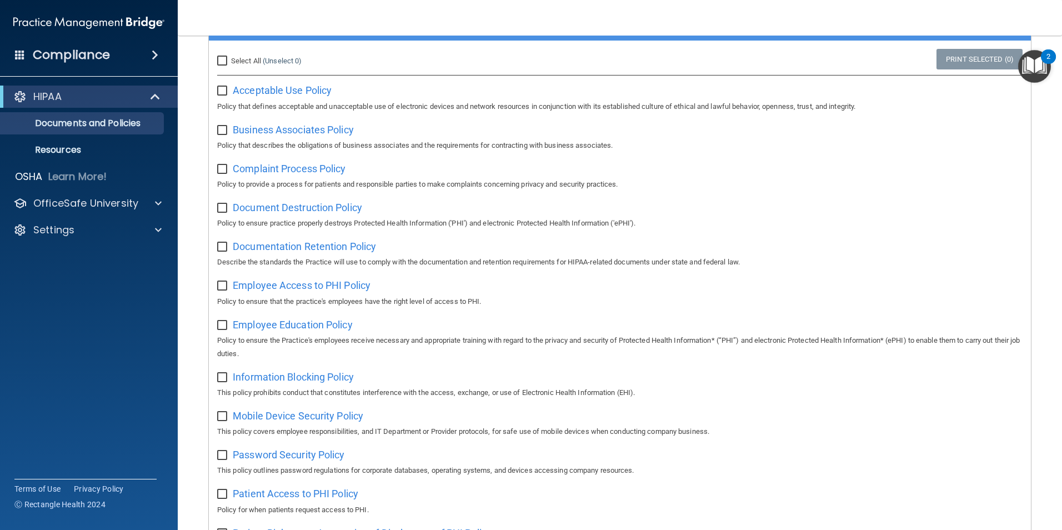
scroll to position [111, 0]
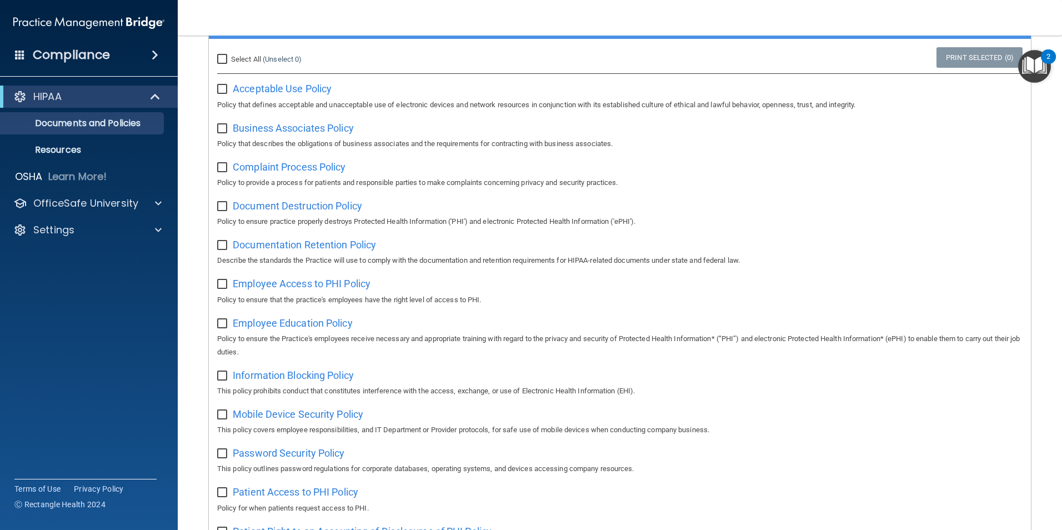
click at [308, 177] on p "Policy to provide a process for patients and responsible parties to make compla…" at bounding box center [620, 182] width 806 height 13
click at [308, 167] on span "Complaint Process Policy" at bounding box center [289, 167] width 113 height 12
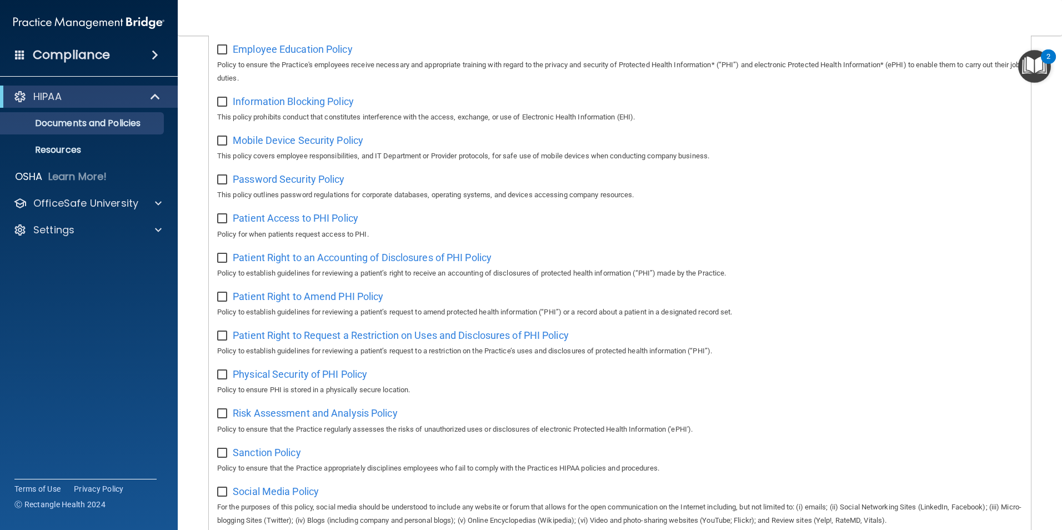
scroll to position [389, 0]
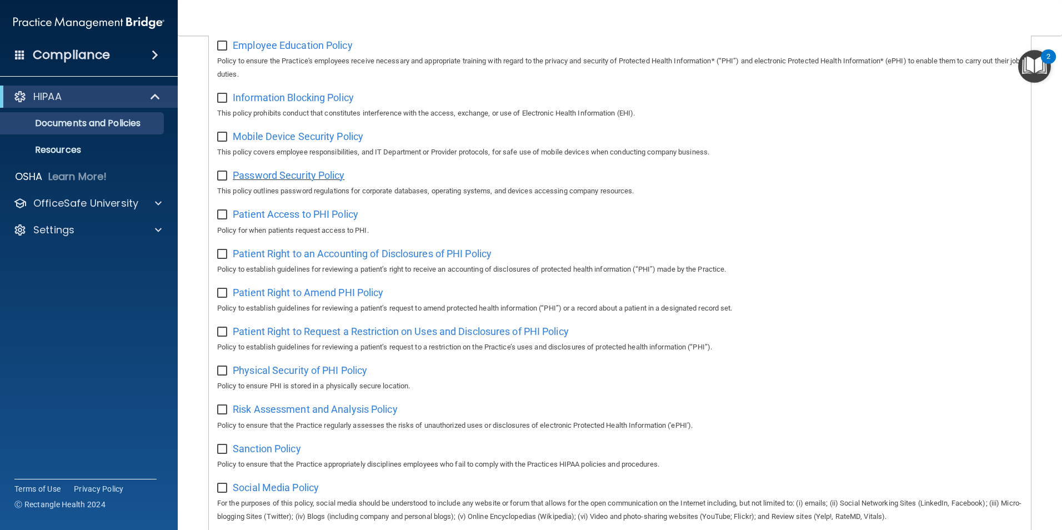
click at [307, 179] on span "Password Security Policy" at bounding box center [289, 175] width 112 height 12
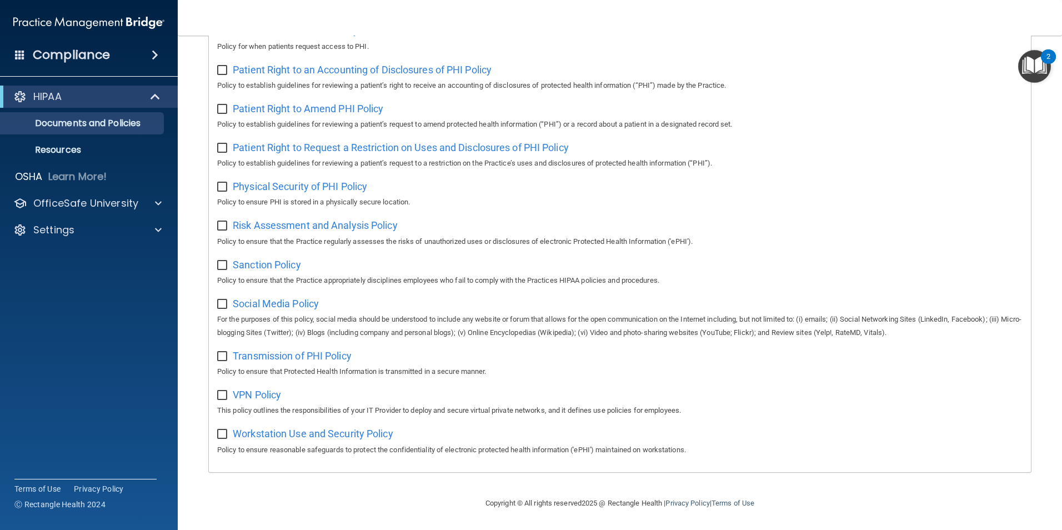
scroll to position [584, 0]
click at [272, 263] on span "Sanction Policy" at bounding box center [267, 265] width 68 height 12
click at [284, 299] on span "Social Media Policy" at bounding box center [276, 304] width 86 height 12
click at [318, 430] on span "Workstation Use and Security Policy" at bounding box center [313, 434] width 161 height 12
click at [301, 356] on span "Transmission of PHI Policy" at bounding box center [292, 356] width 119 height 12
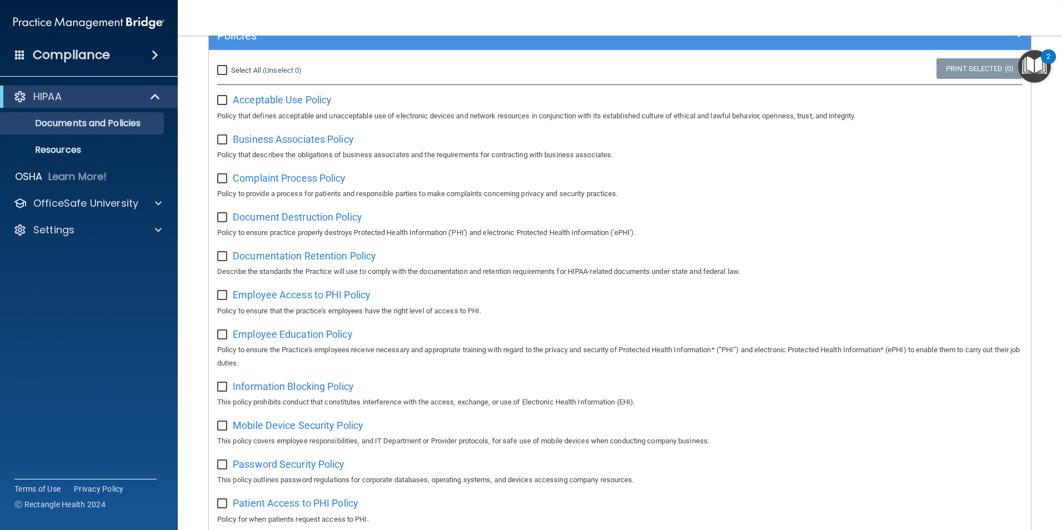
scroll to position [84, 0]
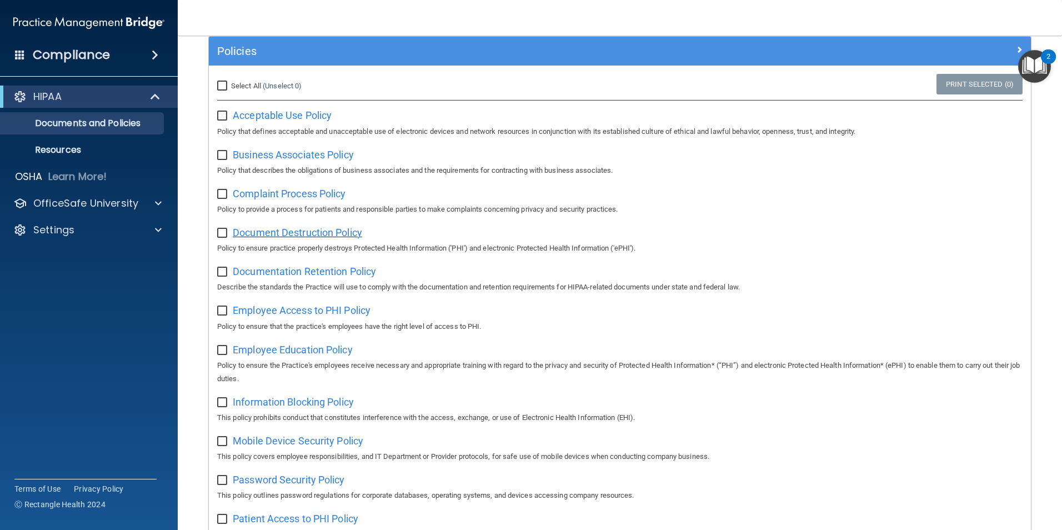
click at [322, 236] on span "Document Destruction Policy" at bounding box center [297, 233] width 129 height 12
click at [298, 273] on span "Documentation Retention Policy" at bounding box center [304, 272] width 143 height 12
click at [300, 156] on span "Business Associates Policy" at bounding box center [293, 155] width 121 height 12
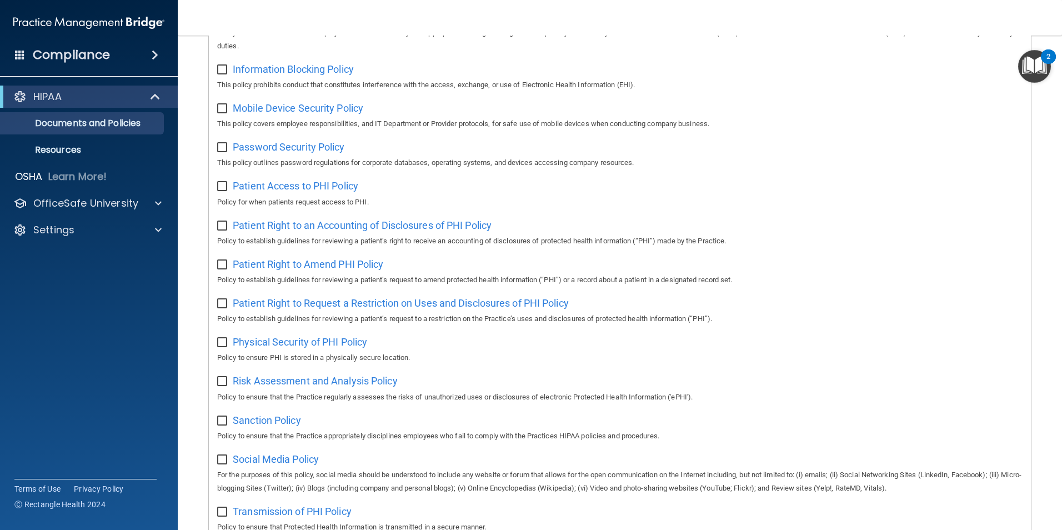
scroll to position [418, 0]
click at [111, 150] on p "Resources" at bounding box center [83, 149] width 152 height 11
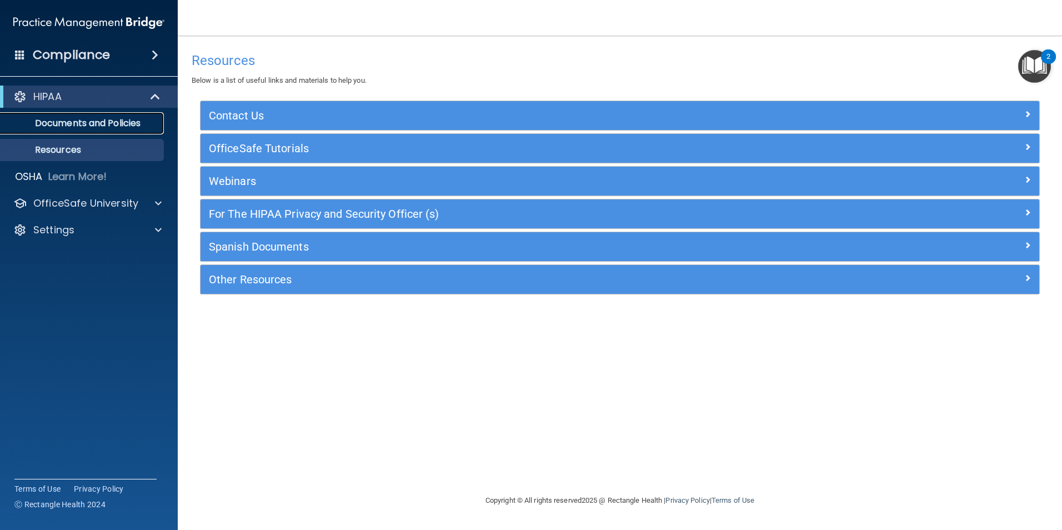
click at [122, 119] on p "Documents and Policies" at bounding box center [83, 123] width 152 height 11
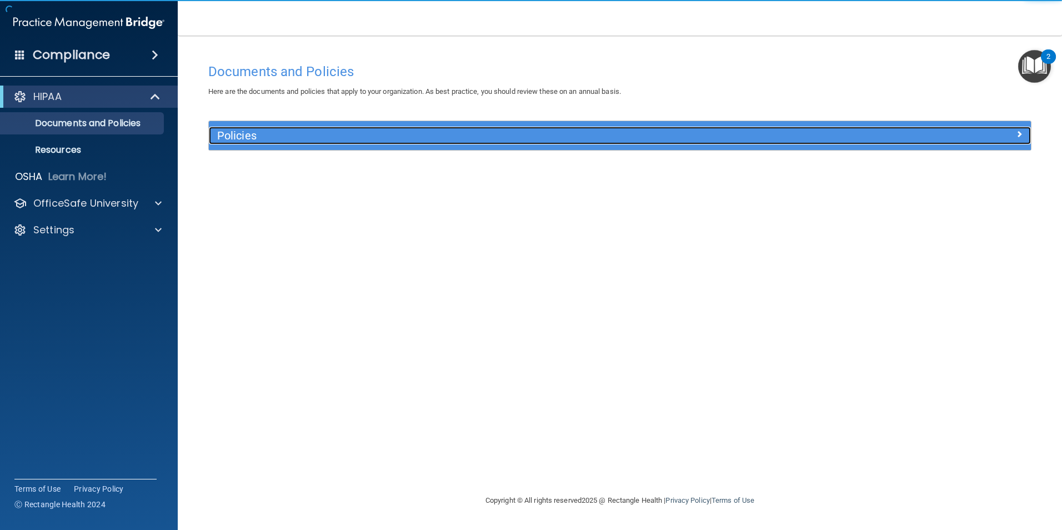
click at [252, 131] on h5 "Policies" at bounding box center [517, 135] width 600 height 12
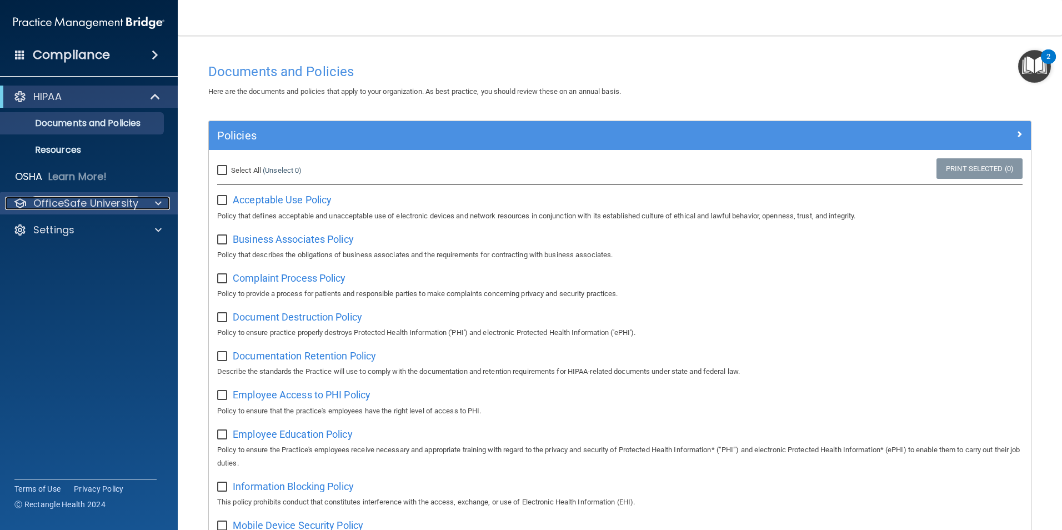
click at [152, 202] on div at bounding box center [157, 203] width 28 height 13
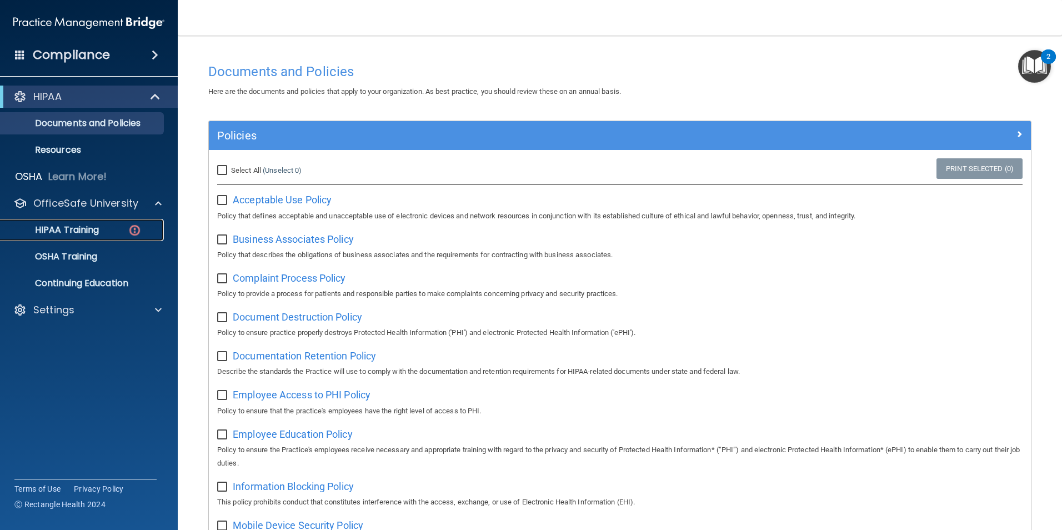
click at [114, 223] on link "HIPAA Training" at bounding box center [76, 230] width 175 height 22
click at [69, 233] on p "HIPAA Training" at bounding box center [53, 229] width 92 height 11
click at [82, 232] on p "HIPAA Training" at bounding box center [53, 229] width 92 height 11
